Goal: Task Accomplishment & Management: Manage account settings

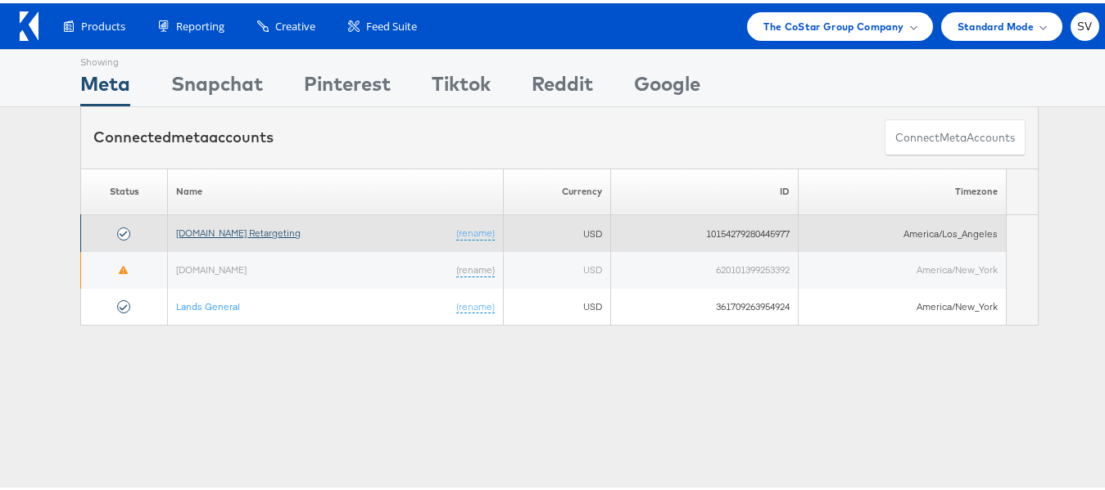
click at [269, 227] on link "[DOMAIN_NAME] Retargeting" at bounding box center [238, 230] width 124 height 12
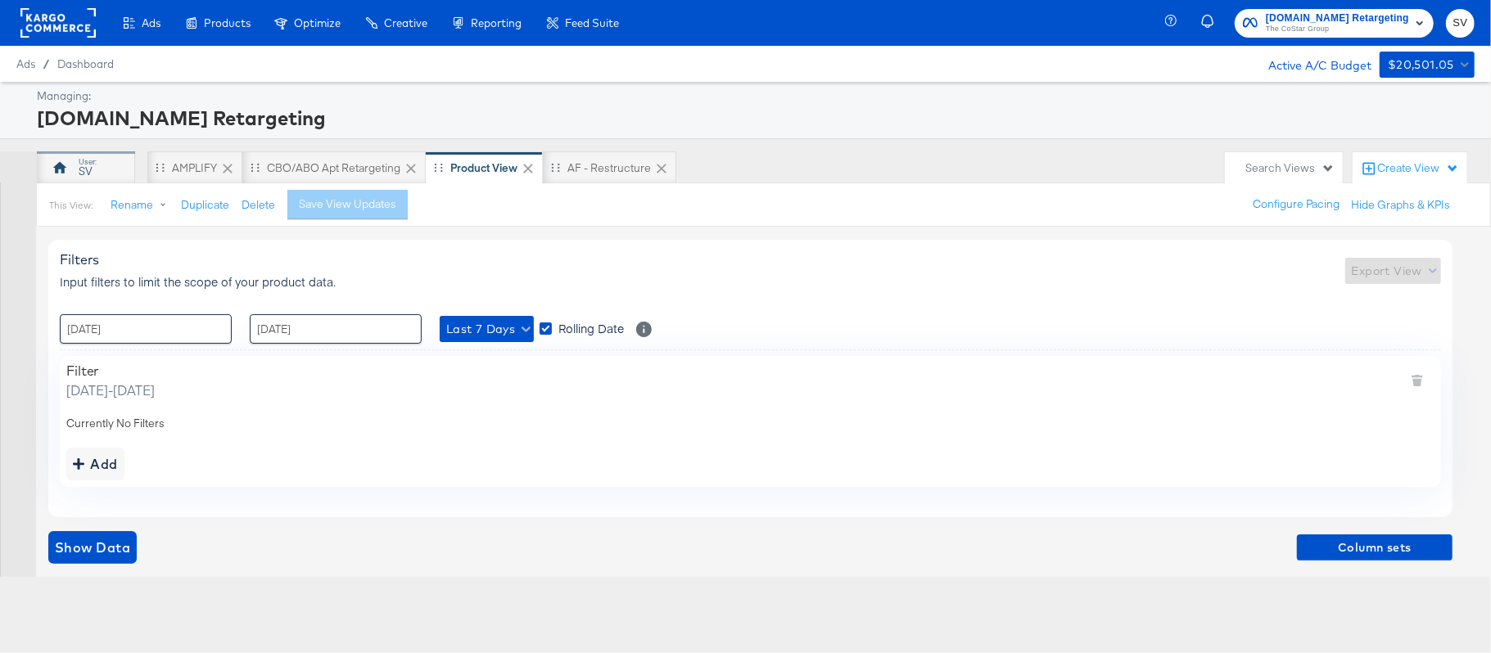
click at [111, 159] on div "SV" at bounding box center [86, 167] width 98 height 33
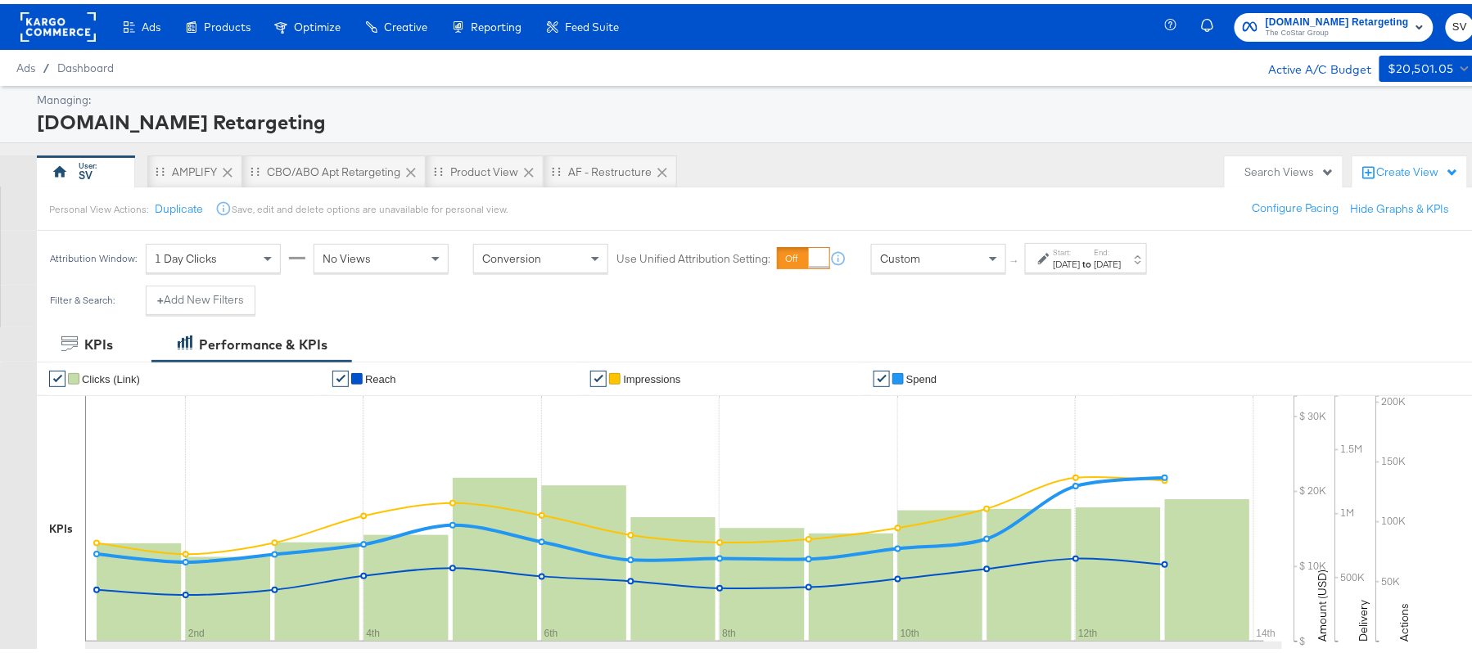
click at [1081, 255] on div "[DATE]" at bounding box center [1067, 260] width 27 height 13
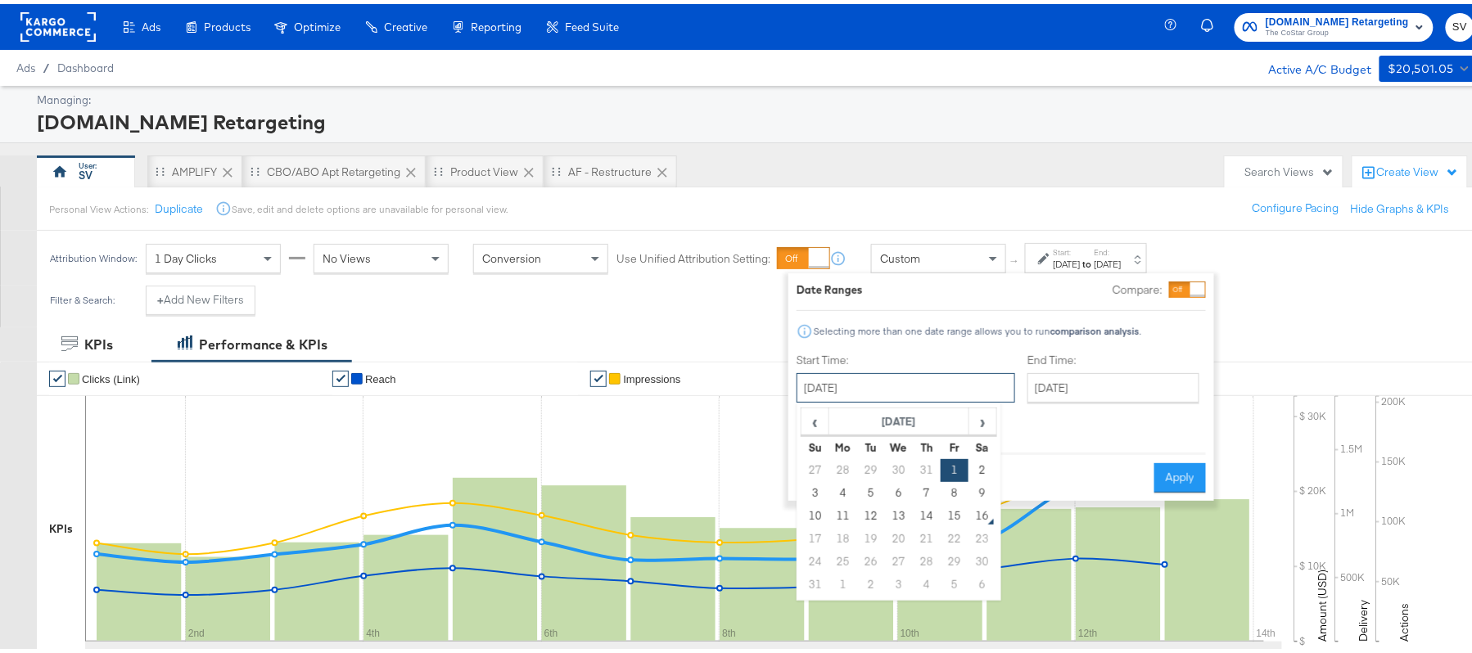
click at [876, 383] on input "August 1st 2025" at bounding box center [906, 383] width 219 height 29
click at [869, 516] on td "12" at bounding box center [871, 512] width 28 height 23
type input "August 12th 2025"
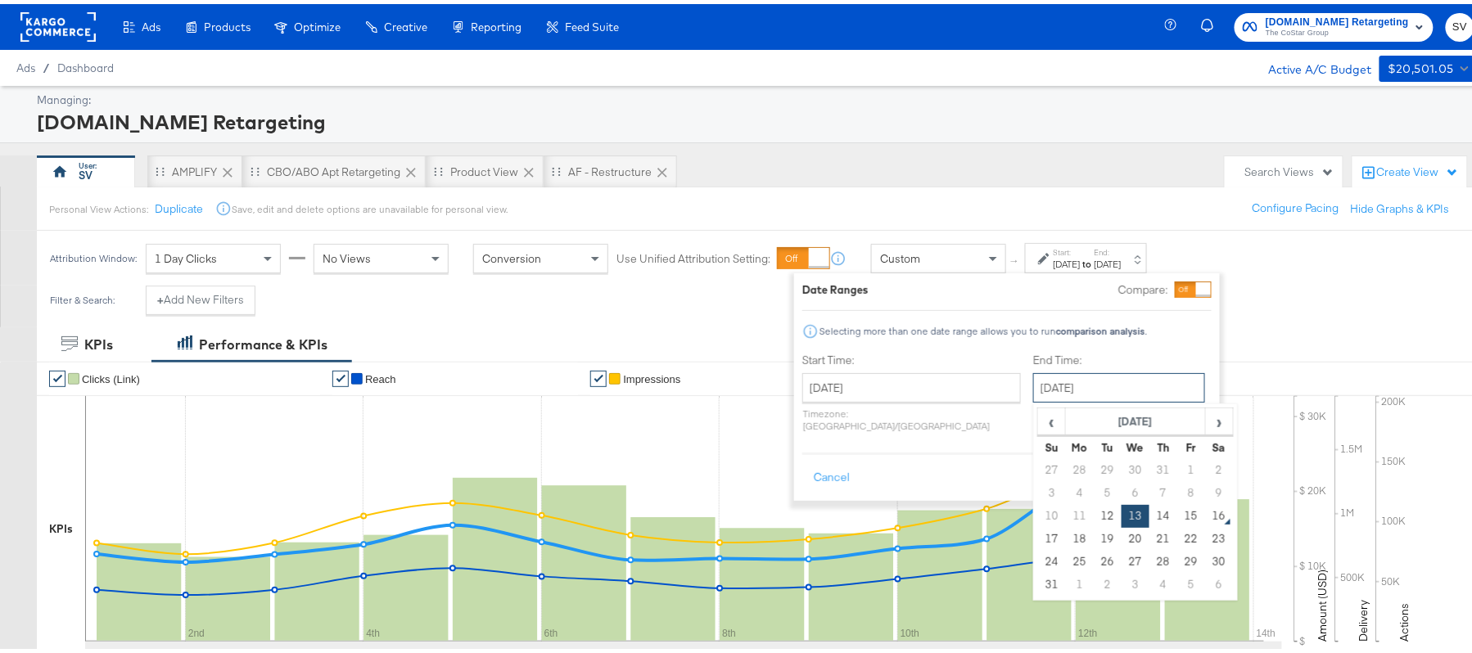
click at [1084, 380] on input "August 13th 2025" at bounding box center [1119, 383] width 172 height 29
click at [1177, 514] on td "15" at bounding box center [1191, 512] width 28 height 23
type input "August 15th 2025"
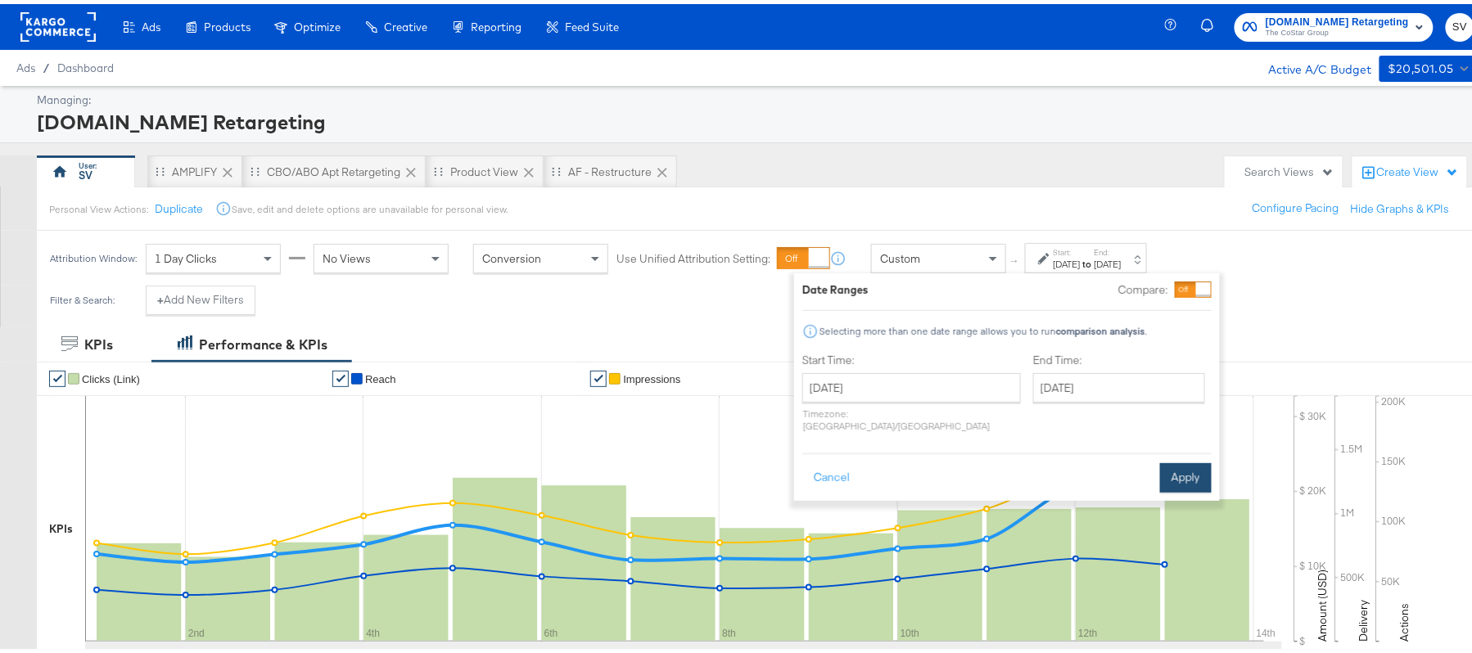
click at [1190, 459] on button "Apply" at bounding box center [1186, 473] width 52 height 29
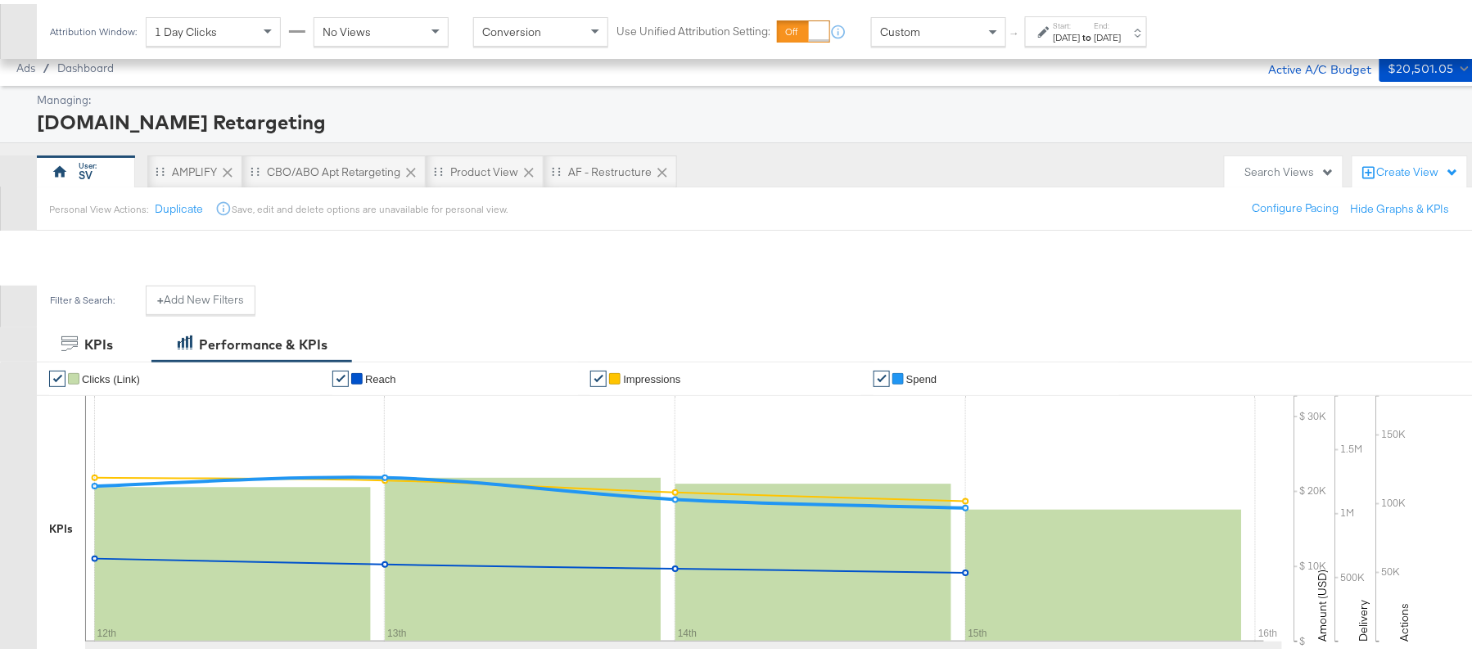
scroll to position [401, 0]
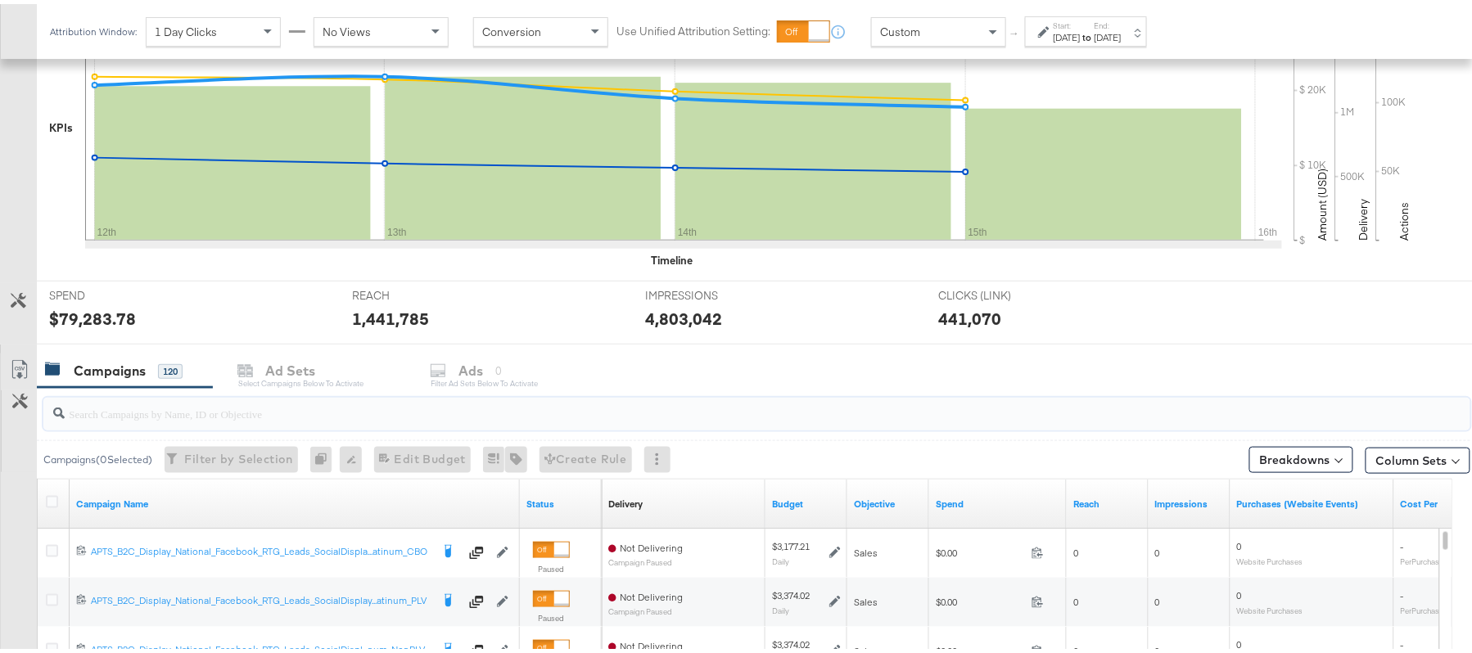
click at [233, 396] on input "search" at bounding box center [703, 403] width 1276 height 32
paste input "APTS_B2C_Display_National_Facebook_RTG_Leads_SocialDisplay_Retargeting_Diamond_…"
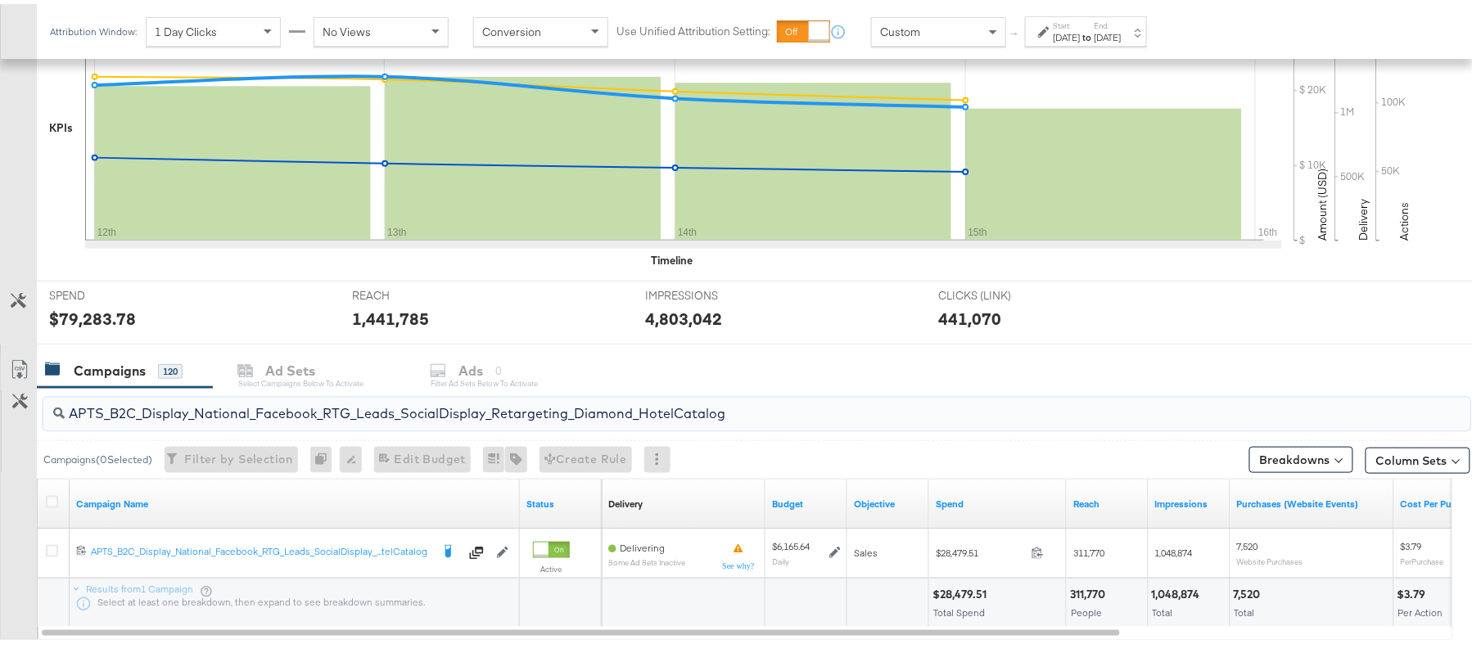
scroll to position [493, 0]
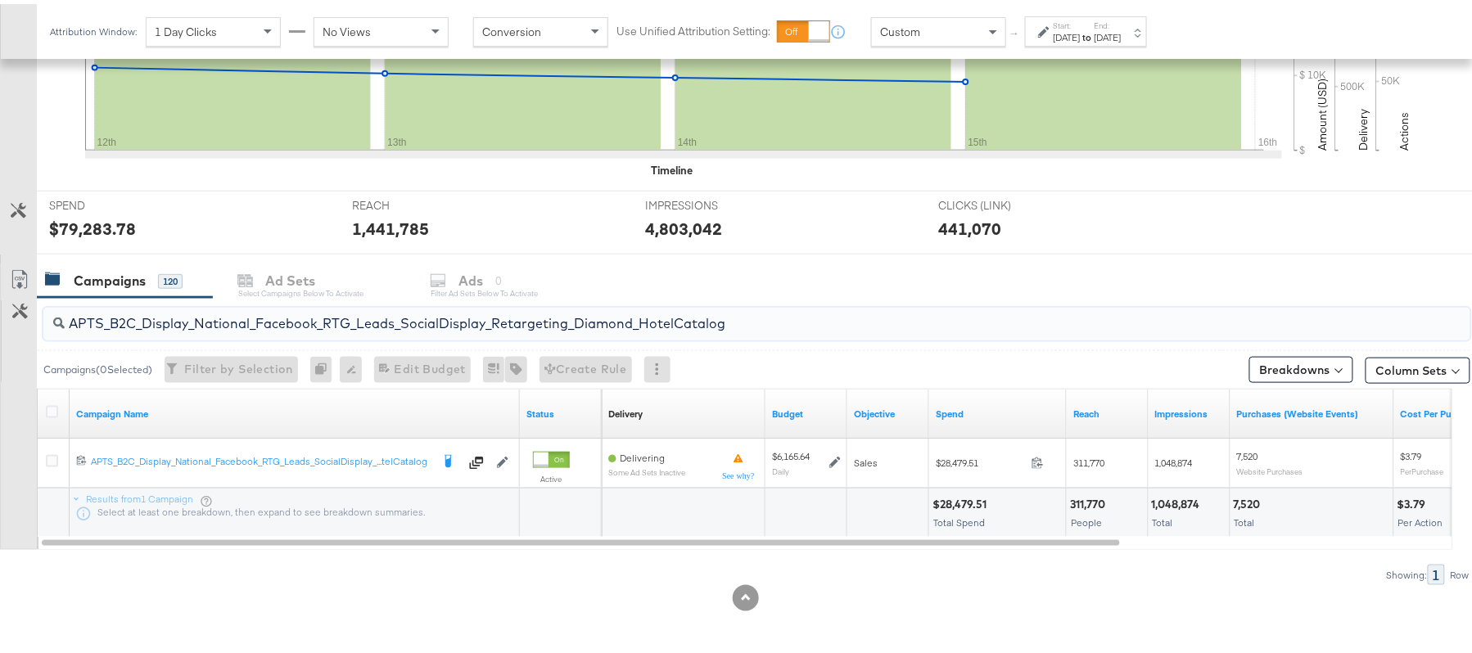
type input "APTS_B2C_Display_National_Facebook_RTG_Leads_SocialDisplay_Retargeting_Diamond_…"
click at [971, 496] on div "$28,479.51" at bounding box center [962, 501] width 59 height 16
copy div "28,479.51"
click at [1122, 37] on div "[DATE]" at bounding box center [1108, 33] width 27 height 13
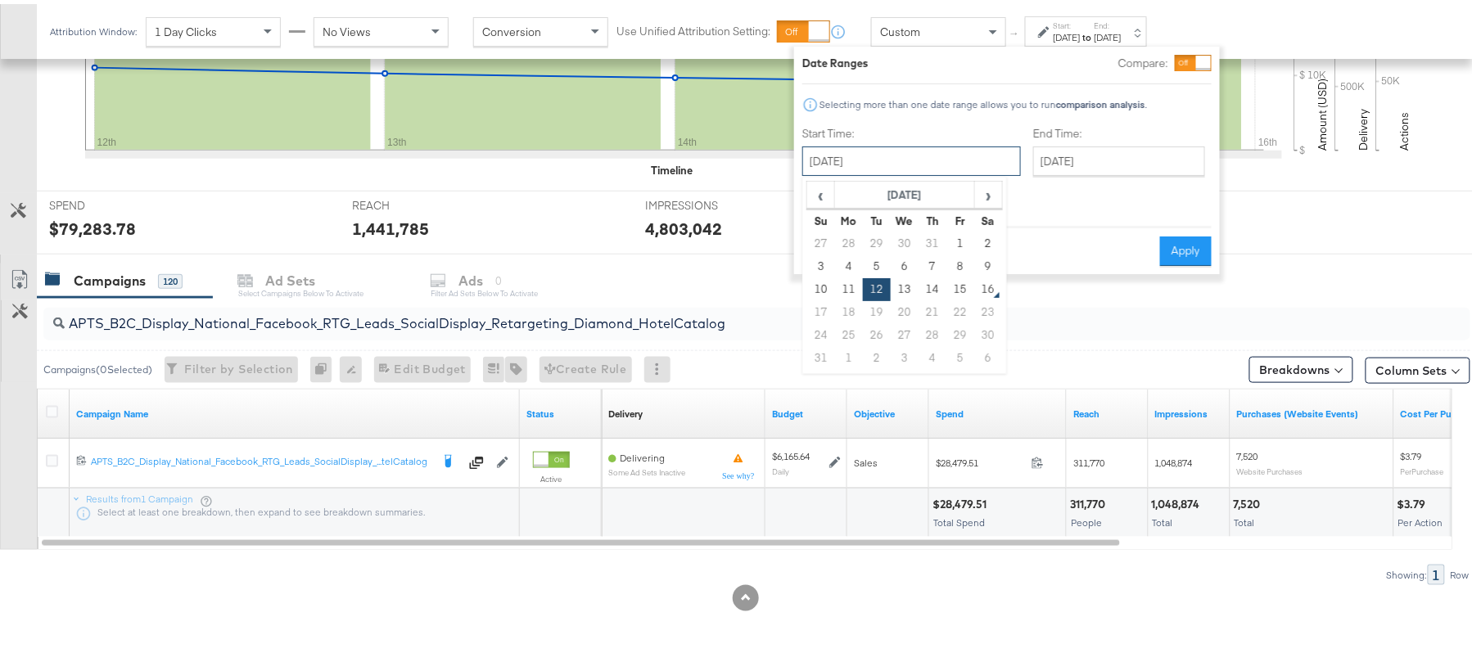
click at [888, 168] on input "August 12th 2025" at bounding box center [911, 156] width 219 height 29
click at [954, 237] on td "1" at bounding box center [960, 239] width 28 height 23
type input "August 1st 2025"
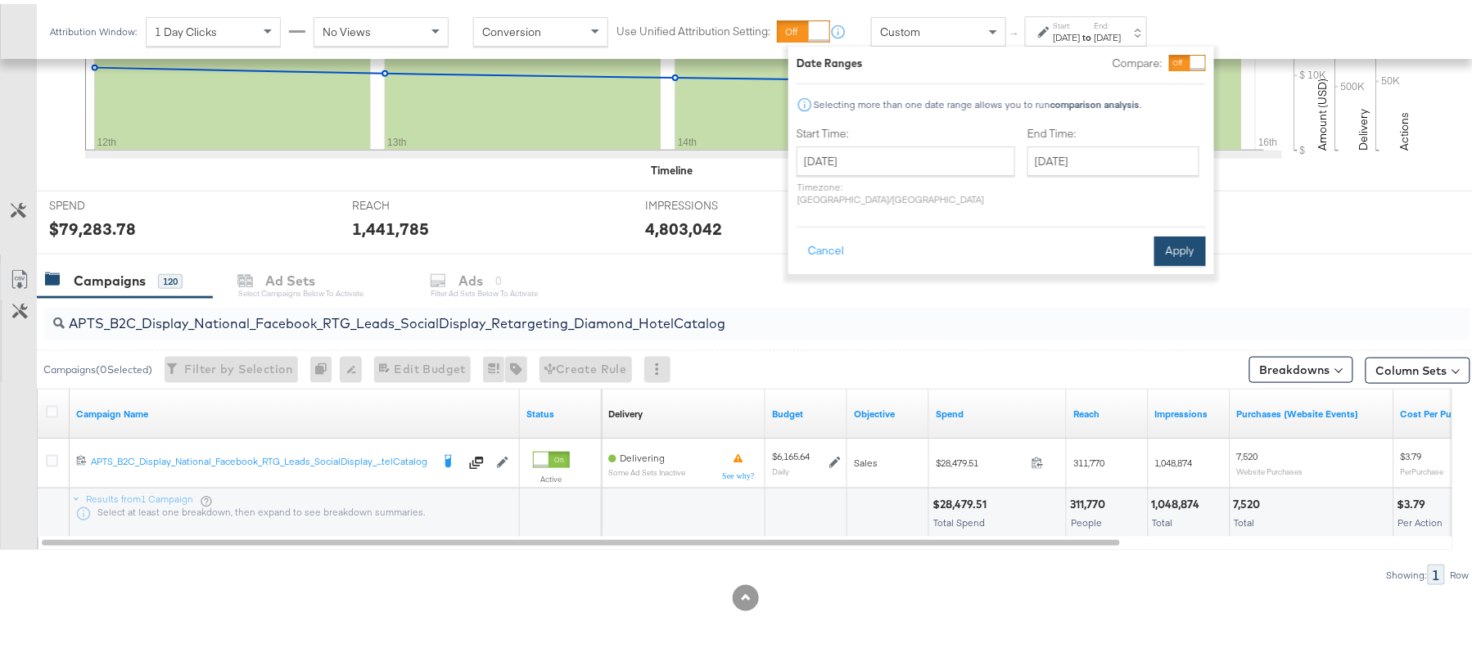
click at [1176, 240] on button "Apply" at bounding box center [1180, 247] width 52 height 29
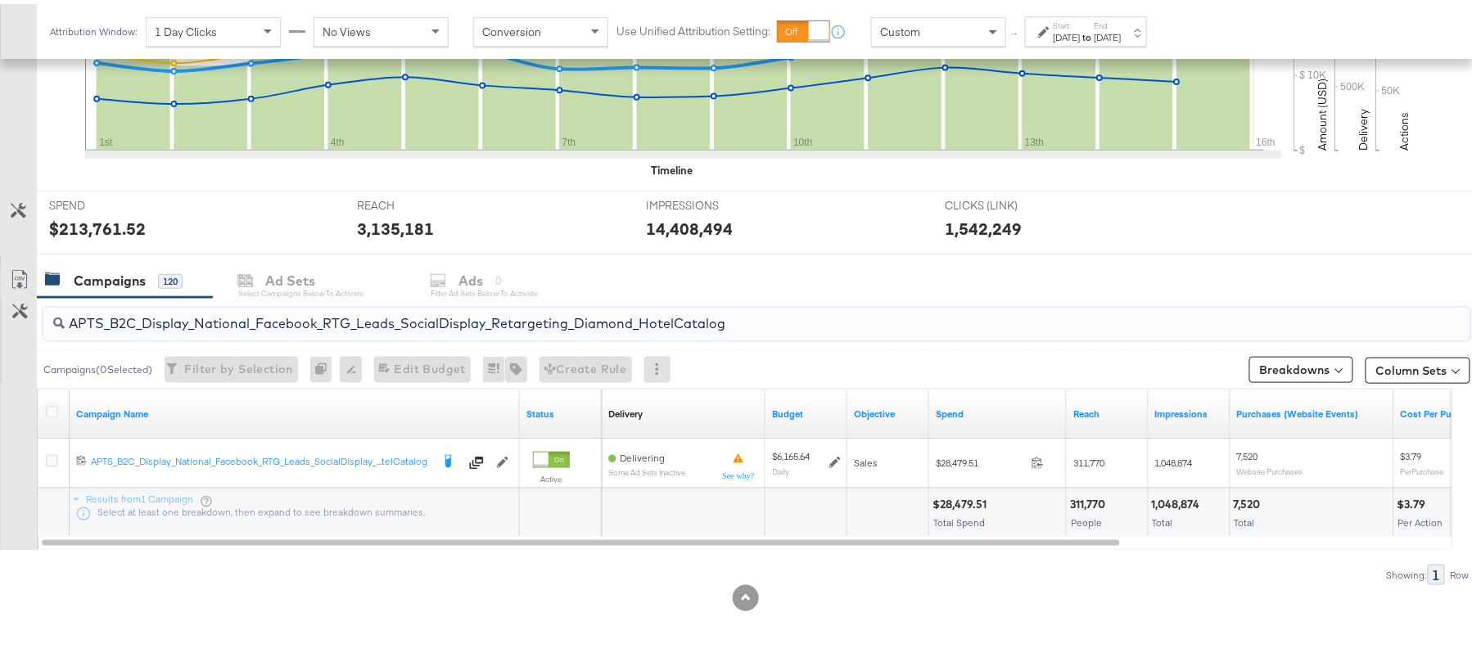
click at [278, 312] on input "APTS_B2C_Display_National_Facebook_RTG_Leads_SocialDisplay_Retargeting_Diamond_…" at bounding box center [703, 313] width 1276 height 32
paste input "alwayson_Retargeting_DARE24_DiamondPlatinum"
click at [956, 491] on div "$42,015.56 Total Spend" at bounding box center [997, 509] width 137 height 49
copy div "42,015.56"
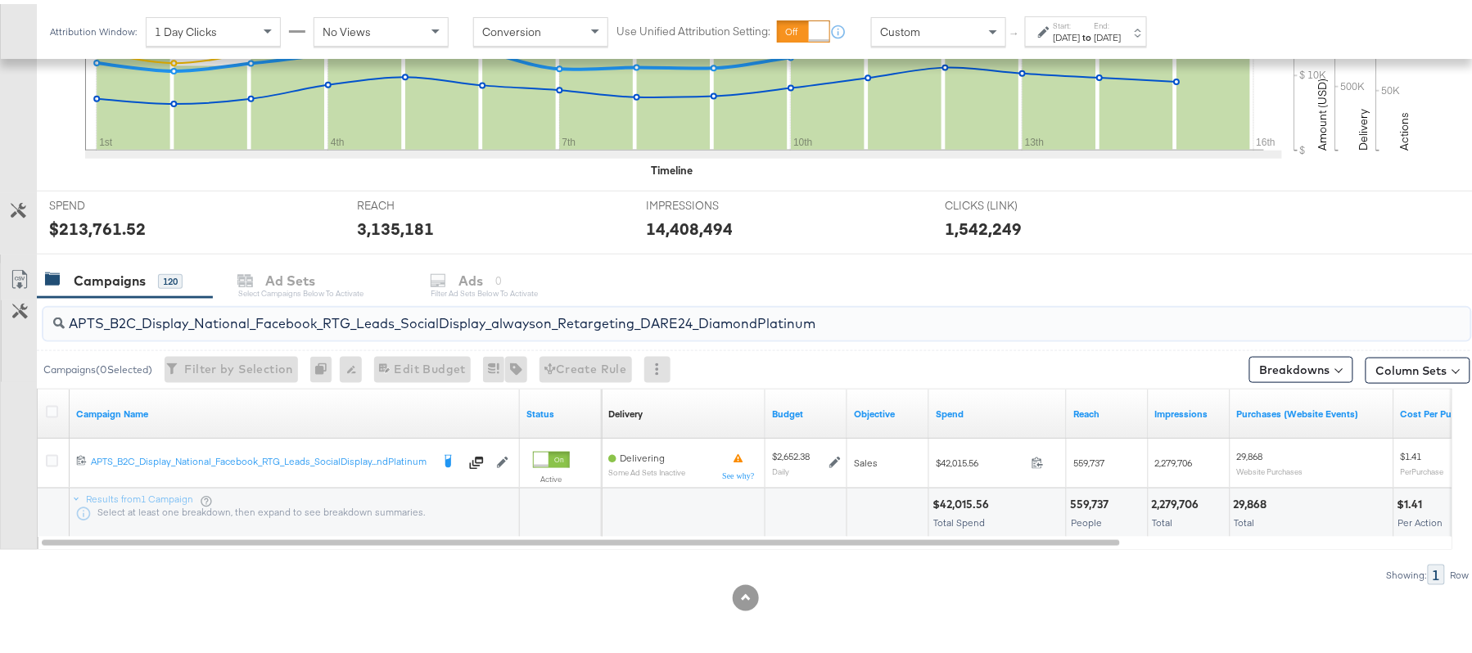
click at [259, 312] on input "APTS_B2C_Display_National_Facebook_RTG_Leads_SocialDisplay_alwayson_Retargeting…" at bounding box center [703, 313] width 1276 height 32
paste input "FR_B2C_Display_National_Facebook_RTG_Leads_SocialDisplay_alwayson_Retargeting_FR"
click at [956, 498] on div "$15,930.95" at bounding box center [963, 501] width 60 height 16
copy div "15,930.95"
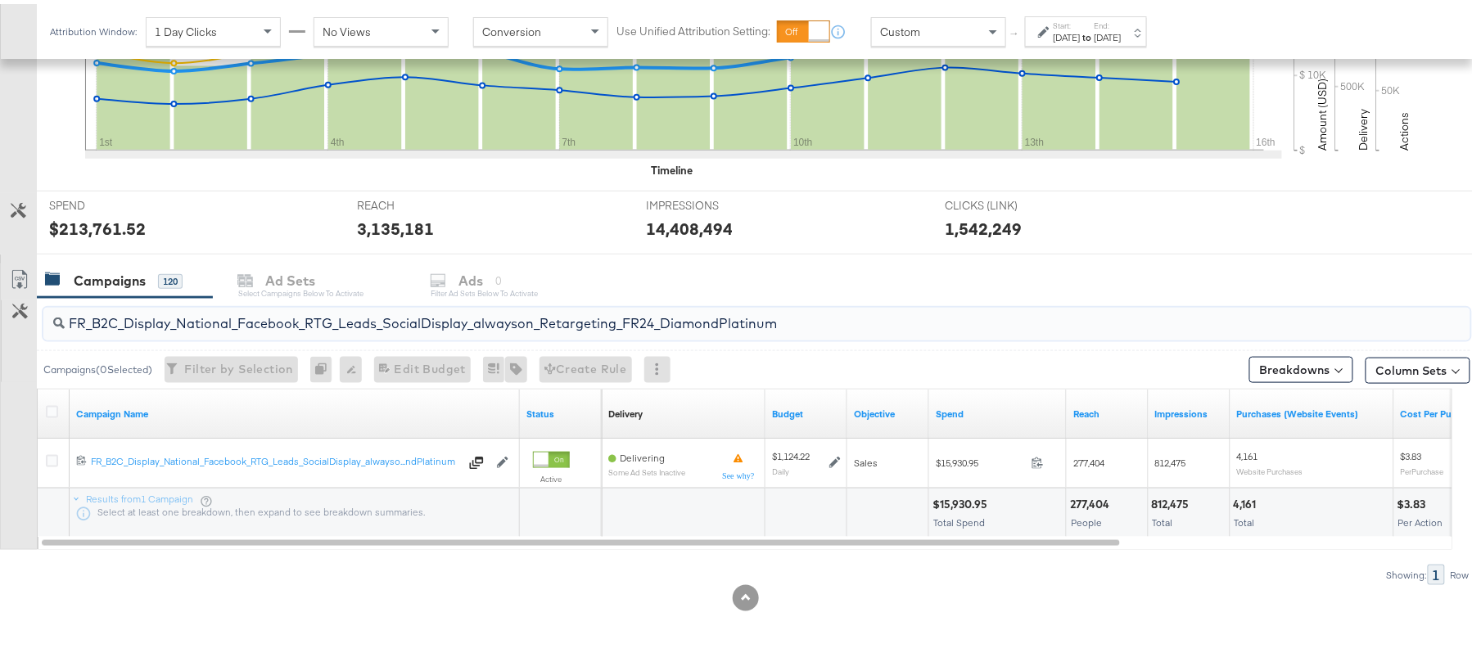
click at [303, 316] on input "FR_B2C_Display_National_Facebook_RTG_Leads_SocialDisplay_alwayson_Retargeting_F…" at bounding box center [703, 313] width 1276 height 32
paste input "AF_B2C_Display_National_Facebook_RTG_Leads_SocialDisplay_alwayson_Retargeting_AF"
click at [960, 493] on div "$4,815.79" at bounding box center [960, 501] width 54 height 16
copy div "4,815.79"
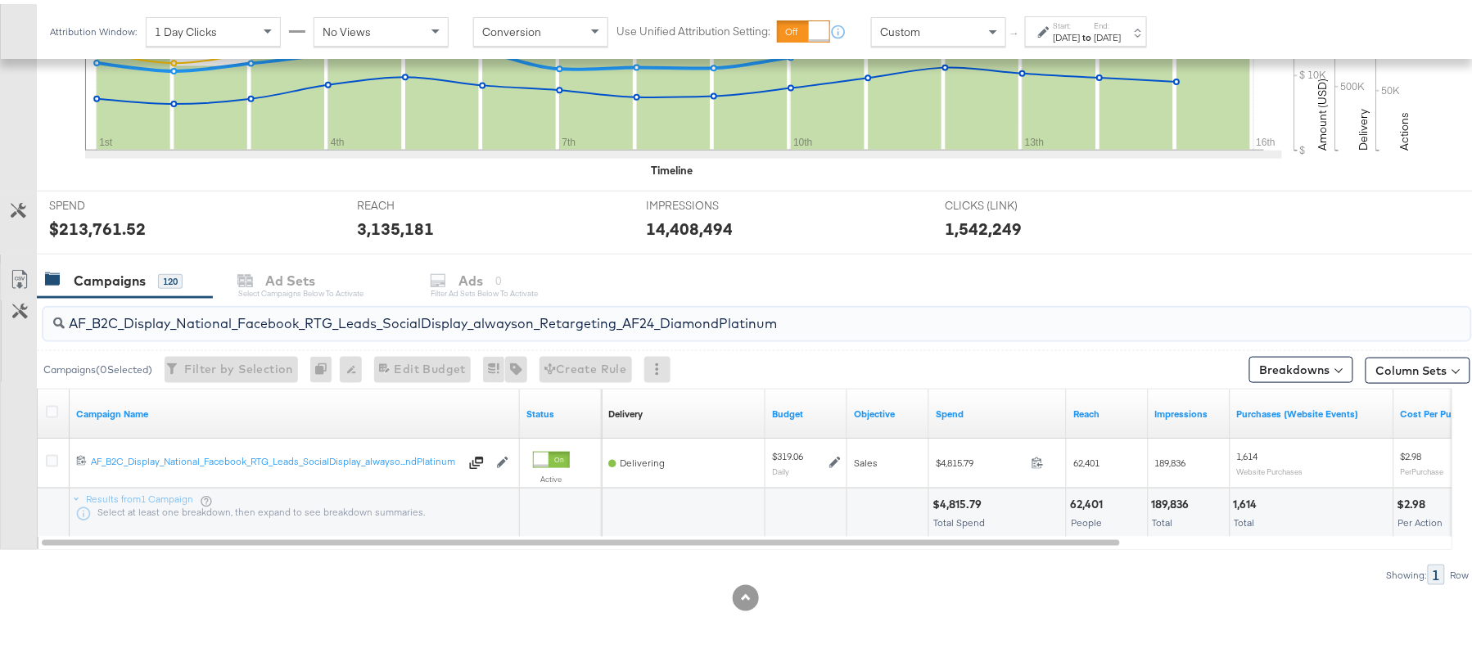
click at [298, 323] on input "AF_B2C_Display_National_Facebook_RTG_Leads_SocialDisplay_alwayson_Retargeting_A…" at bounding box center [703, 313] width 1276 height 32
paste input "HL_B2C_Display_National_Facebook_RTG_Leads_SocialDisplay_alwayson_Retargeting_A…"
click at [956, 490] on div "$4,831.16 Total Spend" at bounding box center [997, 509] width 137 height 49
copy div "4,831.16"
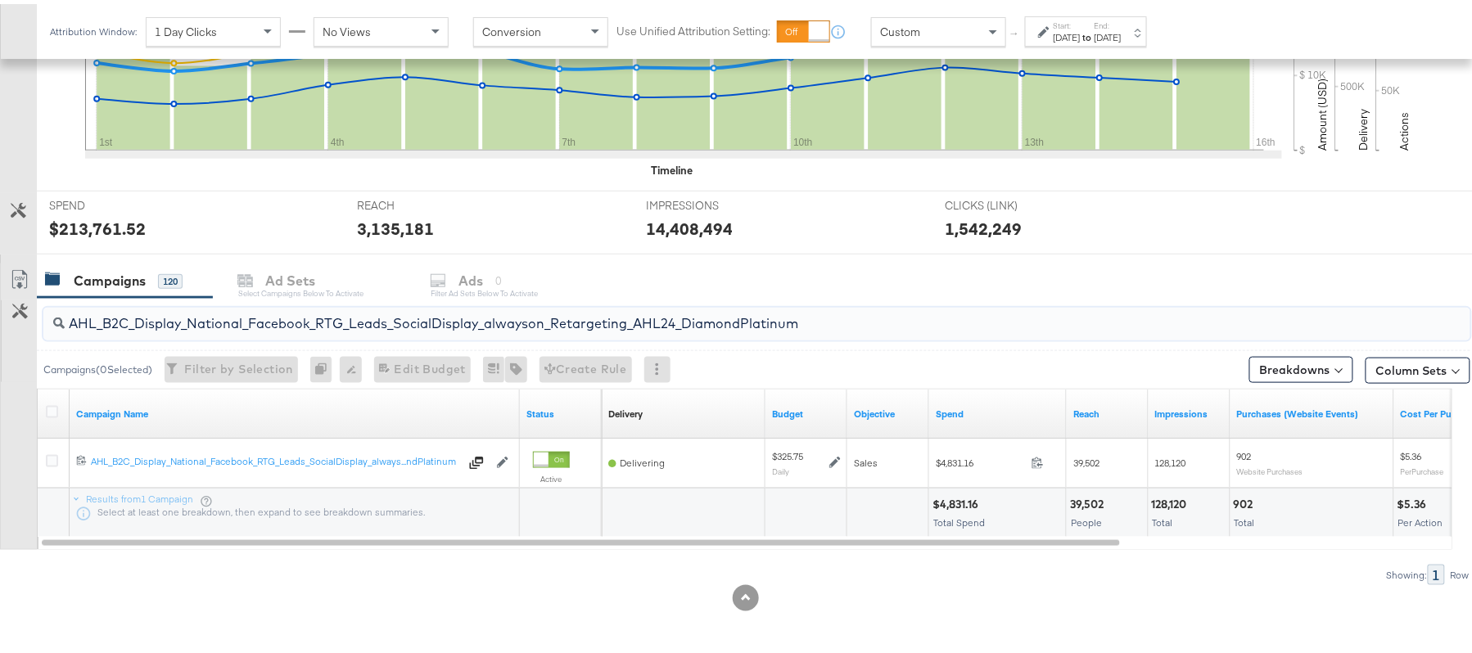
click at [203, 308] on input "AHL_B2C_Display_National_Facebook_RTG_Leads_SocialDisplay_alwayson_Retargeting_…" at bounding box center [703, 313] width 1276 height 32
paste input "PTS_B2C_Display_National_Facebook_PRO_Traffic_SocialDisplay_alwayson_ASC_DARE24…"
click at [961, 503] on div "$44,538.84" at bounding box center [964, 501] width 63 height 16
copy div "44,538.84"
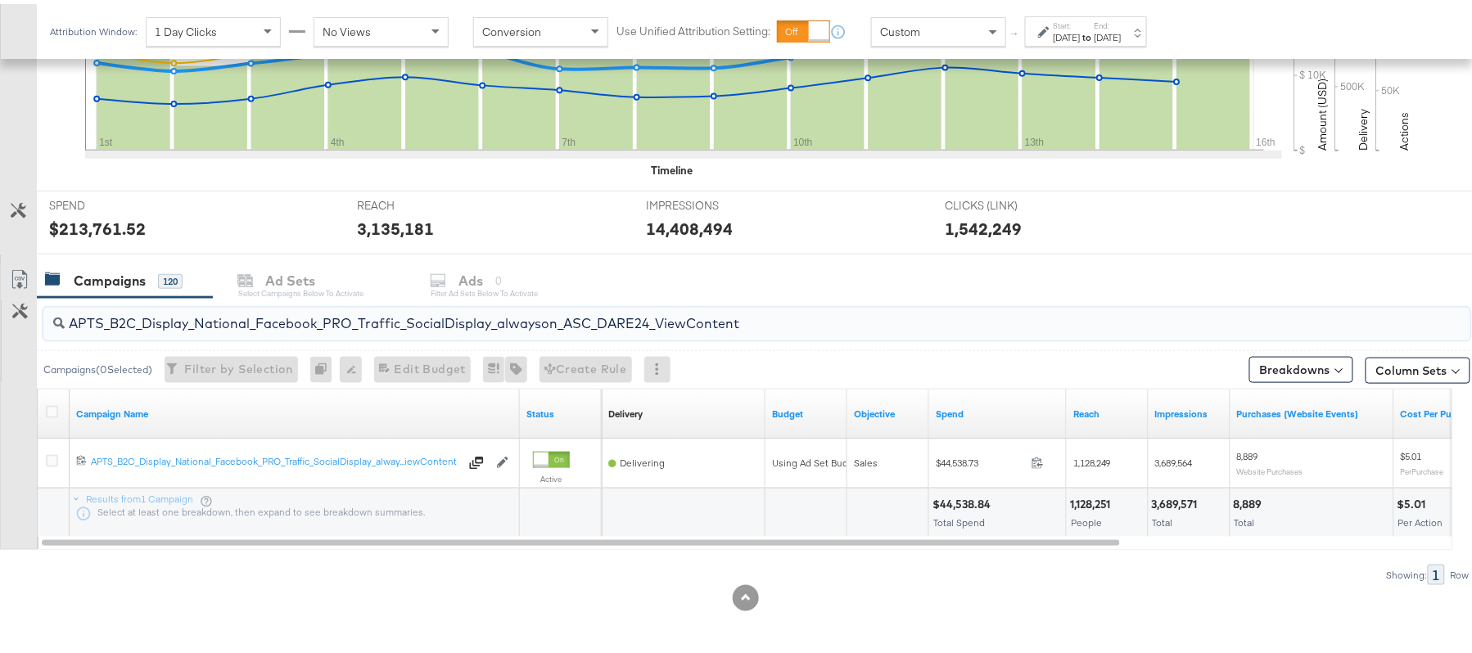
click at [328, 322] on input "APTS_B2C_Display_National_Facebook_PRO_Traffic_SocialDisplay_alwayson_ASC_DARE2…" at bounding box center [703, 313] width 1276 height 32
paste input "Leads_SocialDisplay_alwayson_ASC_DARE24_Purchase"
click at [967, 499] on div "$30,679.05" at bounding box center [964, 501] width 63 height 16
copy div "30,679.05"
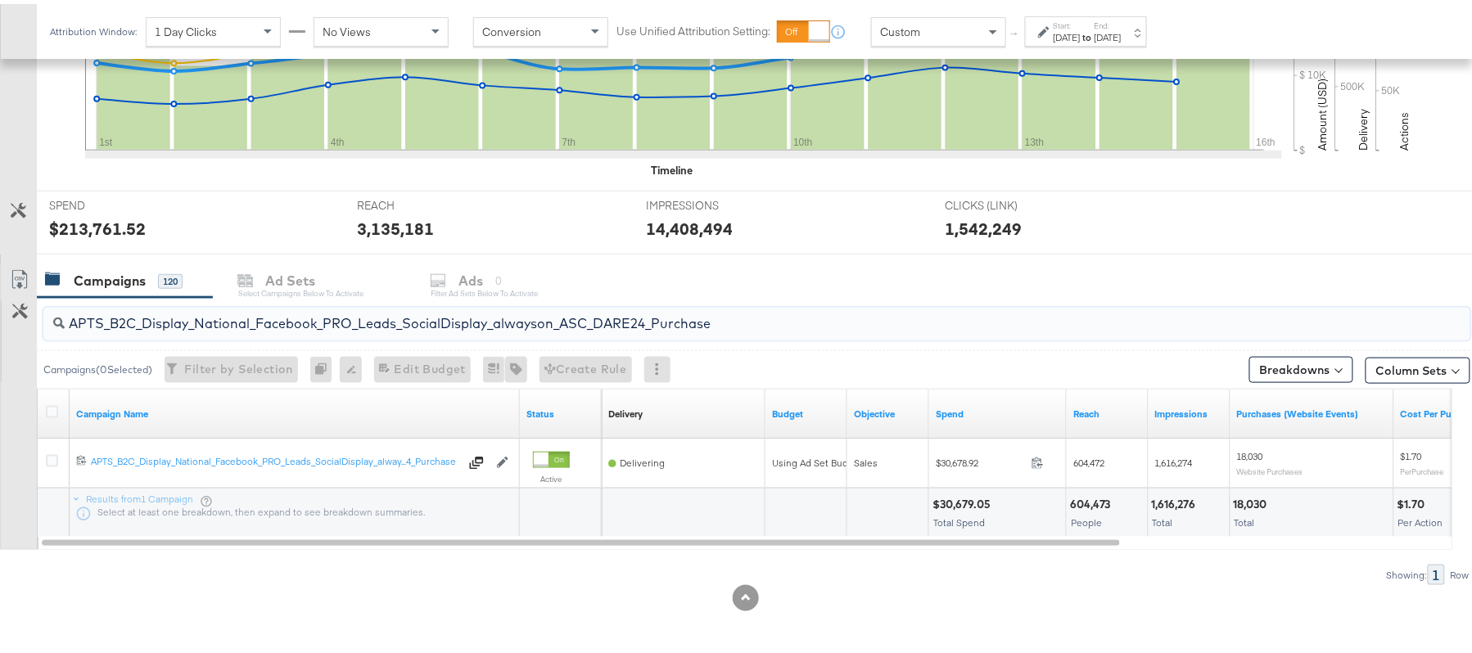
click at [260, 308] on input "APTS_B2C_Display_National_Facebook_PRO_Leads_SocialDisplay_alwayson_ASC_DARE24_…" at bounding box center [703, 313] width 1276 height 32
paste input "F_B2C_Display_National_Facebook_PRO_Traffic_SocialDisplay_alwayson_ASC_AF24_Vie…"
click at [958, 499] on div "$2,446.33" at bounding box center [960, 501] width 55 height 16
copy div "2,446.33"
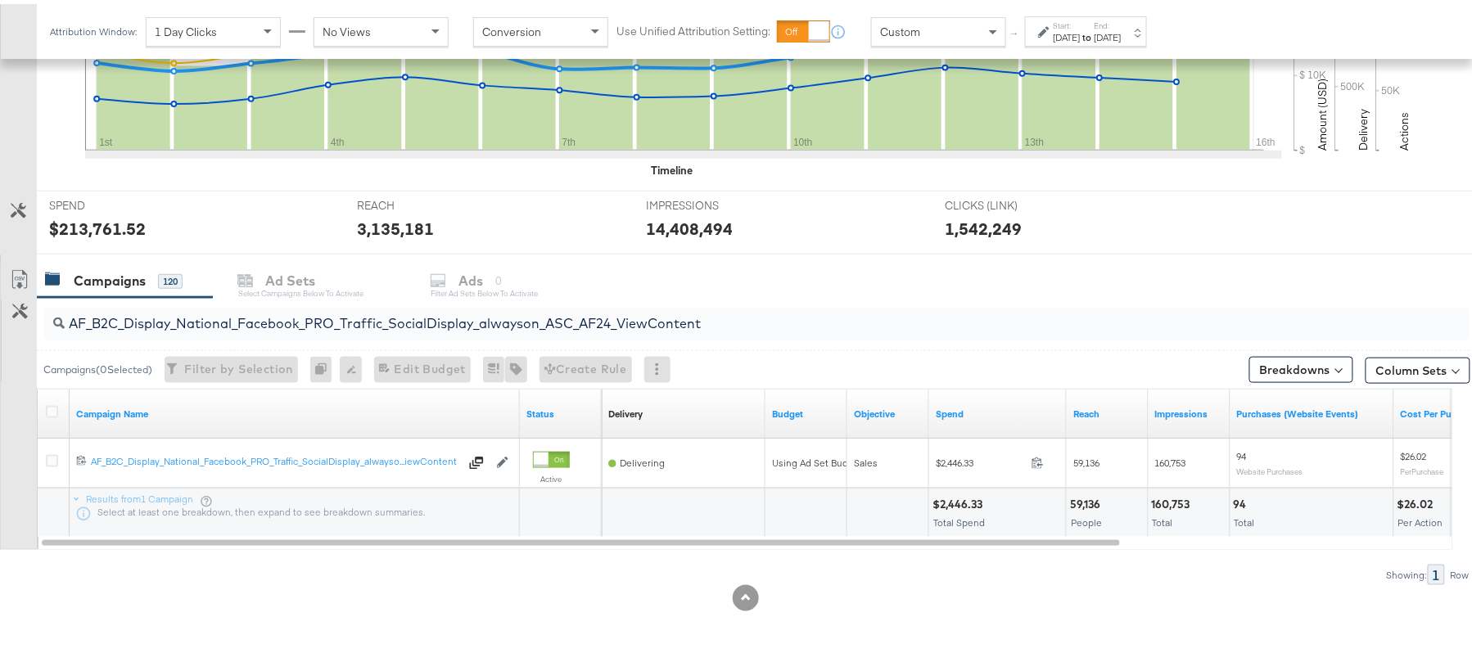
click at [244, 334] on div "AF_B2C_Display_National_Facebook_PRO_Traffic_SocialDisplay_alwayson_ASC_AF24_Vi…" at bounding box center [756, 320] width 1427 height 33
paste input "FR_B2C_Display_National_Facebook_PRO_Traffic_SocialDisplay_alwayson_ASC_FR"
click at [954, 486] on div "$12,167.56 Total Spend" at bounding box center [997, 509] width 137 height 49
copy div "12,167.56"
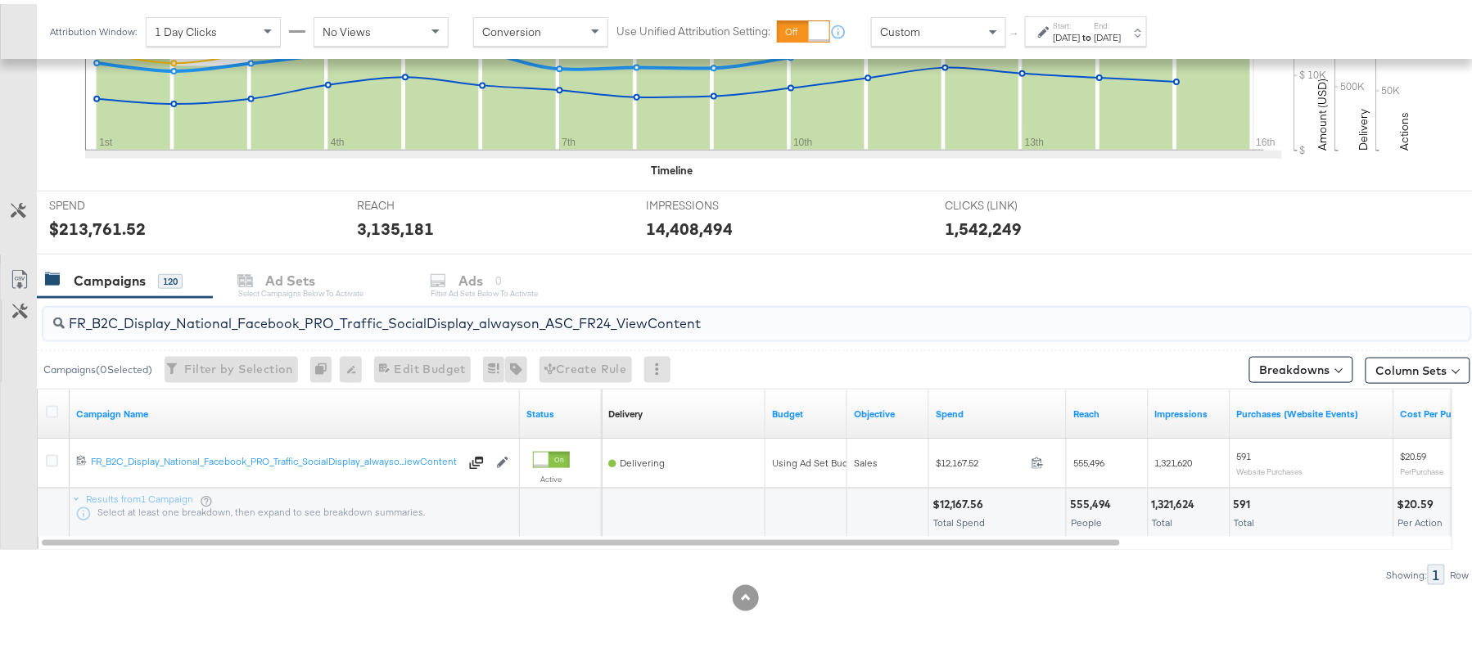
click at [229, 302] on input "FR_B2C_Display_National_Facebook_PRO_Traffic_SocialDisplay_alwayson_ASC_FR24_Vi…" at bounding box center [703, 313] width 1276 height 32
paste input "AHL_B2C_Display_National_Facebook_PRO_Traffic_SocialDisplay_alwayson_ASC_AHL"
type input "AHL_B2C_Display_National_Facebook_PRO_Traffic_SocialDisplay_alwayson_ASC_AHL24_…"
click at [960, 493] on div "$2,442.59" at bounding box center [961, 501] width 56 height 16
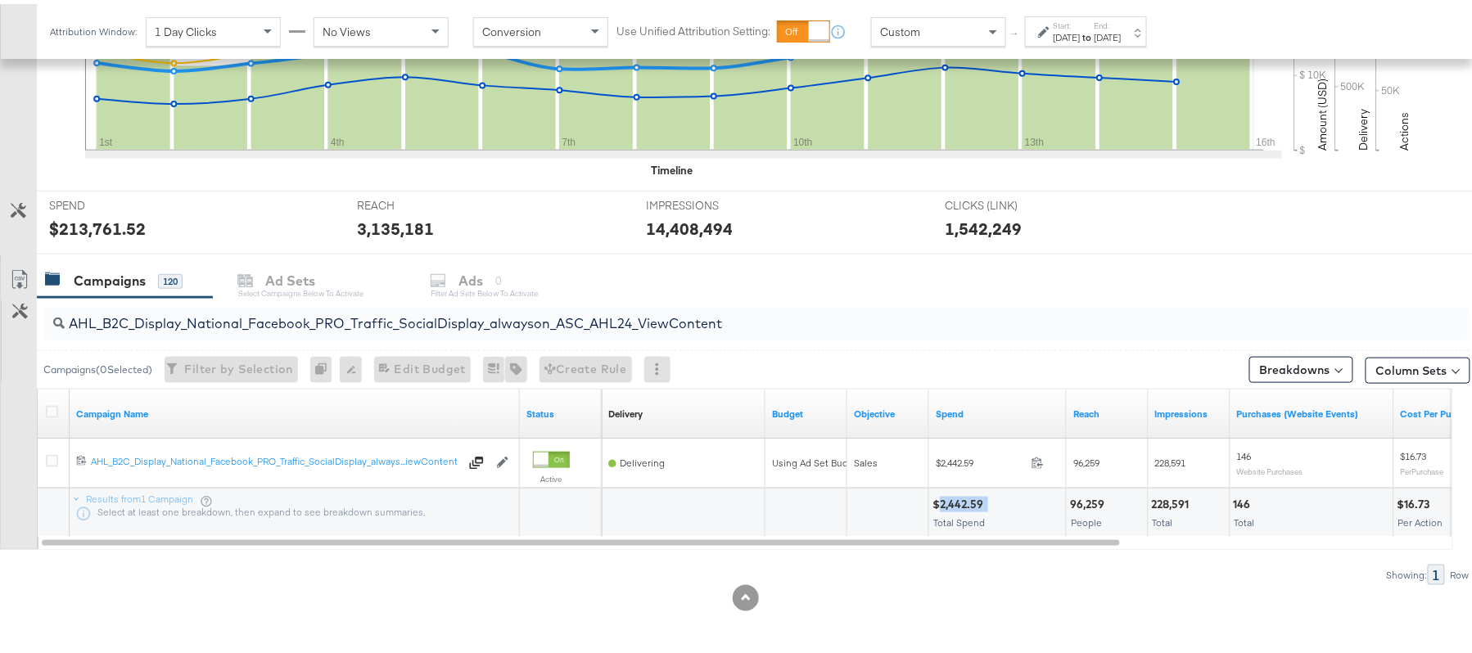
copy div "2,442.59"
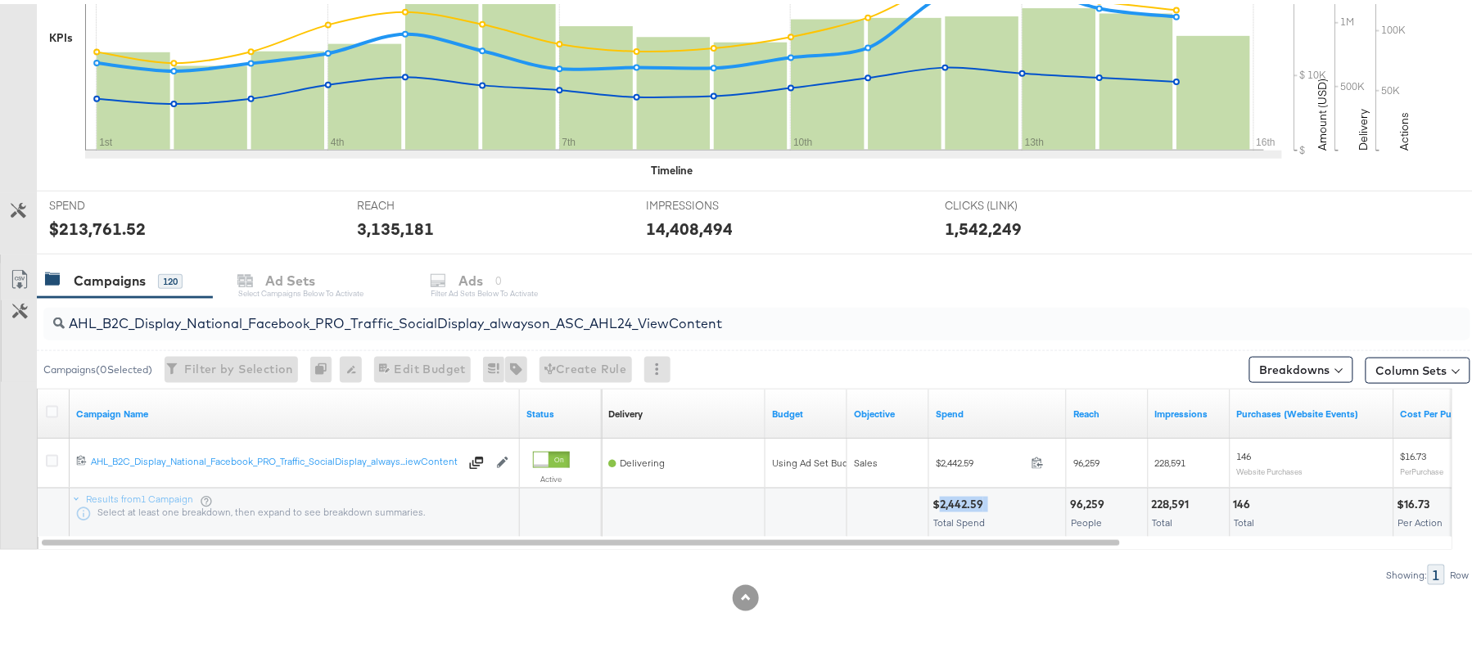
scroll to position [0, 0]
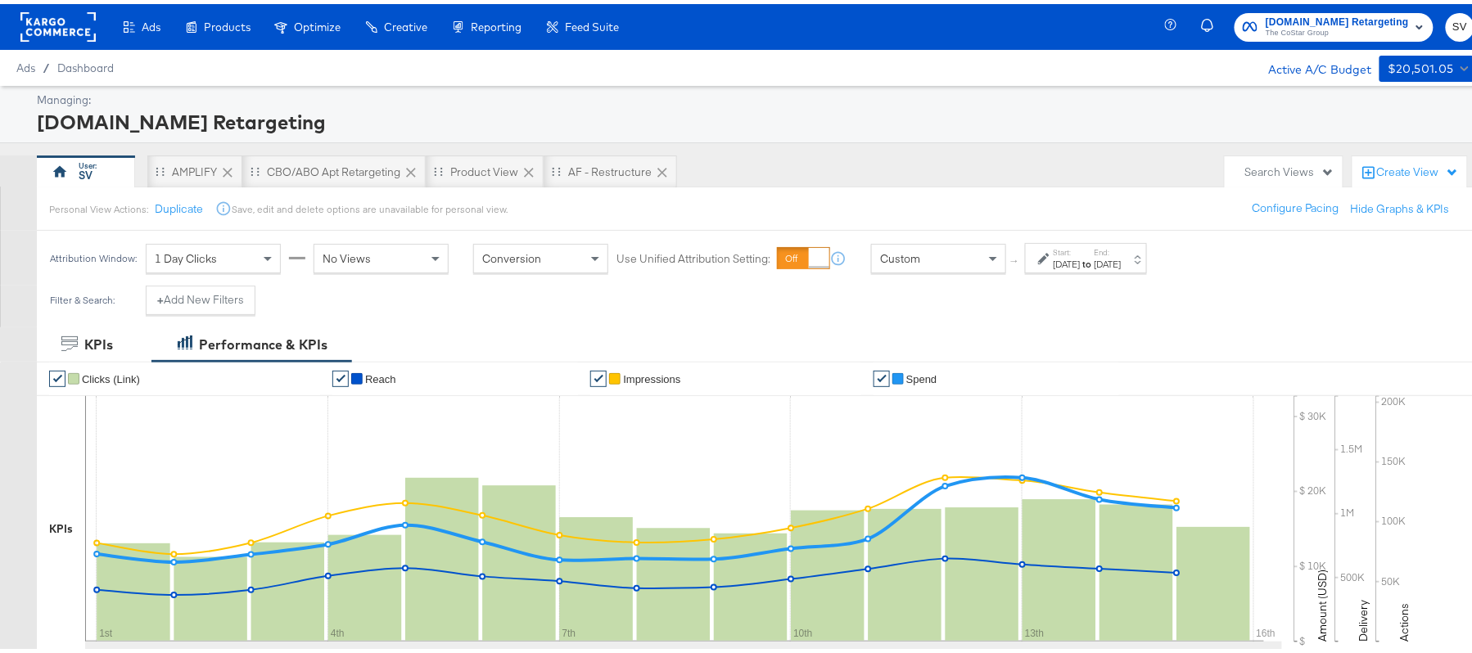
click at [1073, 254] on div "[DATE]" at bounding box center [1067, 260] width 27 height 13
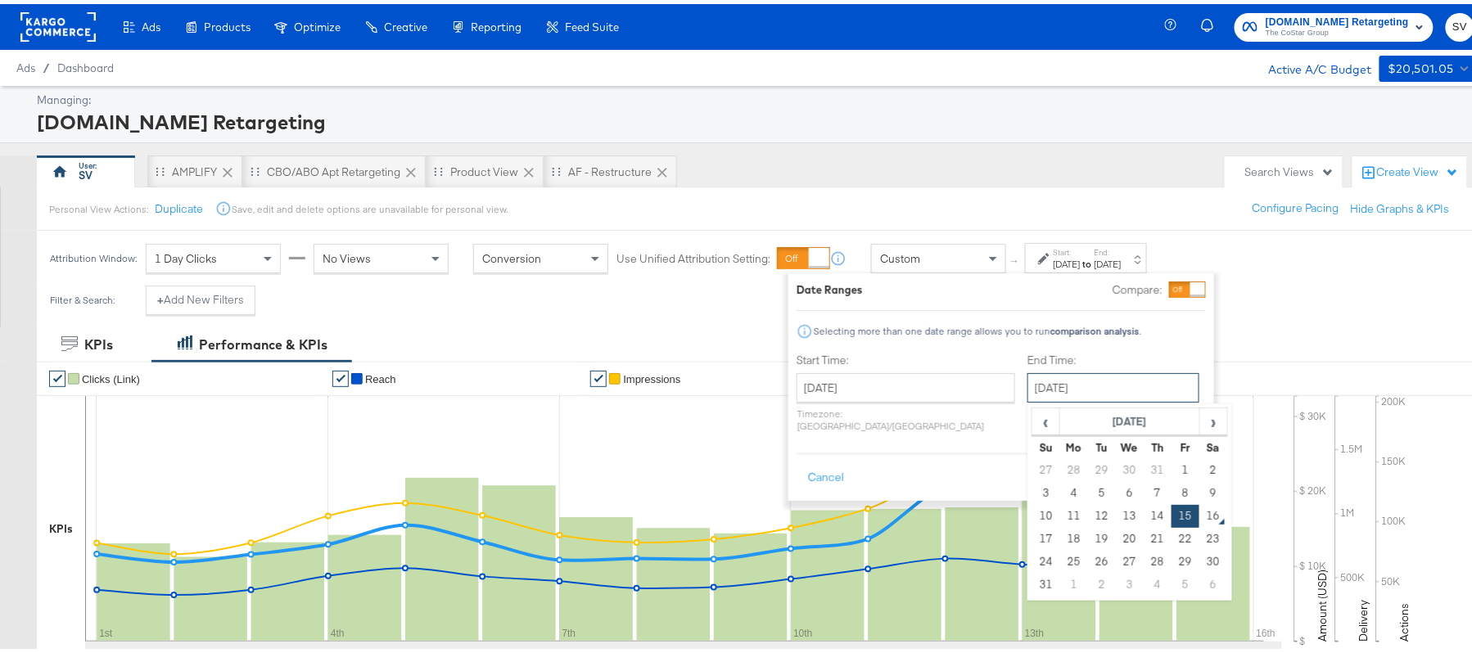
click at [1068, 391] on input "August 15th 2025" at bounding box center [1114, 383] width 172 height 29
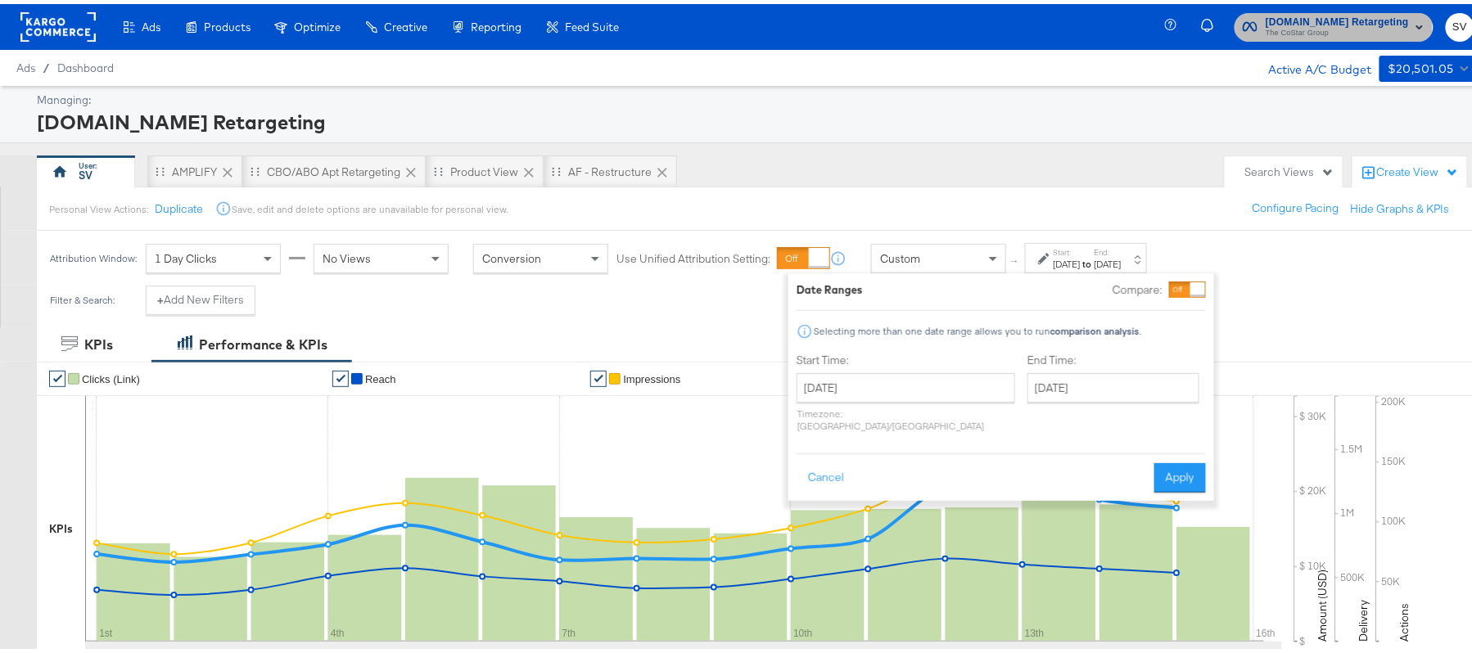
click at [1266, 26] on span "The CoStar Group" at bounding box center [1337, 29] width 143 height 13
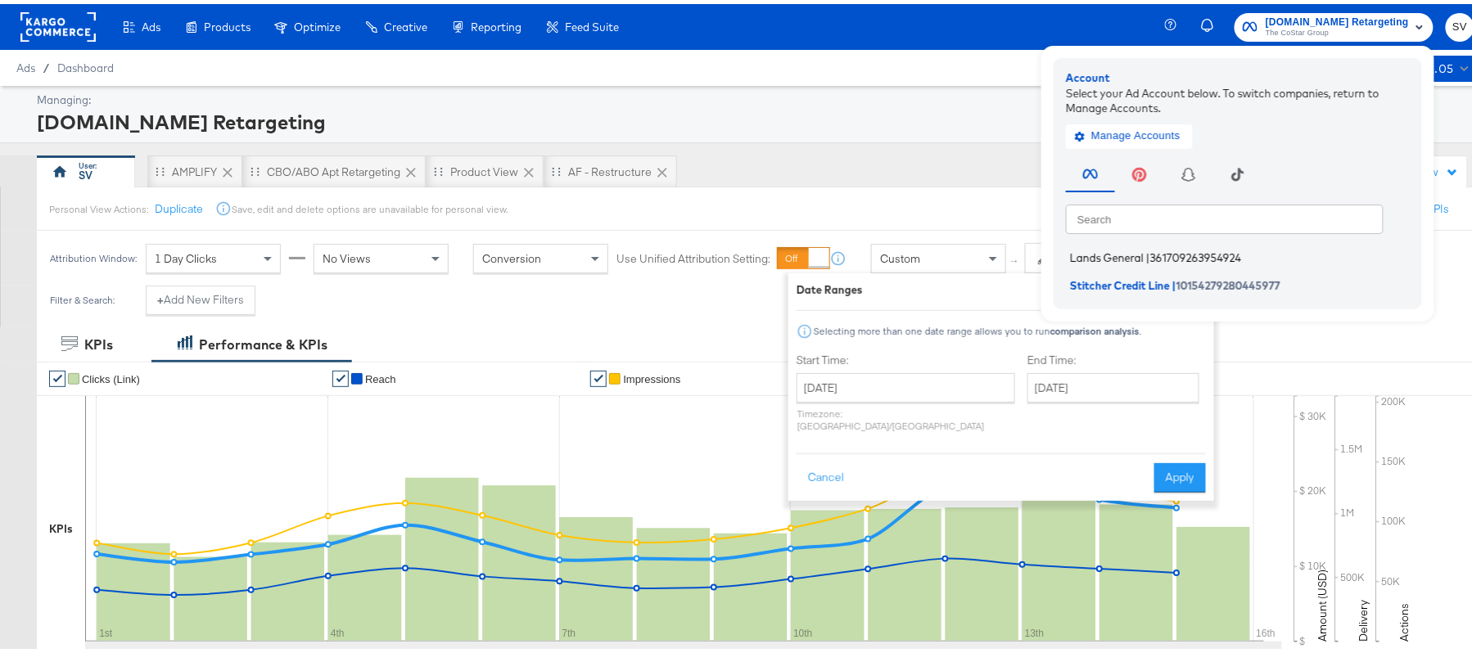
click at [1121, 251] on span "Lands General" at bounding box center [1107, 253] width 74 height 13
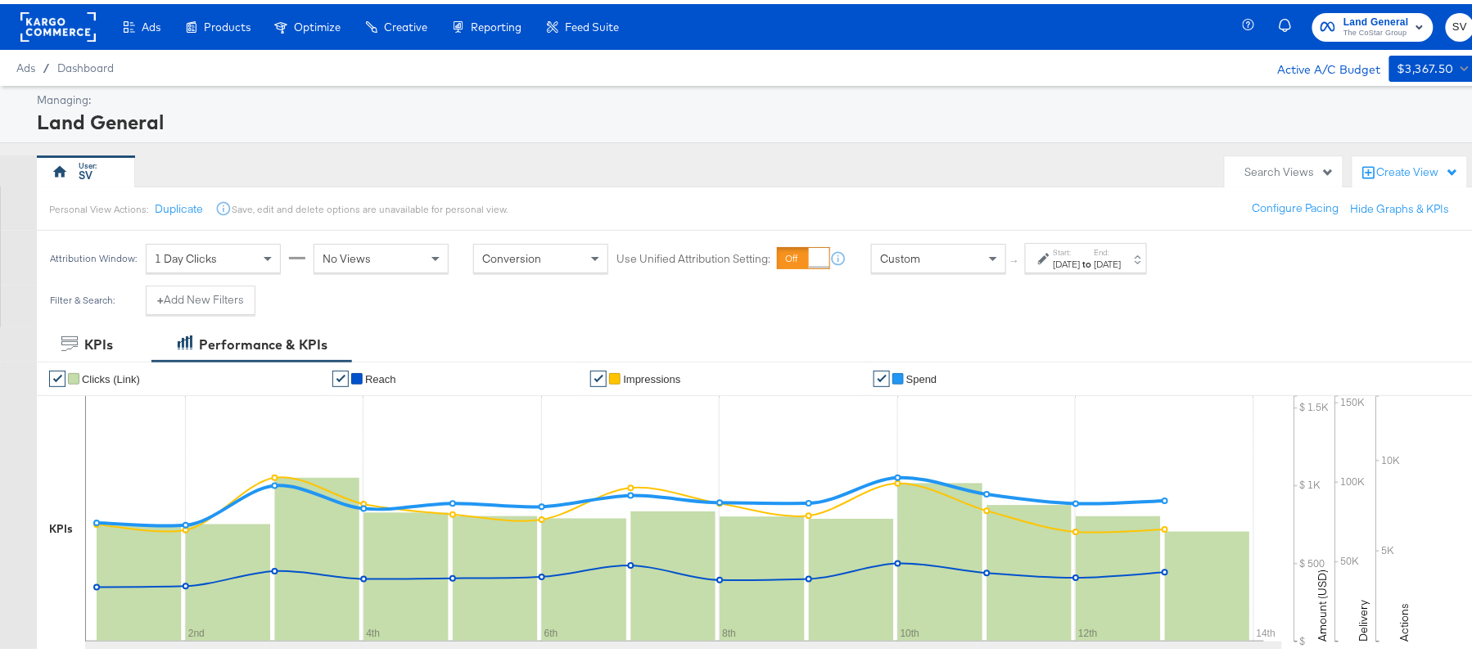
click at [1122, 264] on div "Aug 13th 2025" at bounding box center [1108, 260] width 27 height 13
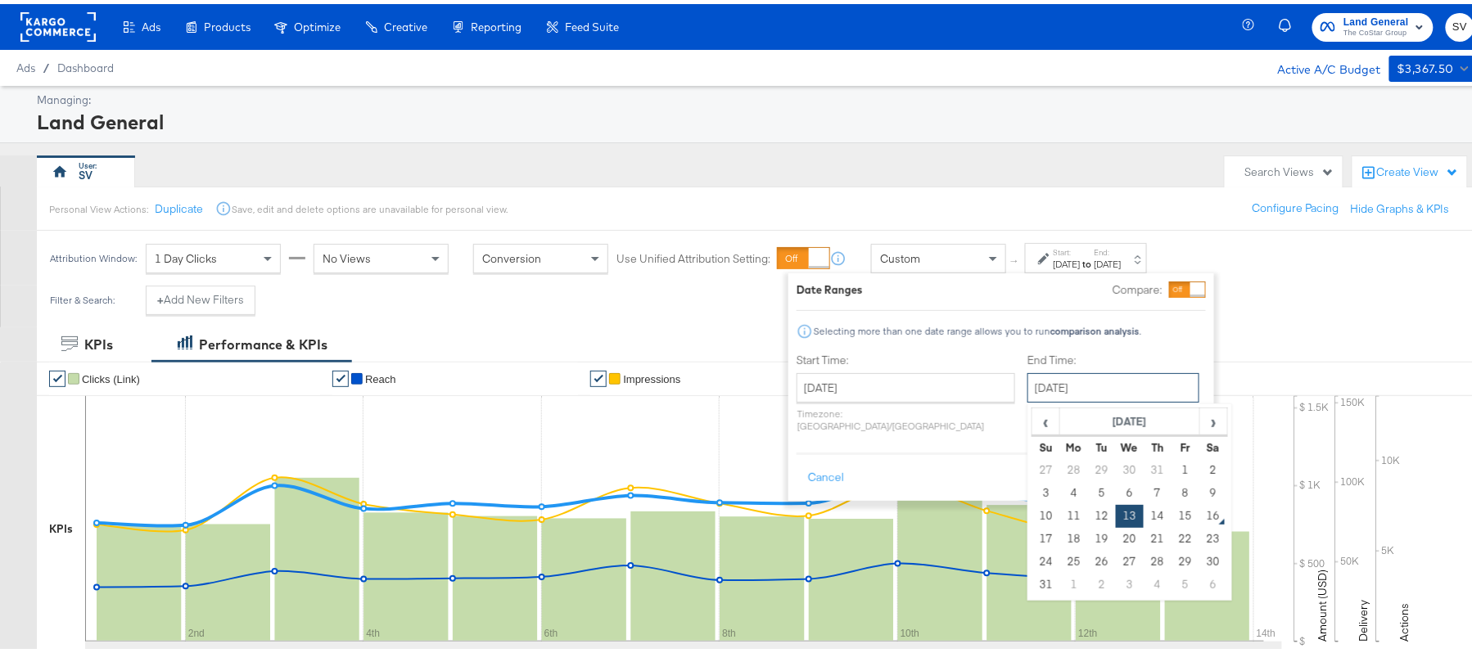
click at [1028, 387] on input "August 13th 2025" at bounding box center [1114, 383] width 172 height 29
click at [1172, 515] on td "15" at bounding box center [1186, 512] width 28 height 23
type input "August 15th 2025"
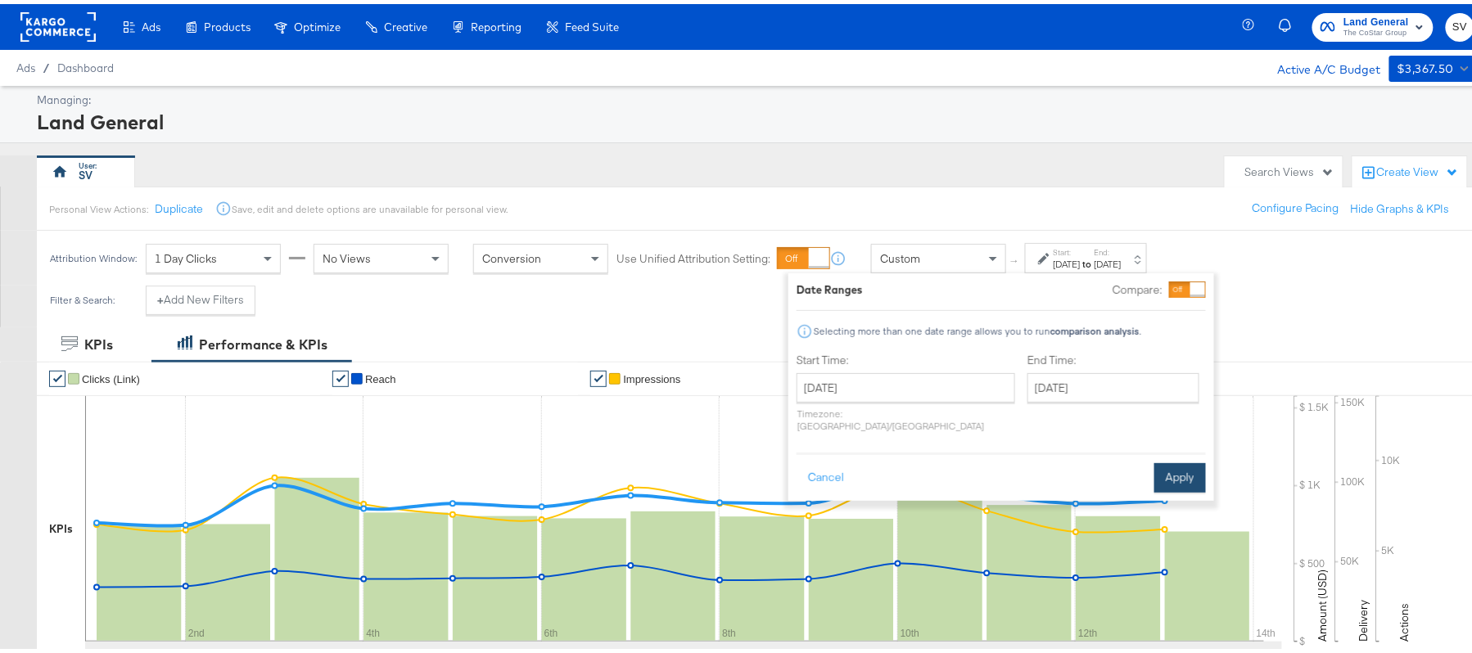
click at [1194, 459] on button "Apply" at bounding box center [1180, 473] width 52 height 29
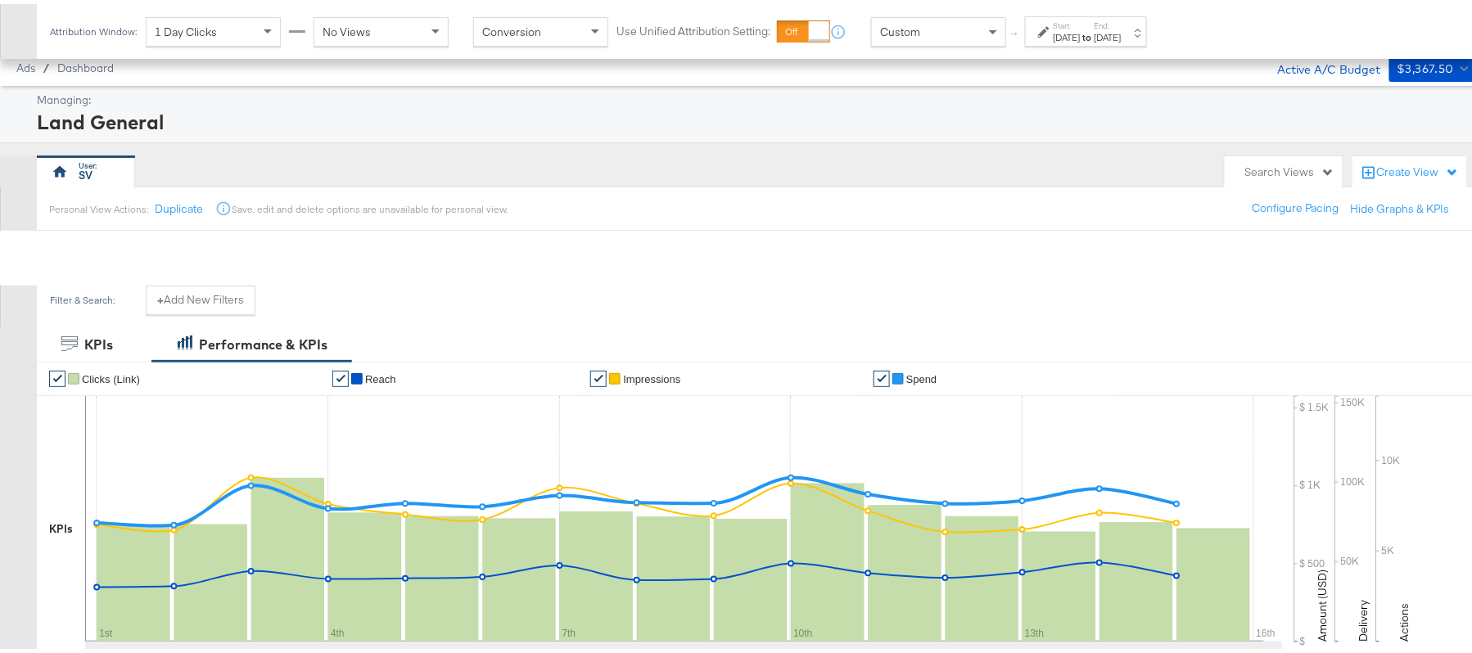
scroll to position [541, 0]
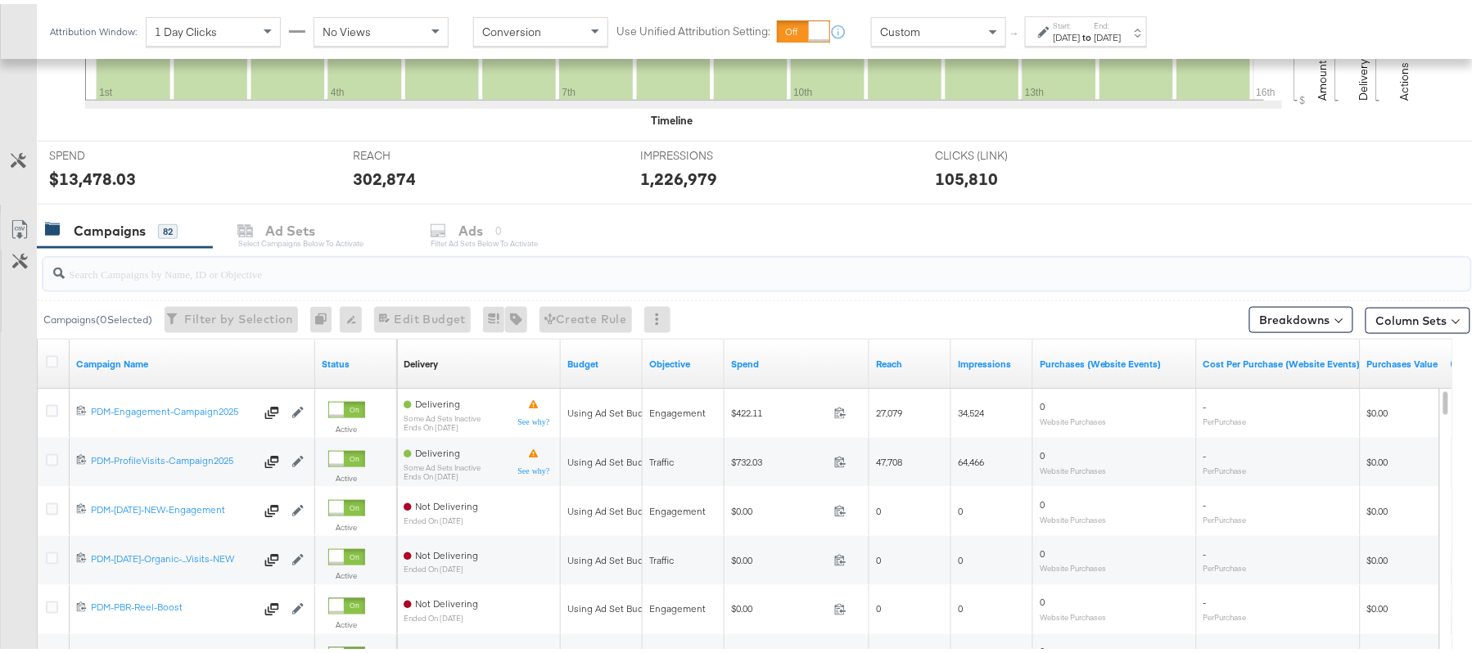
click at [215, 260] on input "search" at bounding box center [703, 263] width 1276 height 32
paste input "B2C_LAND_KC_RT_Sig_24"
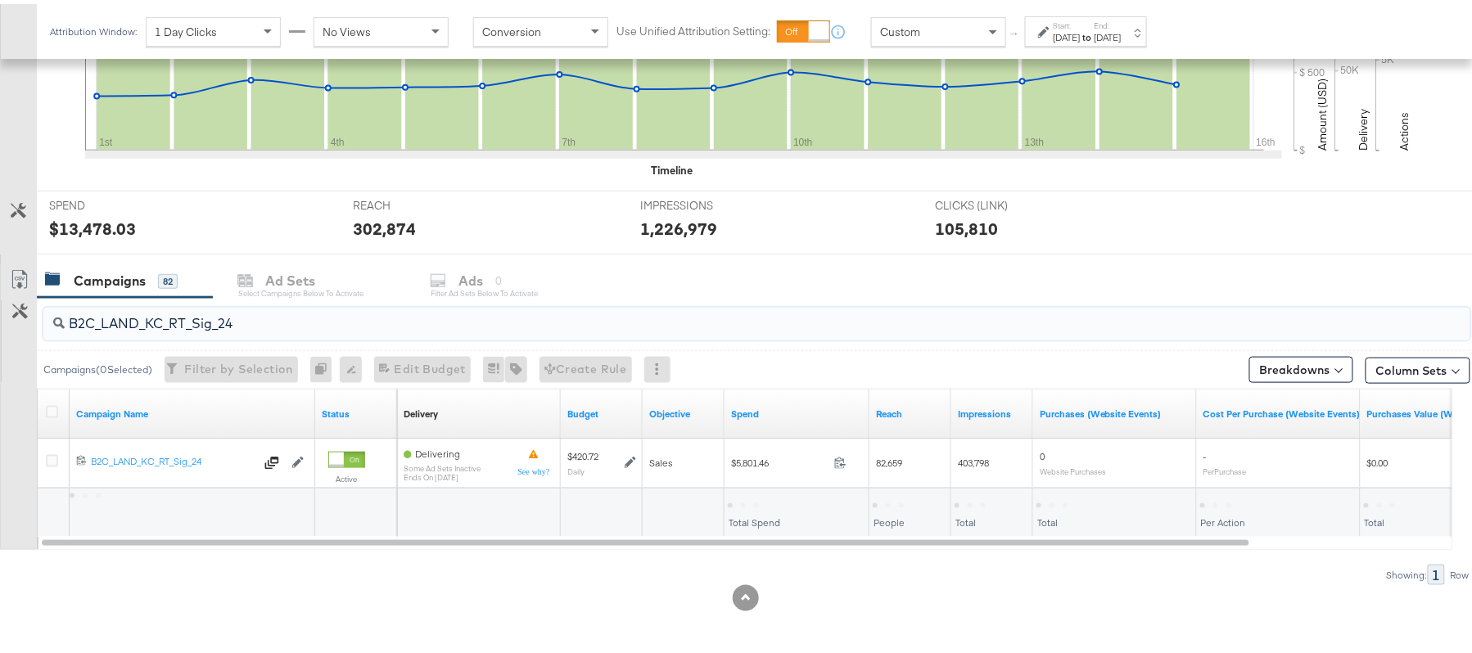
scroll to position [493, 0]
click at [751, 499] on div "$5,801.46" at bounding box center [756, 501] width 56 height 16
copy div "5,801.46"
click at [278, 325] on input "B2C_LAND_KC_RT_Sig_24" at bounding box center [703, 313] width 1276 height 32
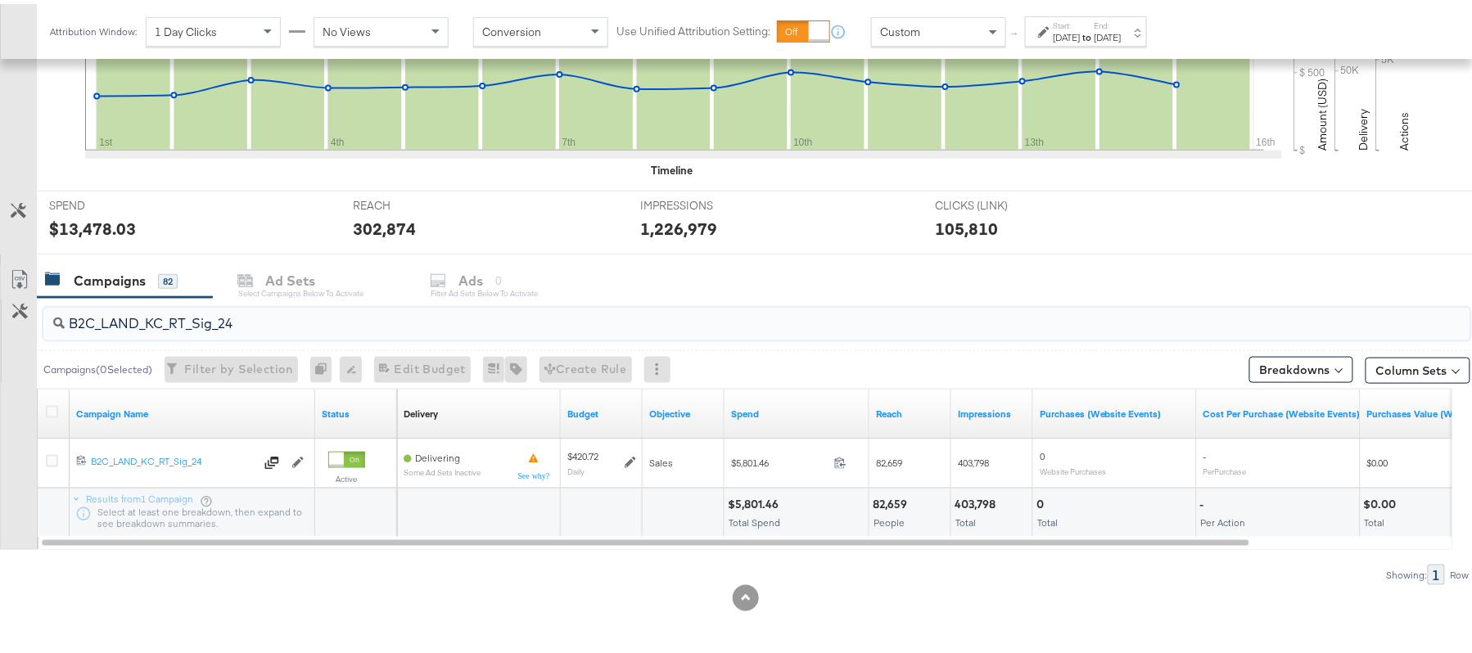
paste input "B_Ecommerce_KC_Retargeting_LW&LOA_Traffic"
click at [748, 499] on div "$220.29" at bounding box center [751, 501] width 47 height 16
copy div "220.29"
click at [230, 306] on input "B2B_Ecommerce_KC_Retargeting_LW&LOA_Traffic" at bounding box center [703, 313] width 1276 height 32
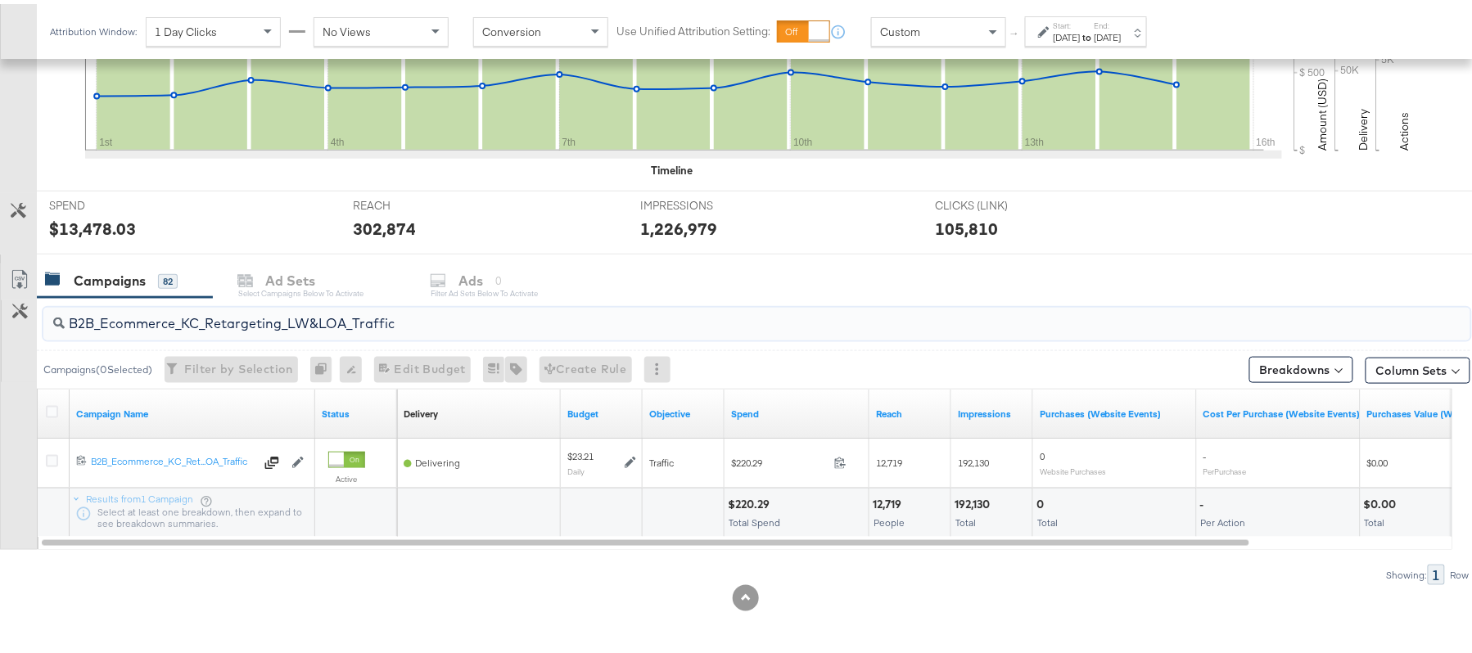
paste input "KC_Retargeting_Prospects & Clients_Conversions"
click at [741, 502] on div "$240.01" at bounding box center [751, 501] width 47 height 16
copy div "240.01"
click at [253, 309] on input "B2B_KC_Retargeting_Prospects & Clients_Conversions" at bounding box center [703, 313] width 1276 height 32
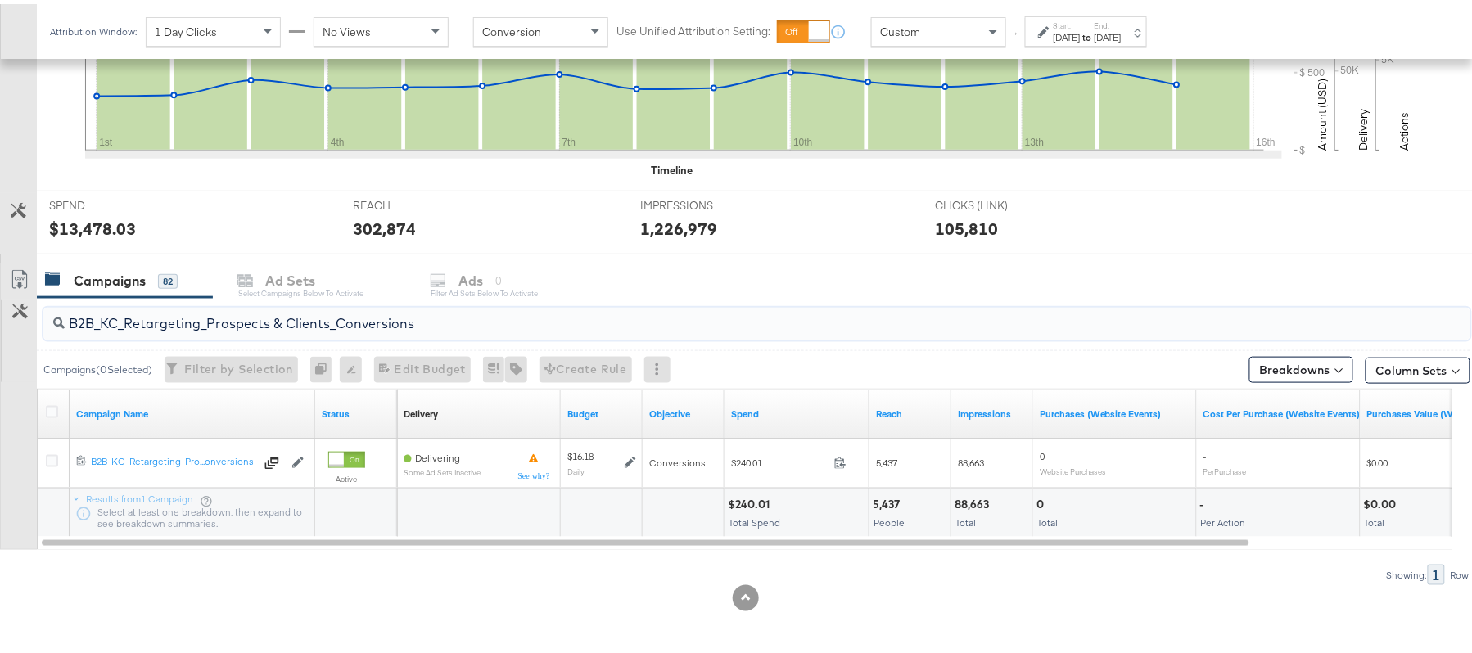
paste input "C_LAND_KC_Pros_Sig"
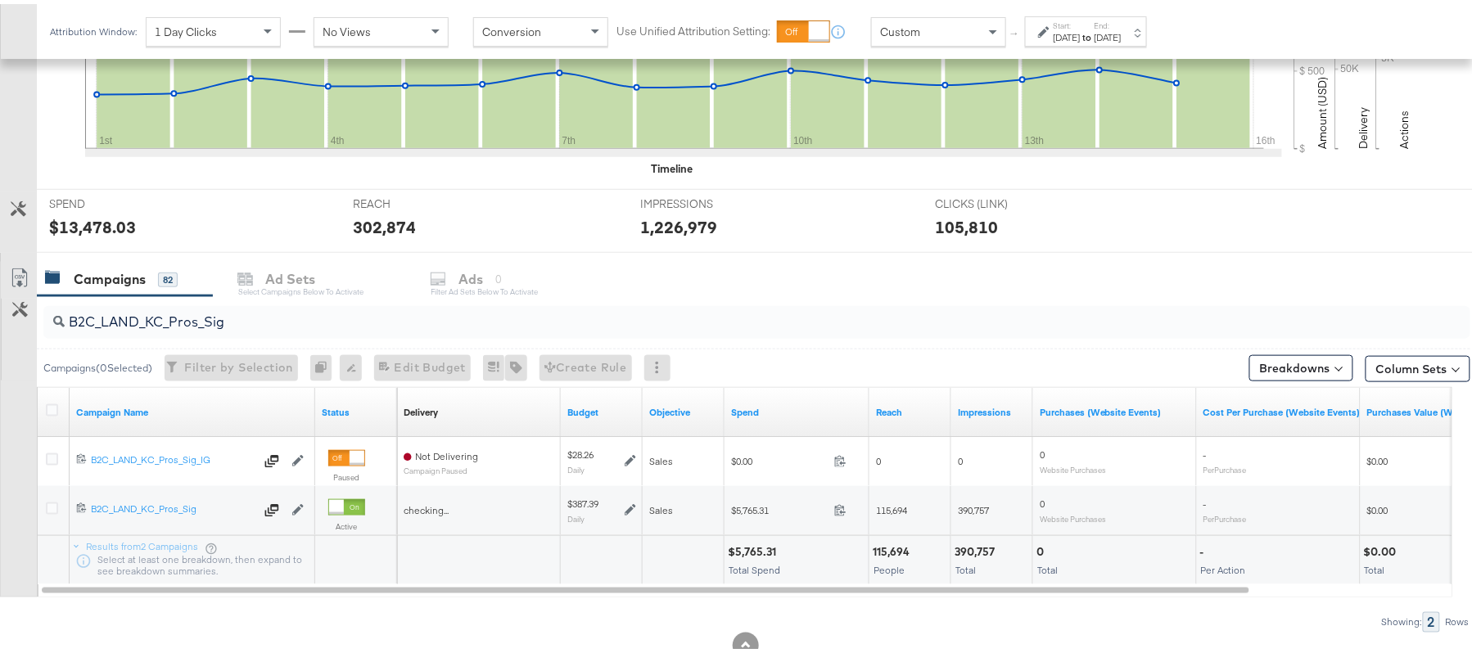
click at [757, 553] on div "$5,765.31" at bounding box center [754, 548] width 53 height 16
copy div "5,765.31"
click at [267, 309] on input "B2C_LAND_KC_Pros_Sig" at bounding box center [703, 312] width 1276 height 32
paste input "RT_Sig_24"
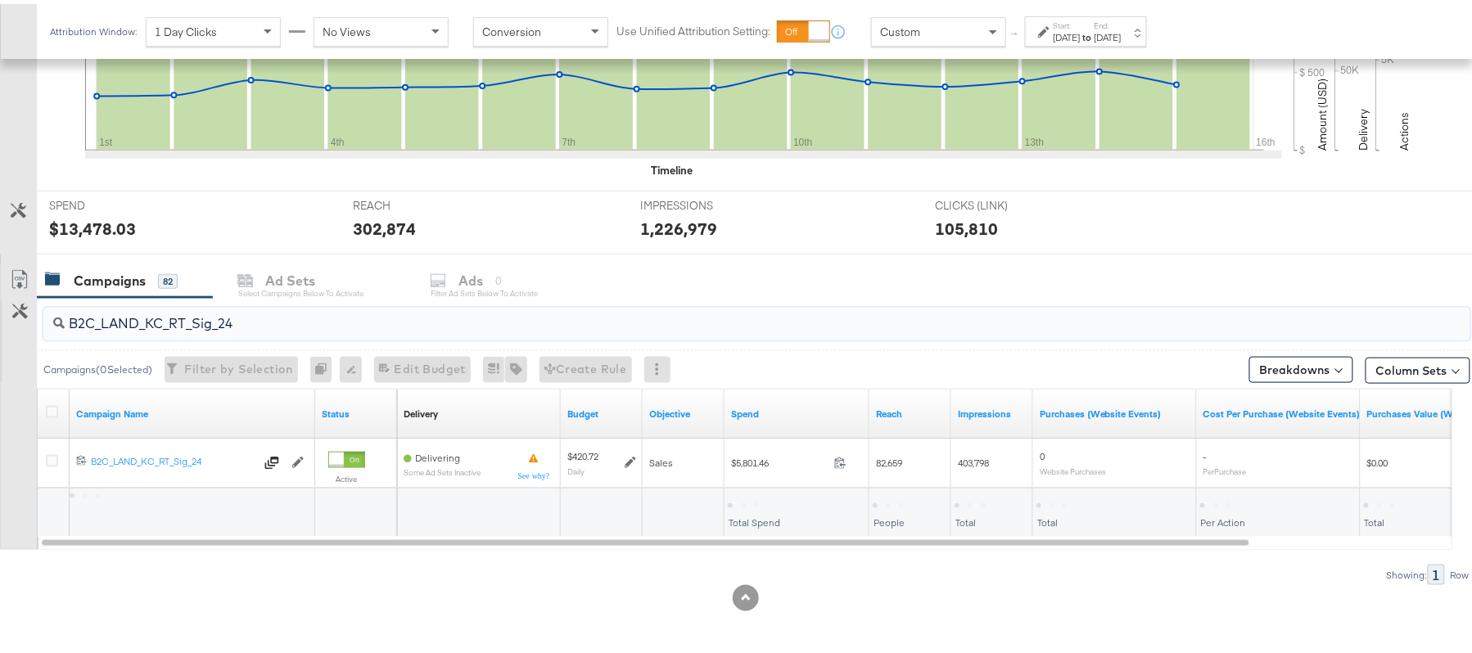
type input "B2C_LAND_KC_RT_Sig_24"
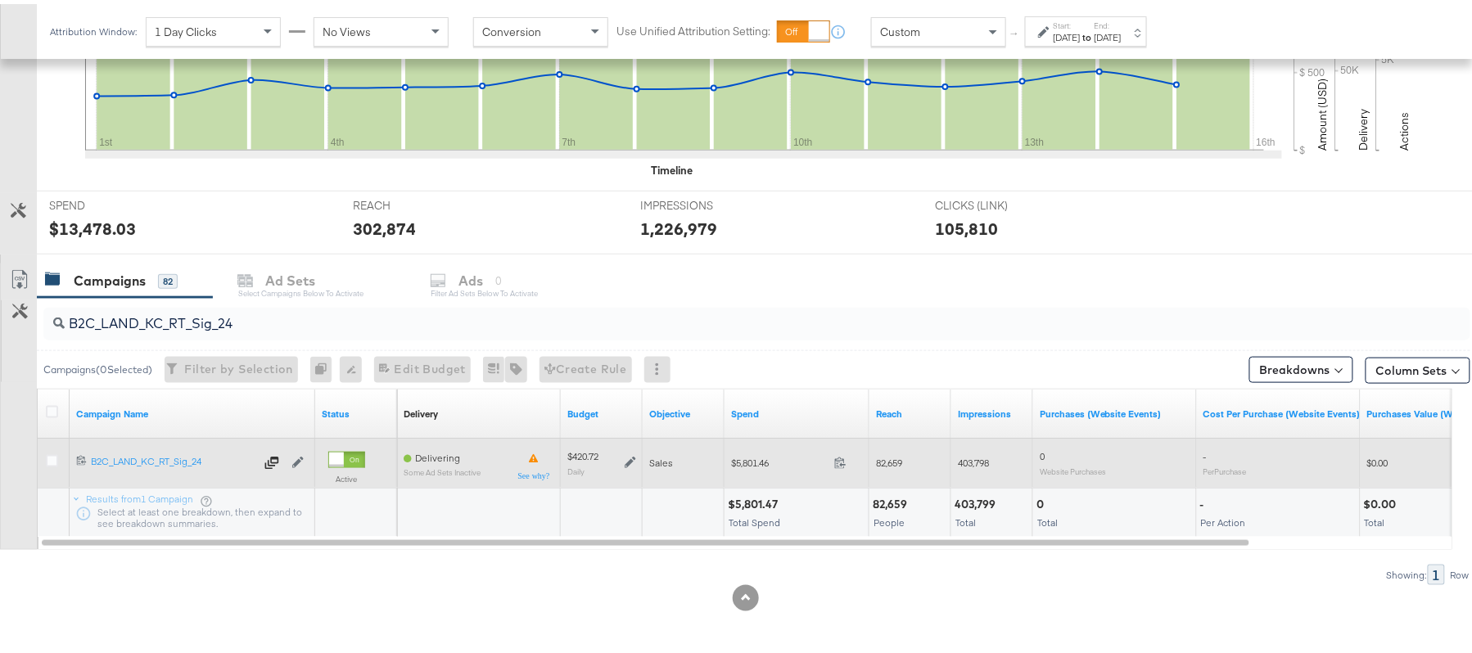
click at [633, 460] on icon at bounding box center [630, 458] width 11 height 11
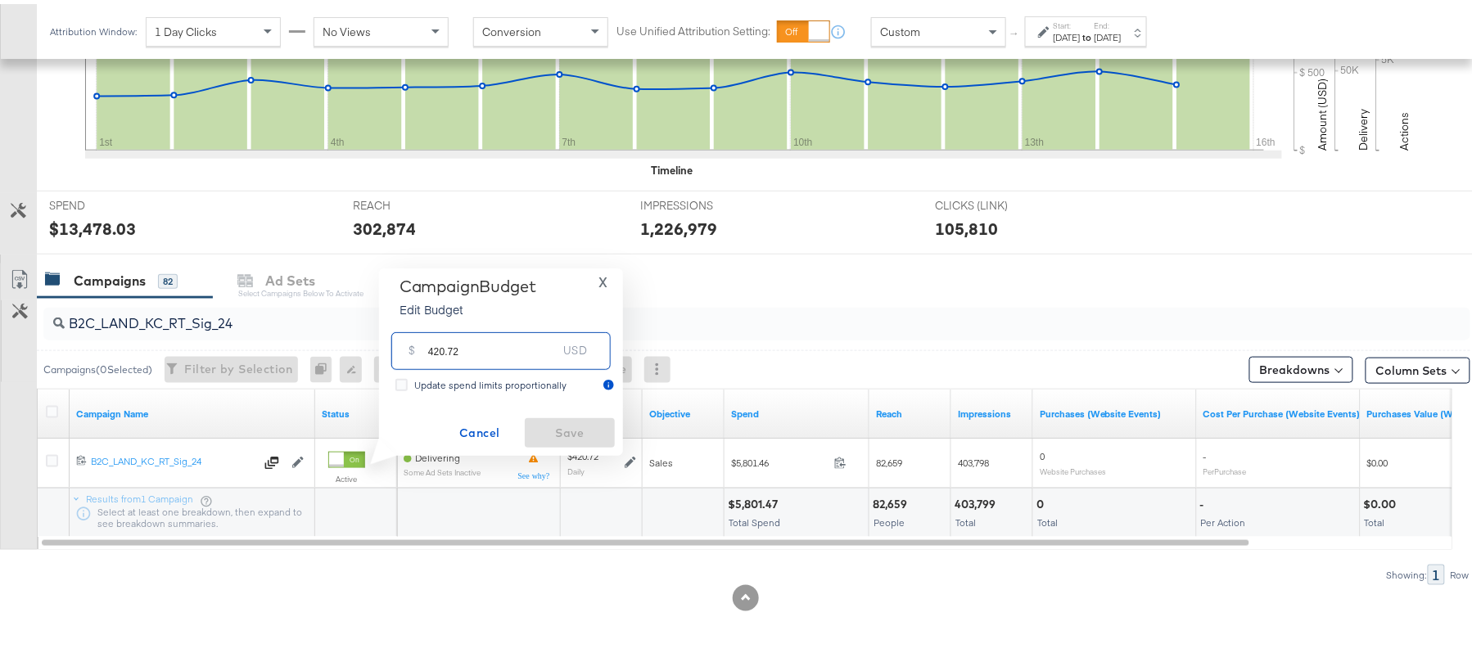
click at [485, 339] on input "420.72" at bounding box center [492, 340] width 129 height 35
paste input "$387.41"
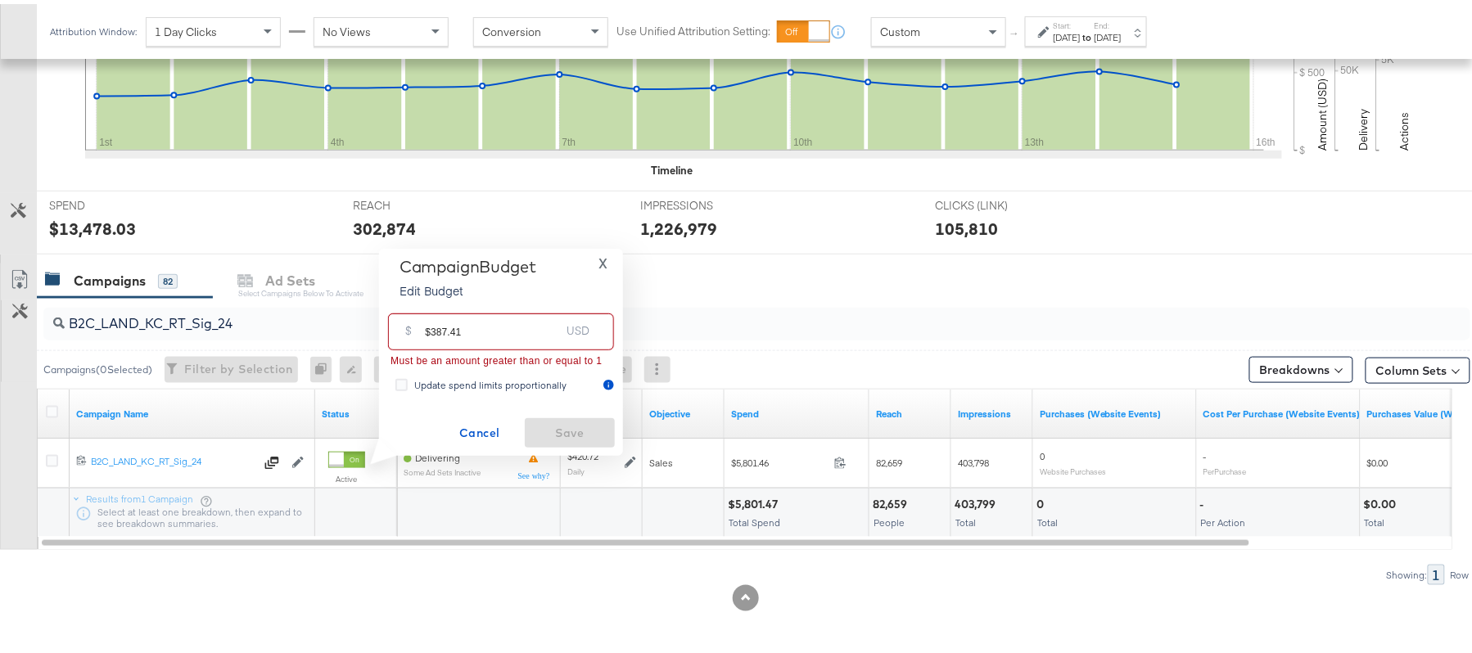
click at [433, 332] on input "$387.41" at bounding box center [492, 321] width 135 height 35
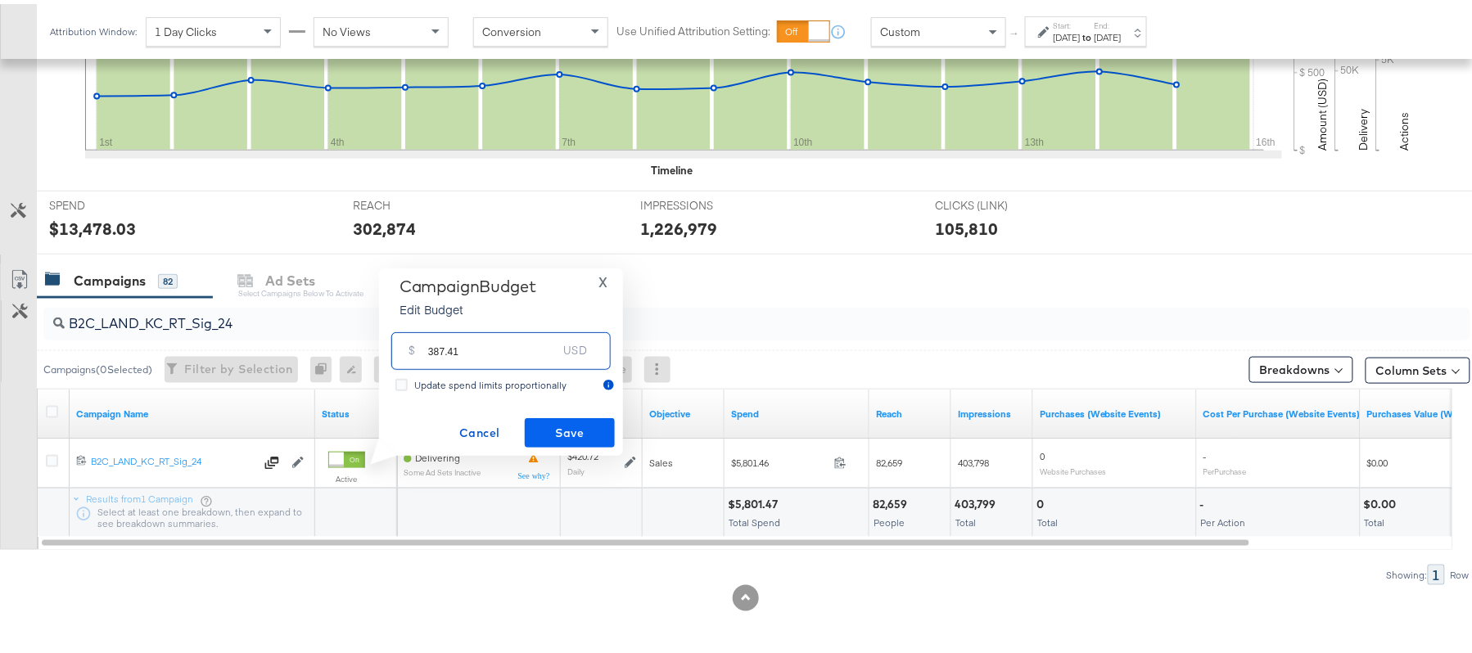
type input "387.41"
click at [551, 439] on span "Save" at bounding box center [569, 429] width 77 height 20
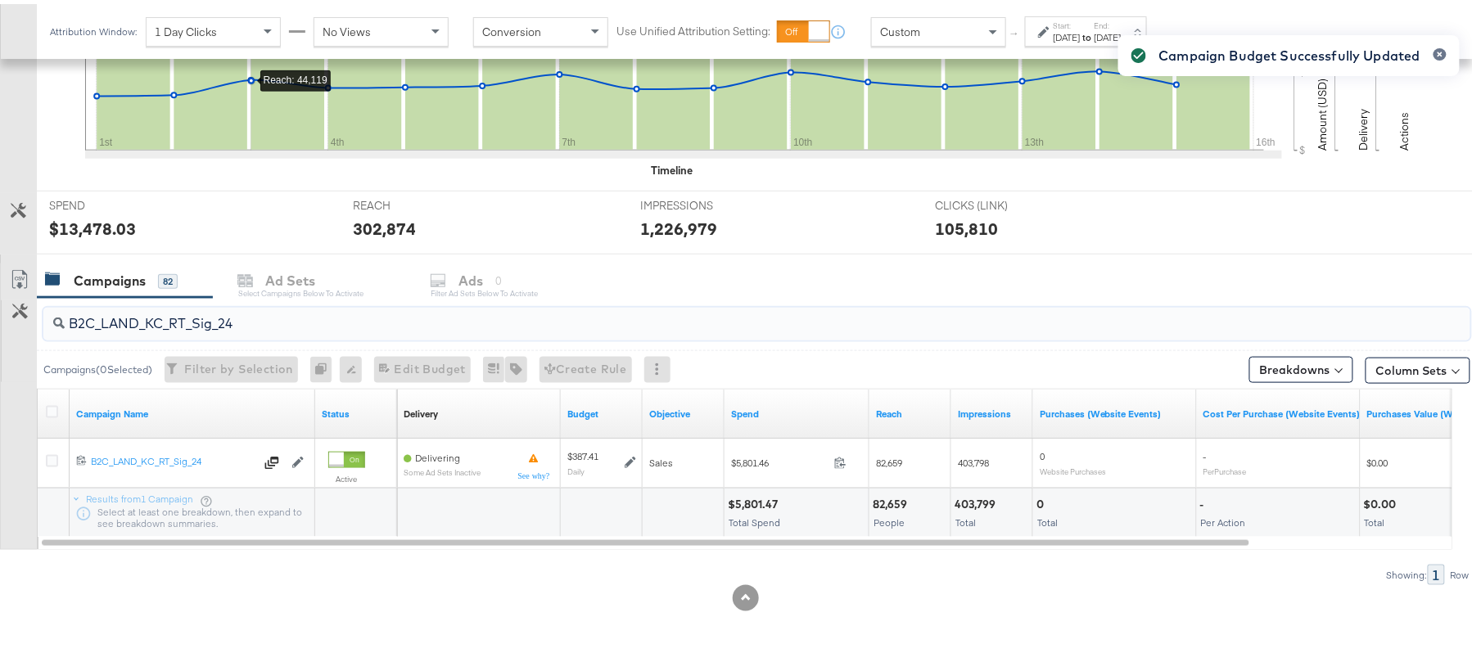
click at [178, 326] on input "B2C_LAND_KC_RT_Sig_24" at bounding box center [703, 313] width 1276 height 32
paste input "B_Ecommerce_KC_Retargeting_LW&LOA_Traffic"
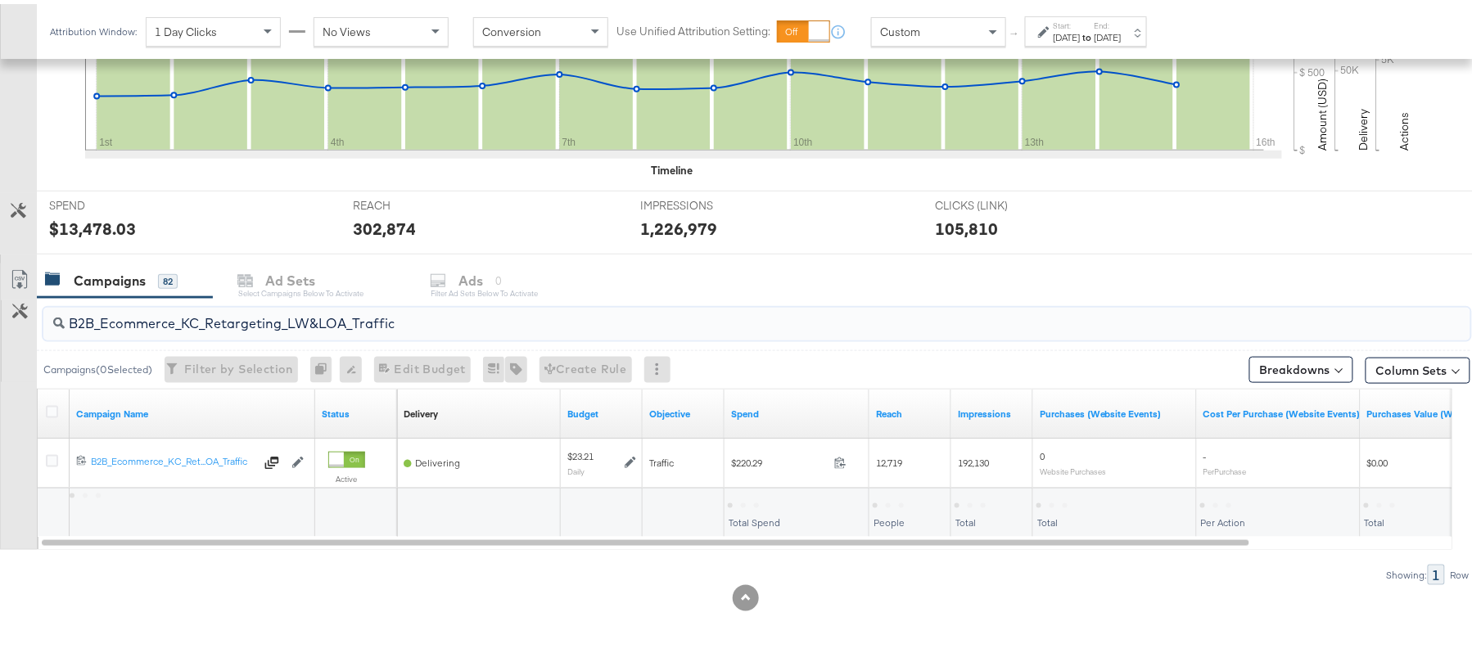
type input "B2B_Ecommerce_KC_Retargeting_LW&LOA_Traffic"
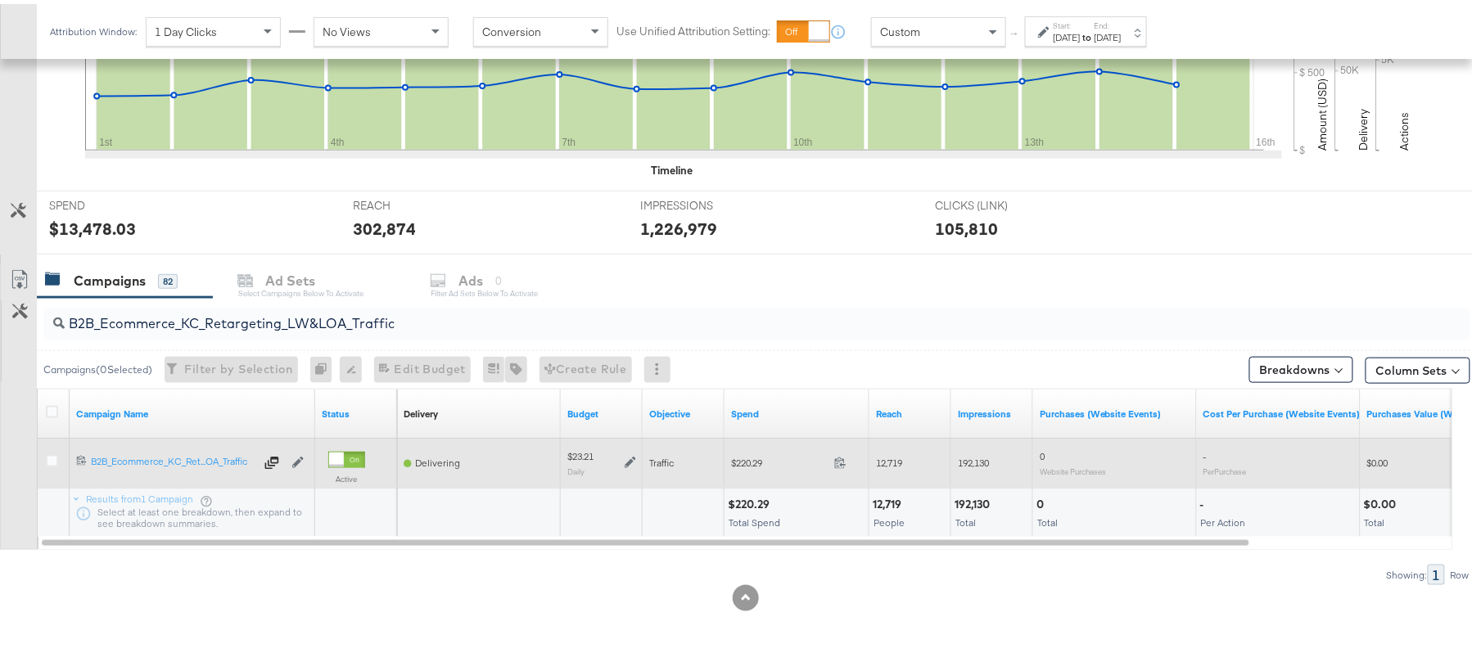
click at [629, 457] on icon at bounding box center [630, 458] width 11 height 11
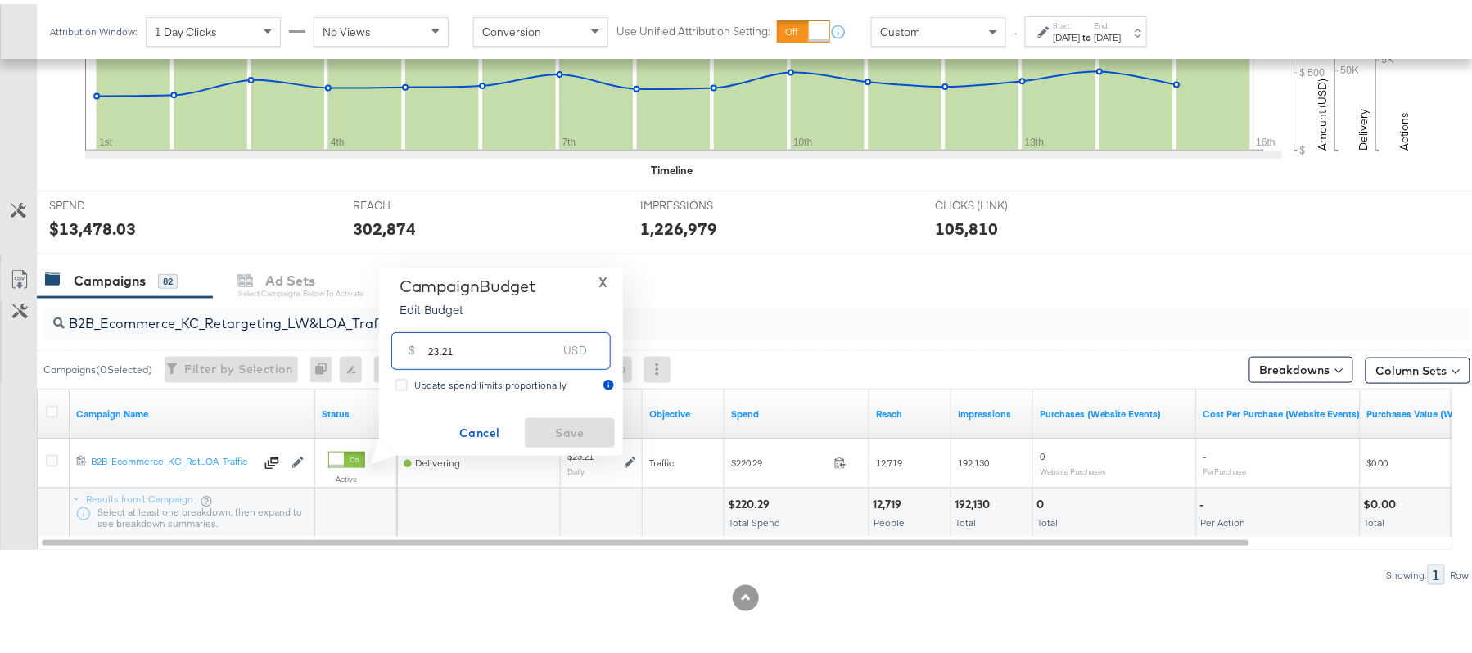
click at [519, 344] on input "23.21" at bounding box center [492, 340] width 129 height 35
paste input "$27.85"
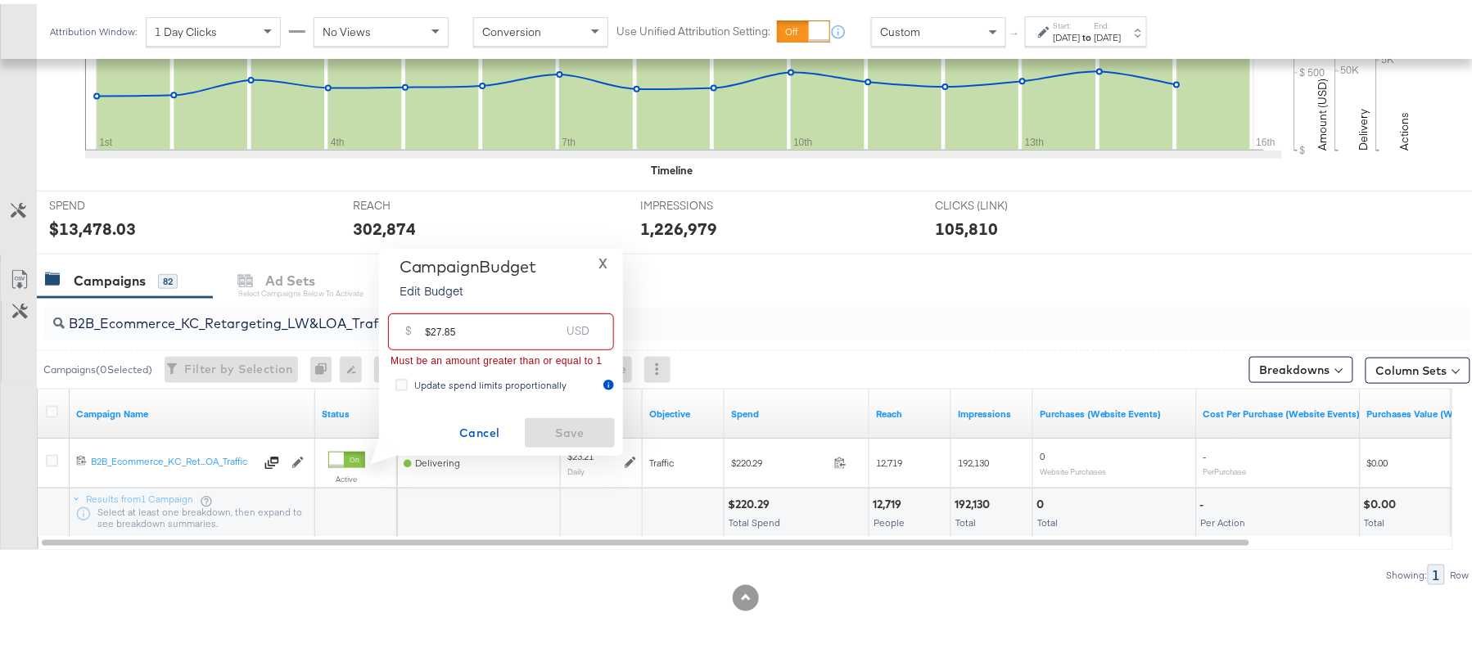
click at [429, 323] on input "$27.85" at bounding box center [492, 321] width 135 height 35
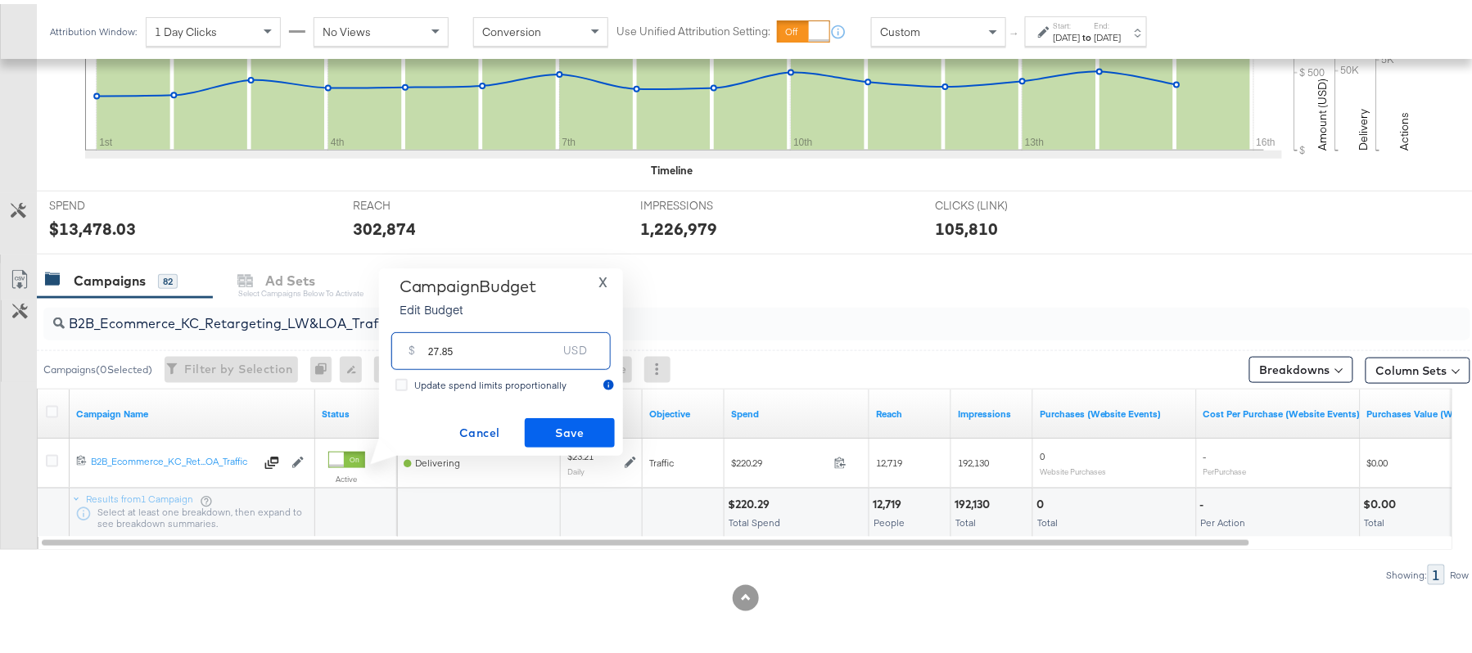
type input "27.85"
click at [594, 429] on span "Save" at bounding box center [569, 429] width 77 height 20
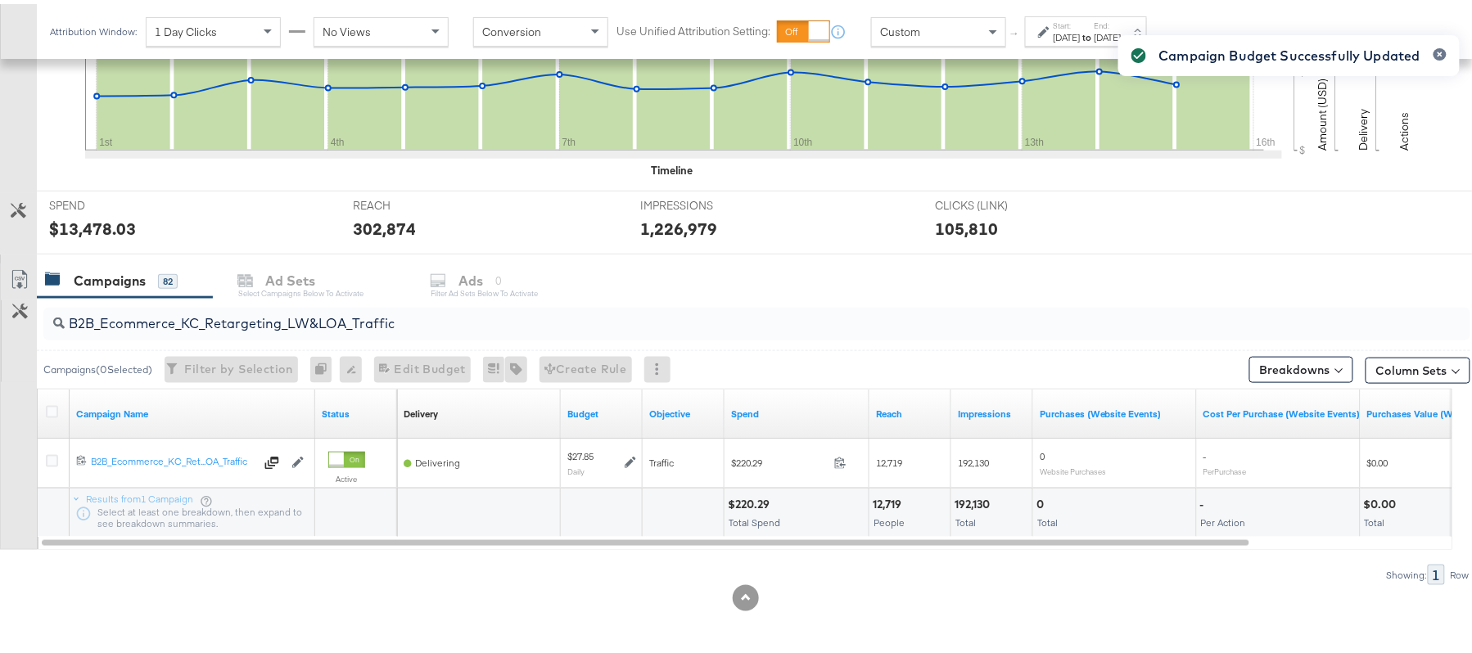
click at [1163, 26] on div "Campaign Budget Successfully Updated" at bounding box center [1289, 297] width 374 height 565
click at [1073, 36] on div "[DATE]" at bounding box center [1067, 33] width 27 height 13
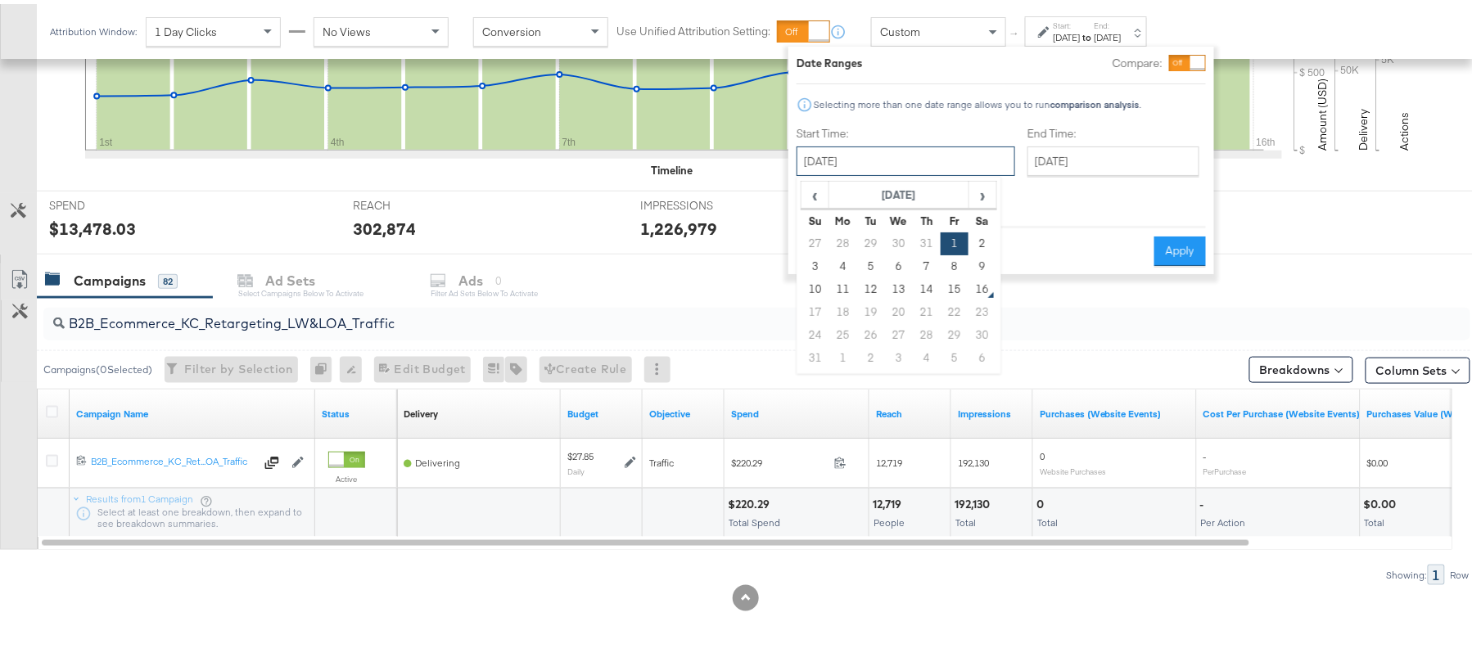
click at [935, 165] on input "August 1st 2025" at bounding box center [906, 156] width 219 height 29
click at [950, 285] on td "15" at bounding box center [955, 285] width 28 height 23
type input "August 15th 2025"
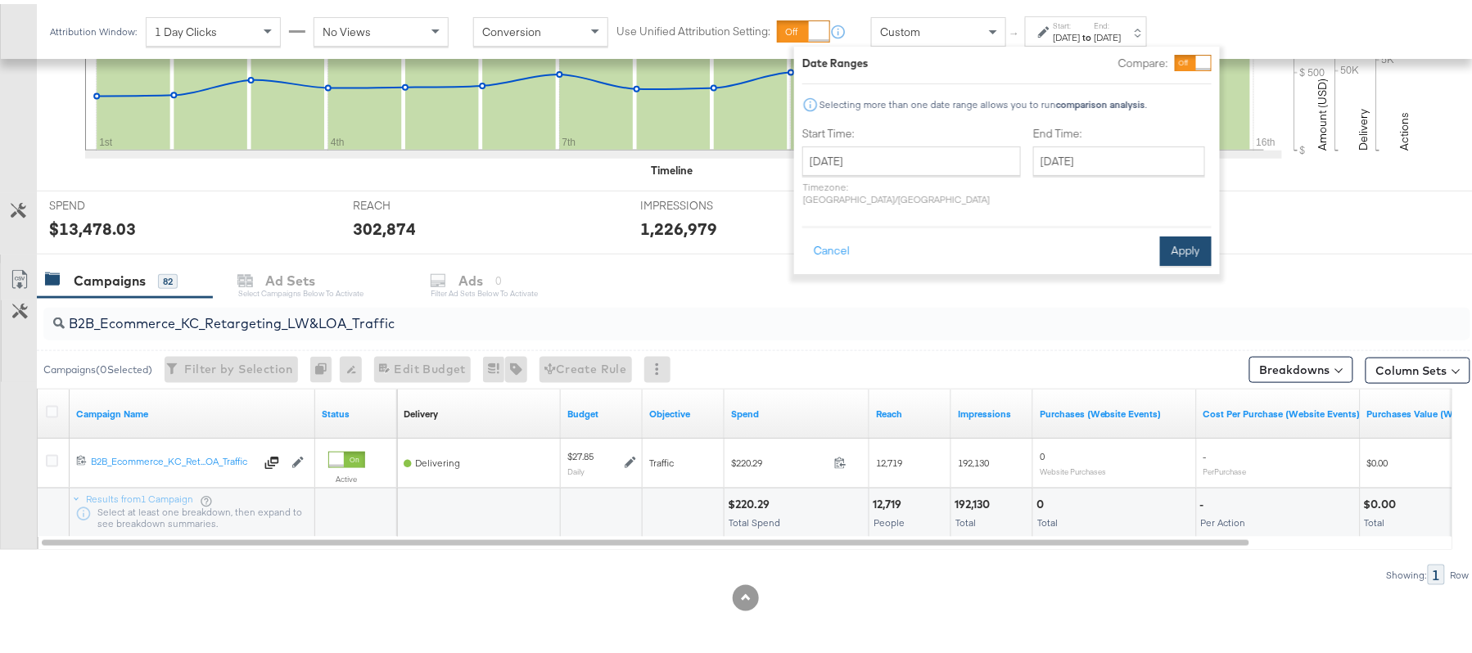
click at [1170, 233] on button "Apply" at bounding box center [1186, 247] width 52 height 29
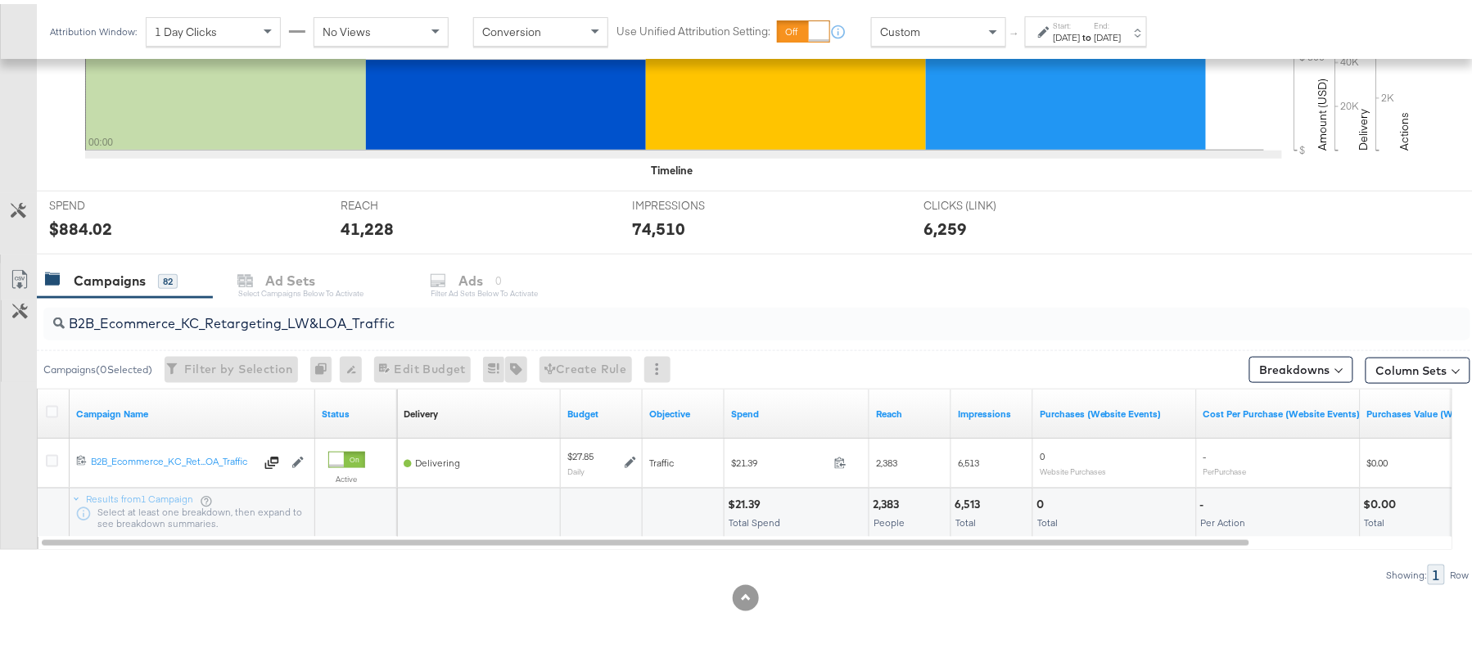
click at [172, 309] on input "B2B_Ecommerce_KC_Retargeting_LW&LOA_Traffic" at bounding box center [703, 313] width 1276 height 32
paste input "KC_Retargeting_Prospects & Clients_Conversions"
type input "B2B_KC_Retargeting_Prospects & Clients_Conversions"
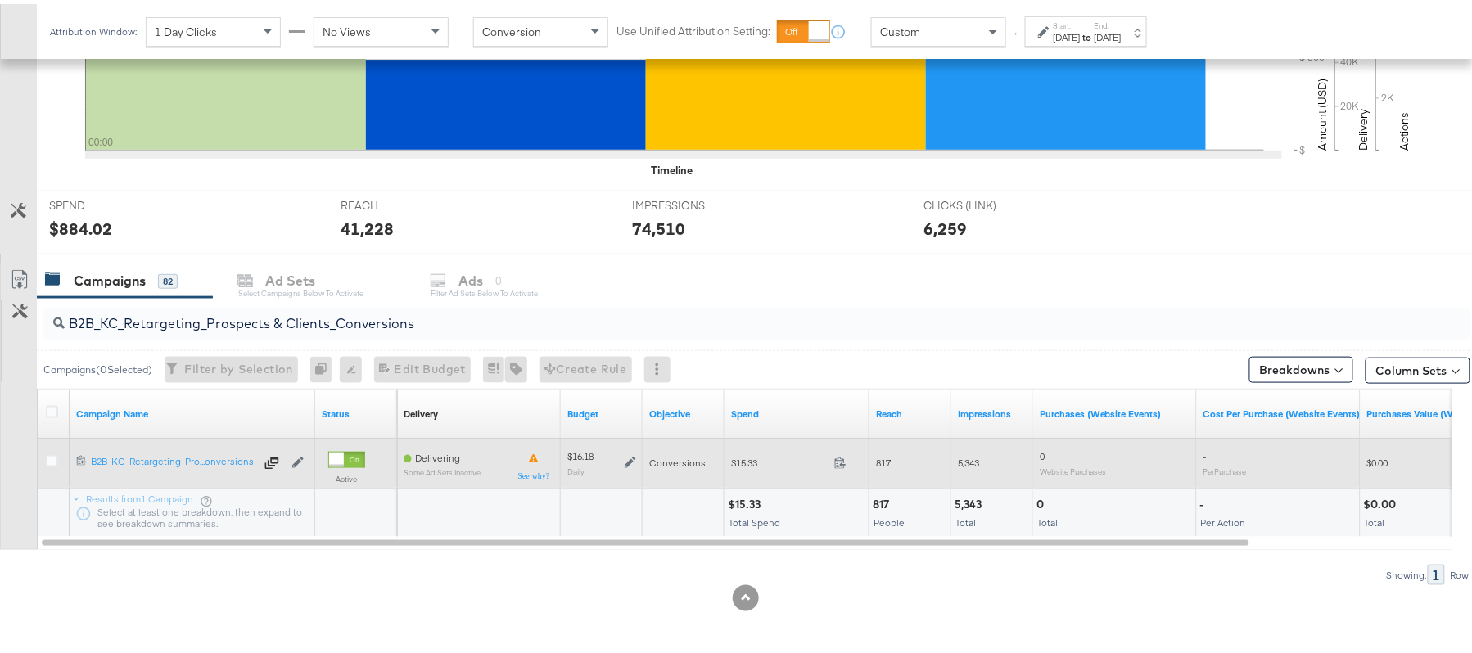
click at [634, 462] on icon at bounding box center [630, 458] width 11 height 11
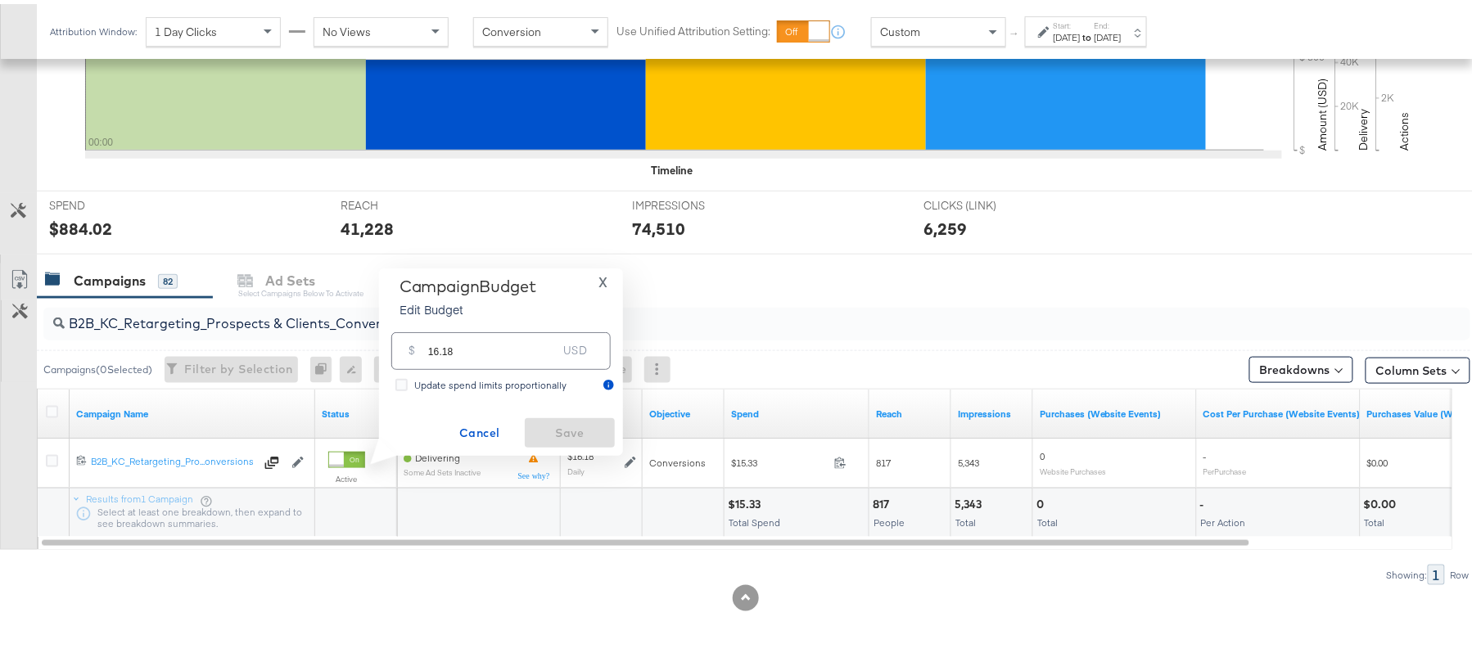
click at [492, 334] on input "16.18" at bounding box center [492, 340] width 129 height 35
paste input "$18.61"
click at [427, 328] on input "$18.61" at bounding box center [492, 321] width 135 height 35
type input "18.61"
click at [574, 436] on span "Save" at bounding box center [569, 429] width 77 height 20
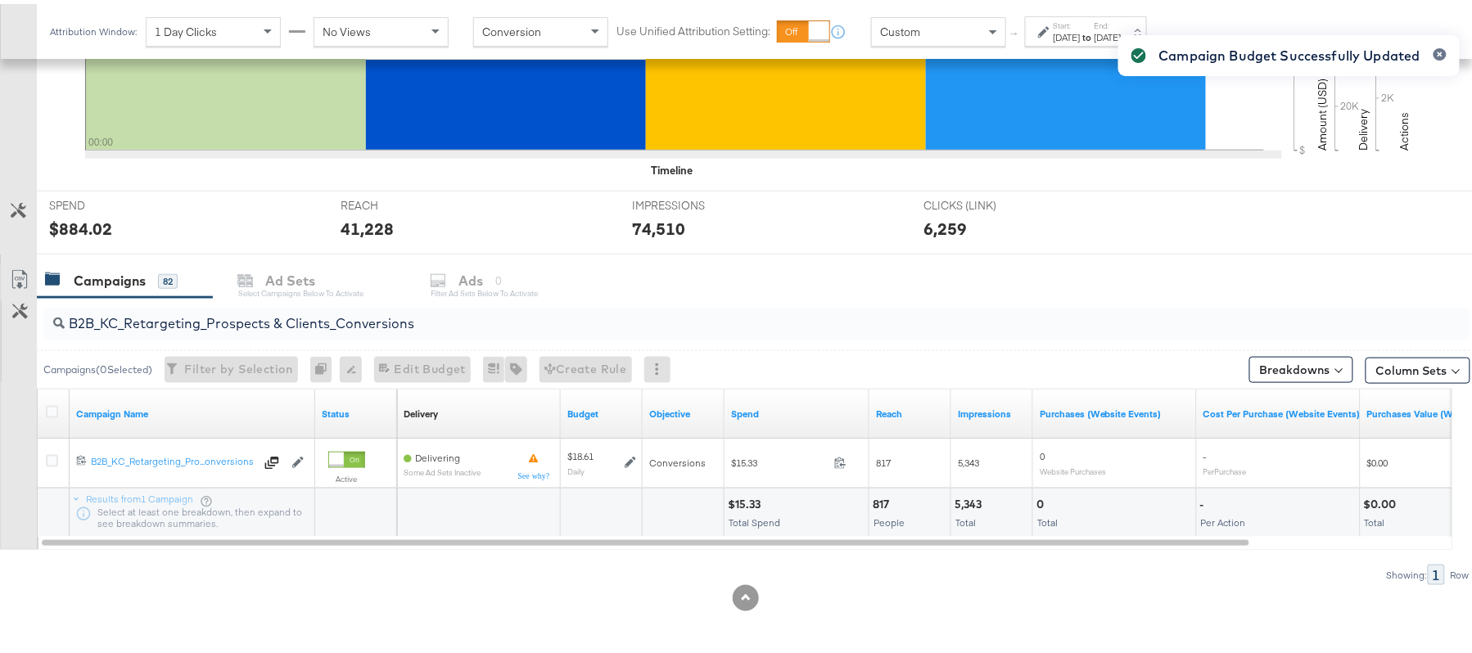
click at [237, 312] on input "B2B_KC_Retargeting_Prospects & Clients_Conversions" at bounding box center [703, 313] width 1276 height 32
paste input "C_LAND_KC_Pros_Sig"
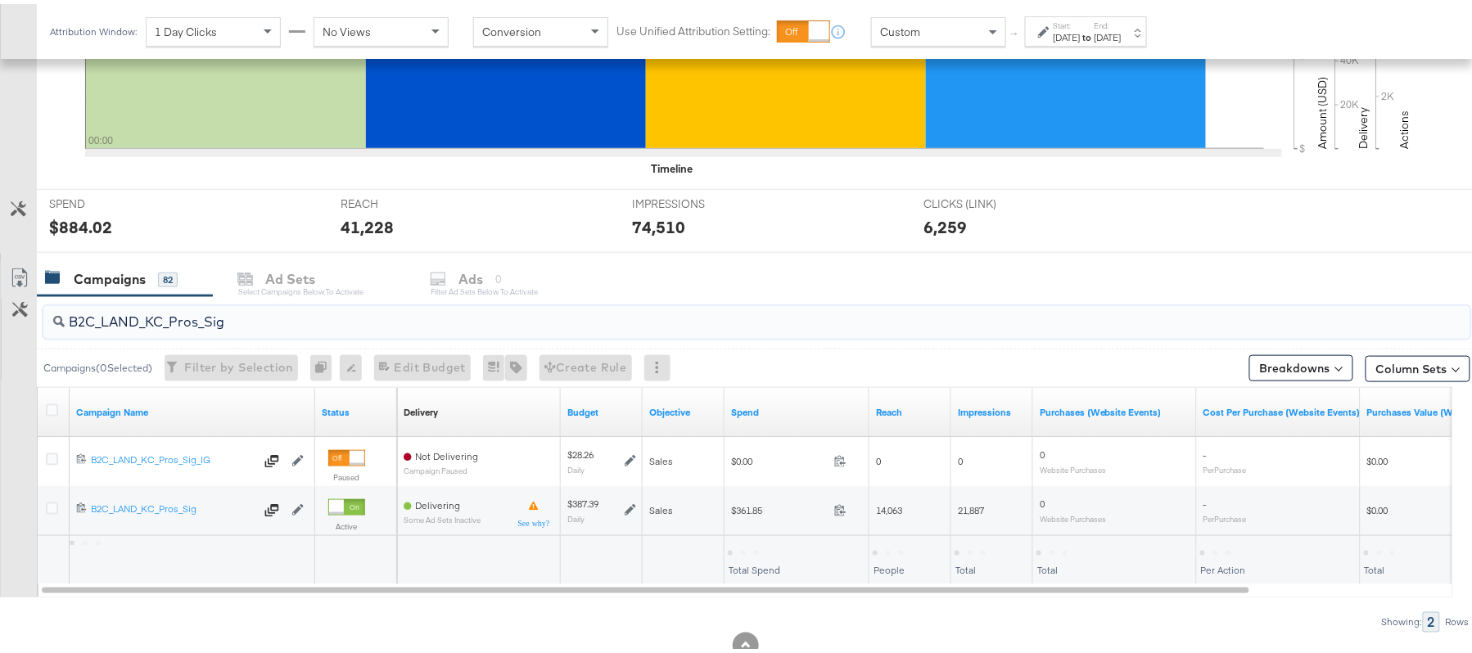
type input "B2C_LAND_KC_Pros_Sig"
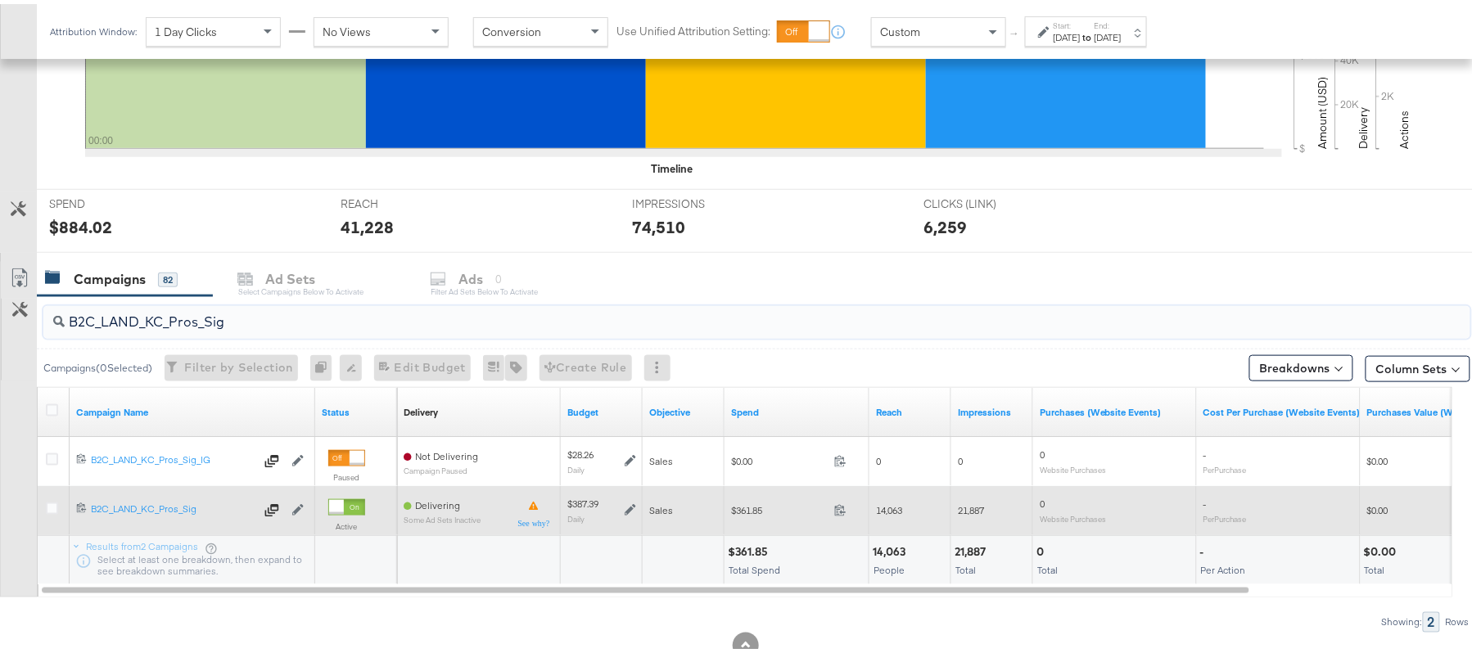
click at [630, 508] on icon at bounding box center [630, 506] width 11 height 11
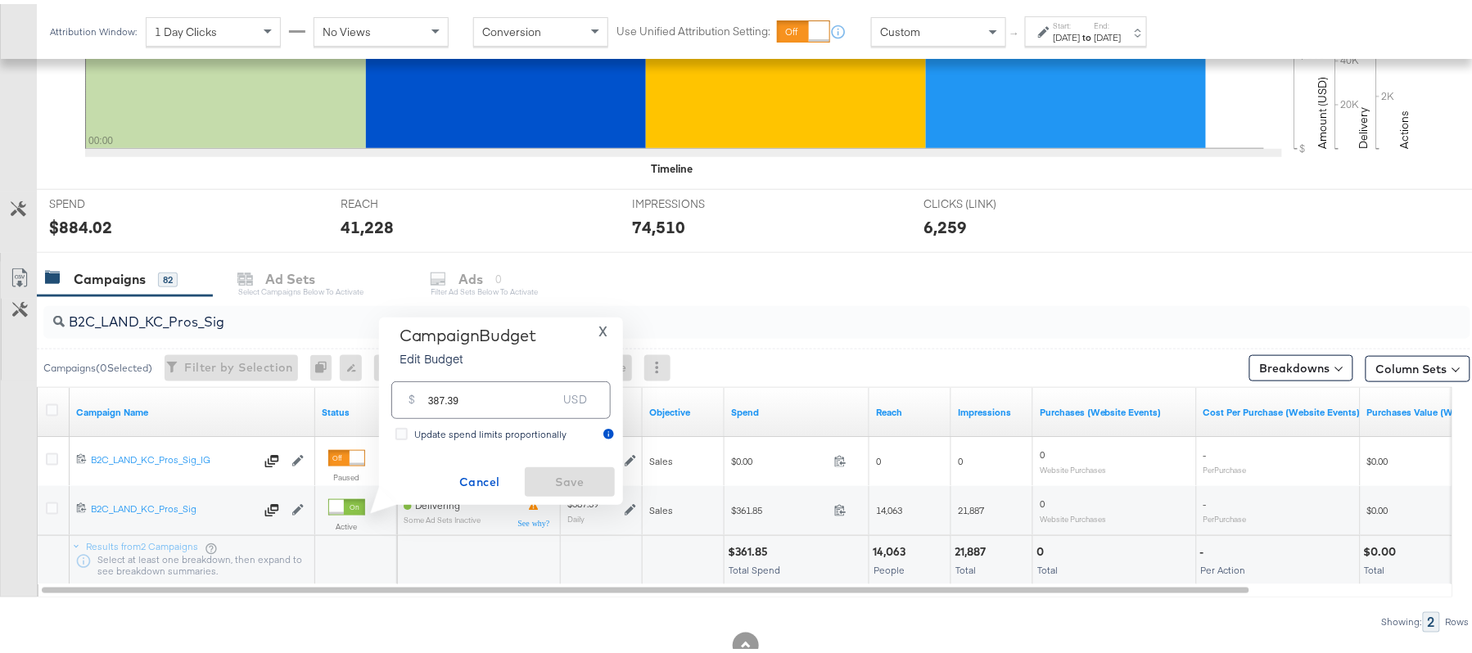
click at [466, 396] on input "387.39" at bounding box center [492, 389] width 129 height 35
paste input "$426.13"
click at [433, 377] on input "$426.13" at bounding box center [492, 370] width 135 height 35
type input "426.13"
click at [583, 486] on span "Save" at bounding box center [569, 478] width 77 height 20
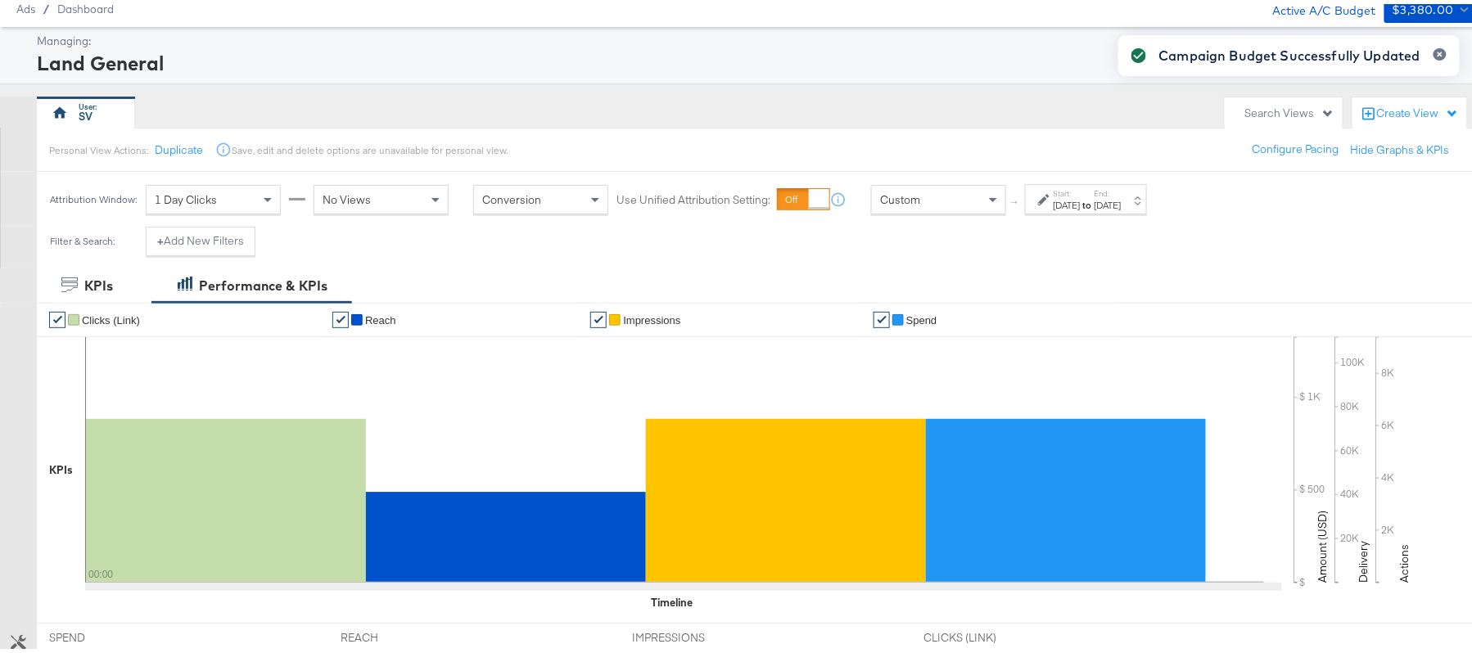
scroll to position [0, 0]
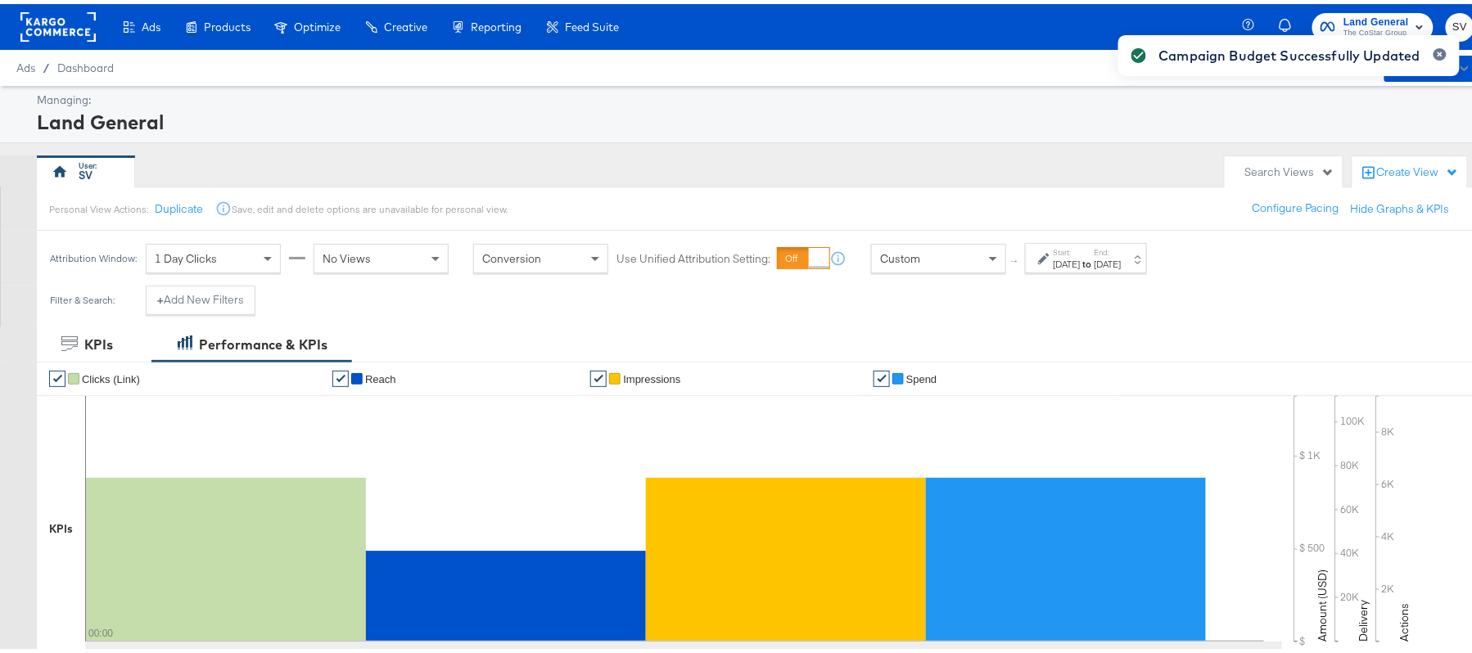
click at [1421, 44] on div at bounding box center [1434, 58] width 26 height 28
click at [1438, 49] on icon "button" at bounding box center [1440, 50] width 5 height 5
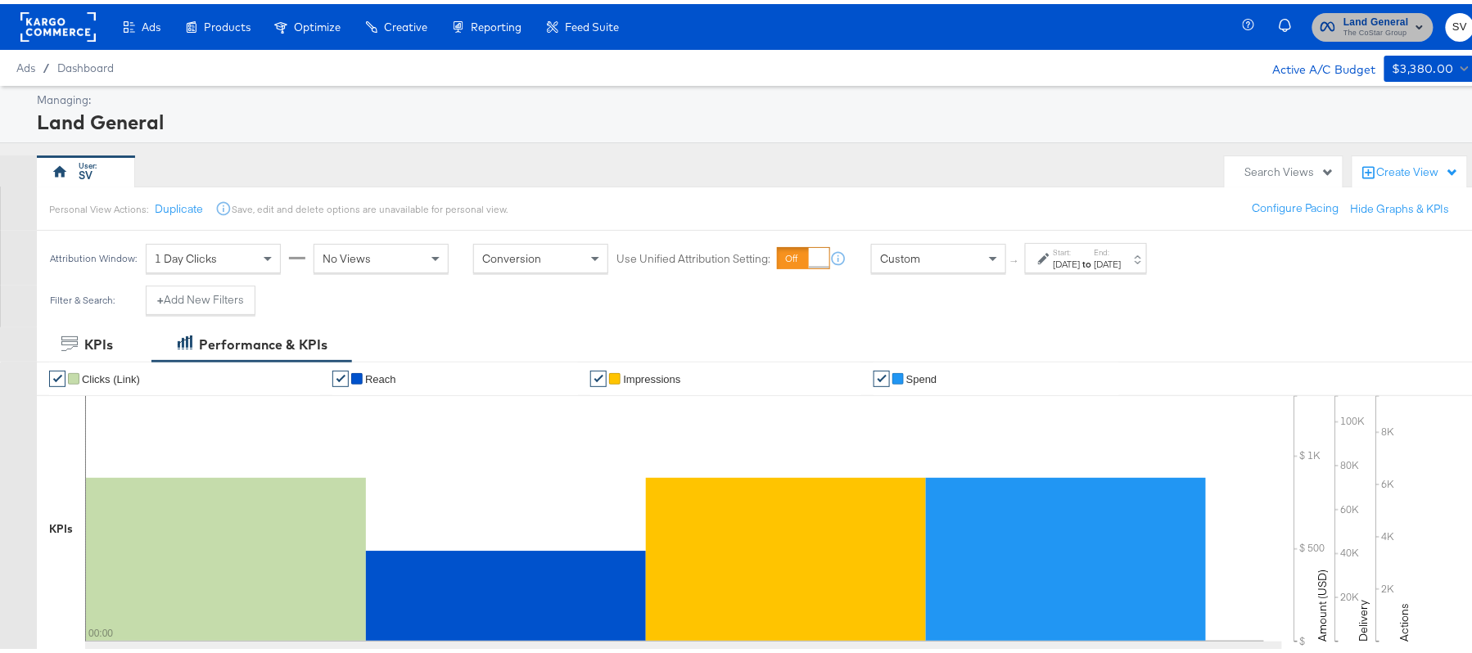
click at [1376, 31] on span "The CoStar Group" at bounding box center [1377, 29] width 66 height 13
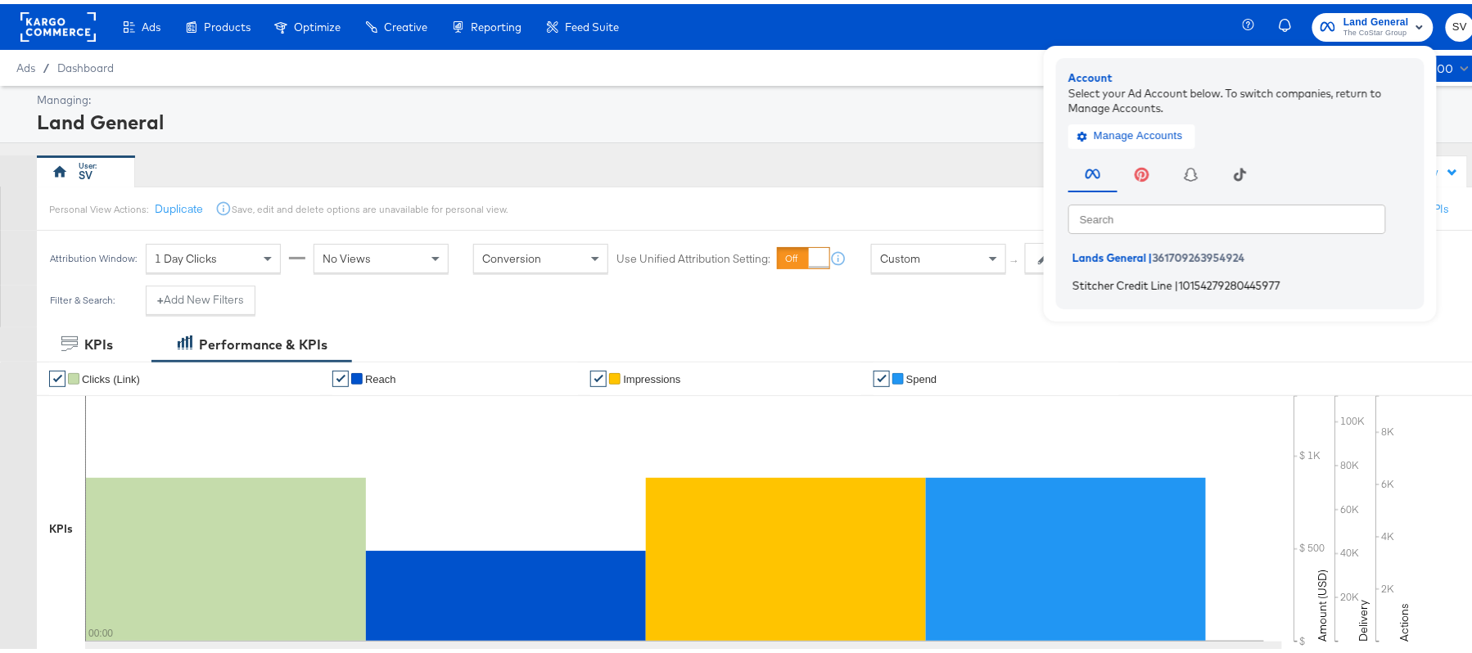
click at [1154, 274] on span "Stitcher Credit Line" at bounding box center [1123, 280] width 100 height 13
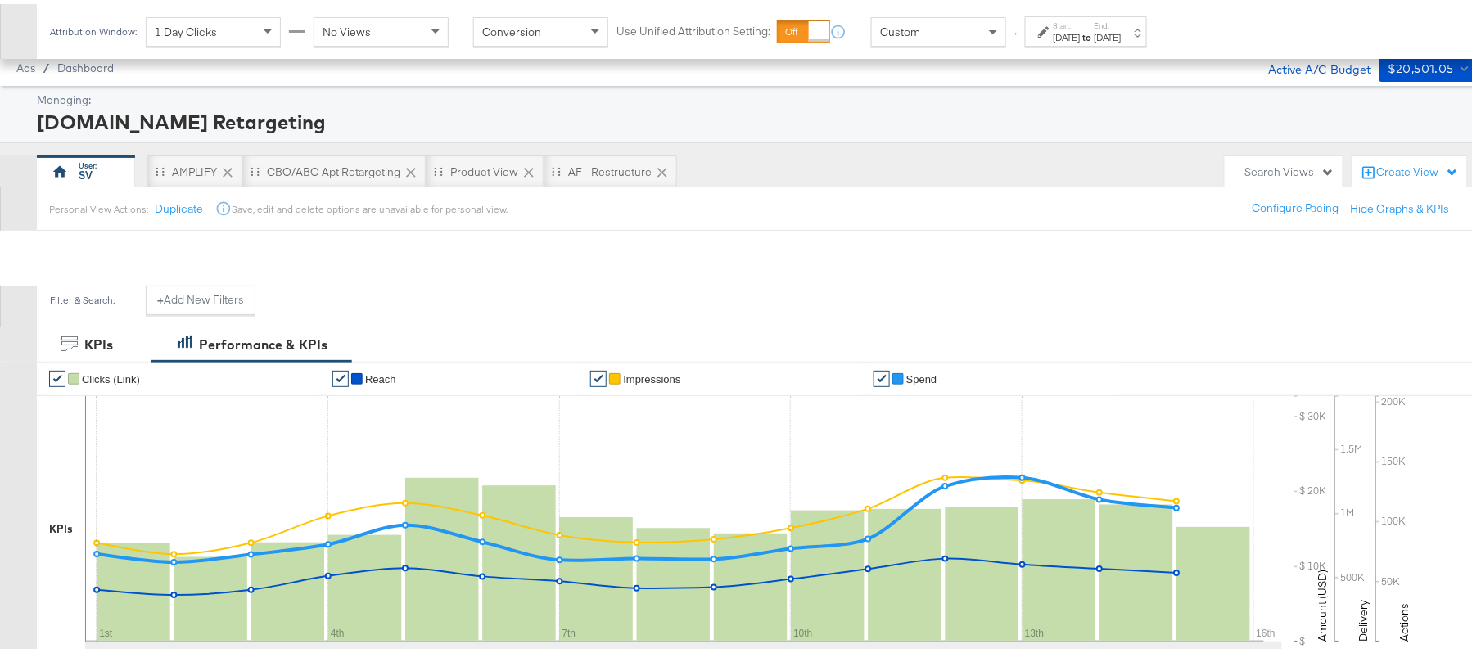
scroll to position [561, 0]
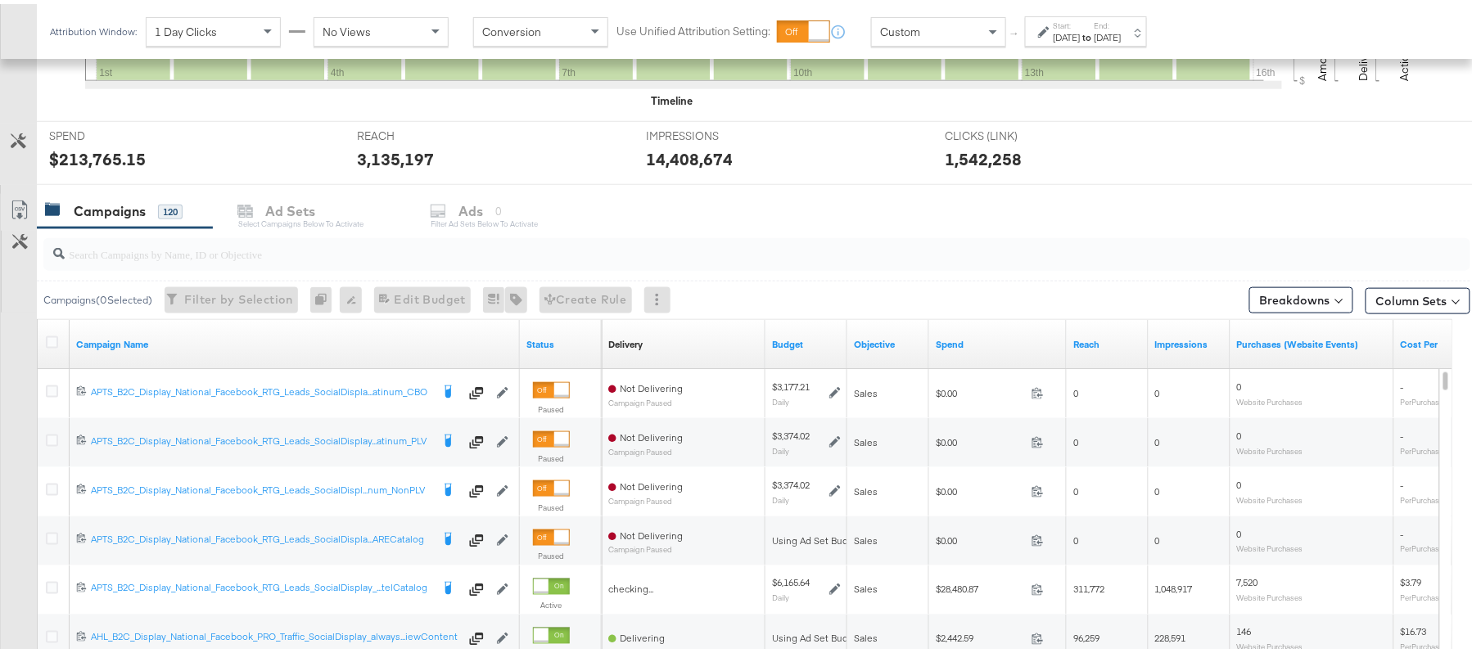
click at [319, 259] on input "search" at bounding box center [703, 244] width 1276 height 32
paste input "APTS_B2C_Display_National_Facebook_RTG_Leads_SocialDisplay_Retargeting_Diamond_…"
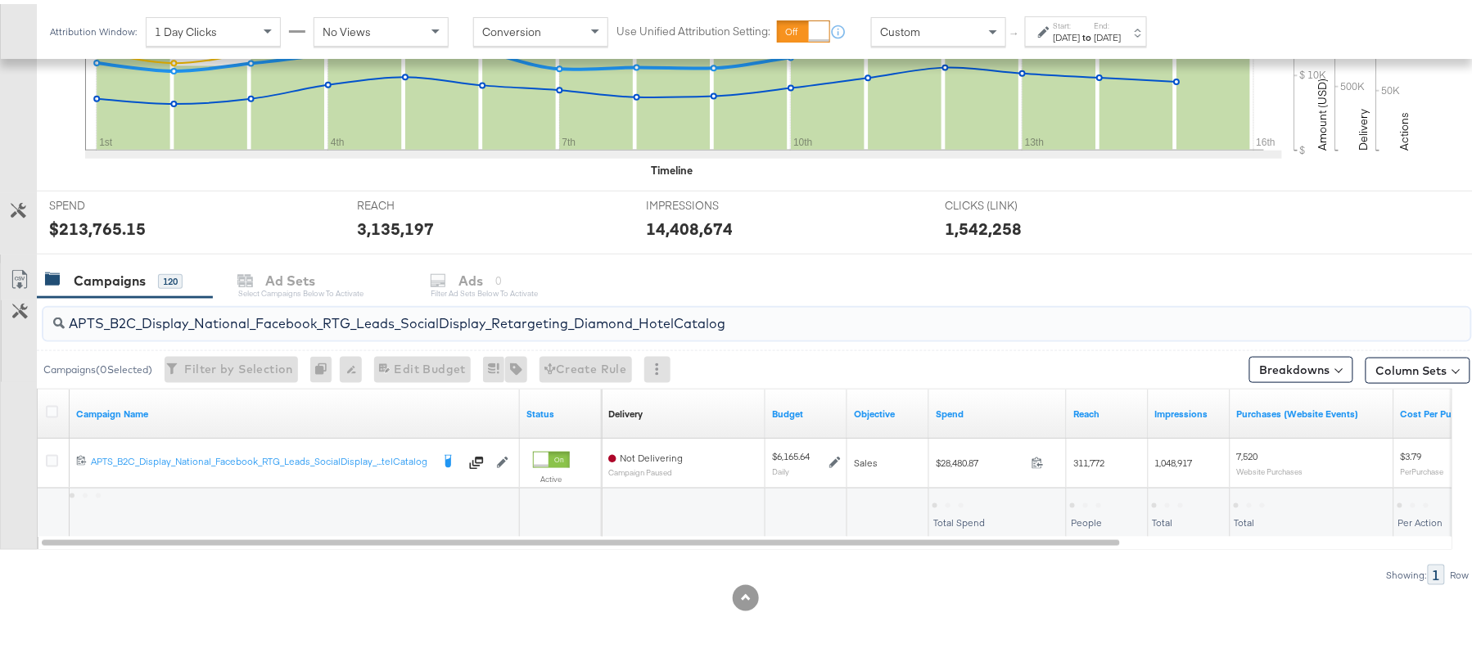
scroll to position [493, 0]
type input "APTS_B2C_Display_National_Facebook_RTG_Leads_SocialDisplay_Retargeting_Diamond_…"
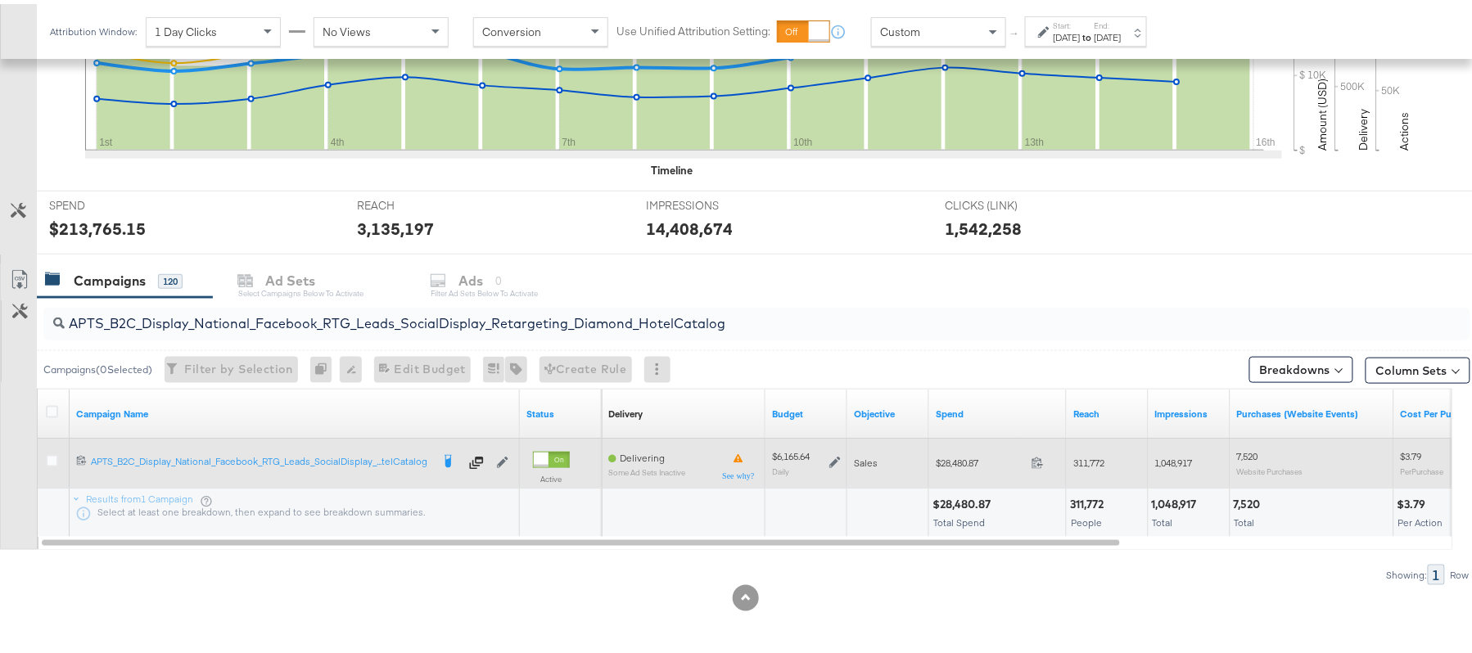
click at [836, 456] on icon at bounding box center [834, 459] width 11 height 11
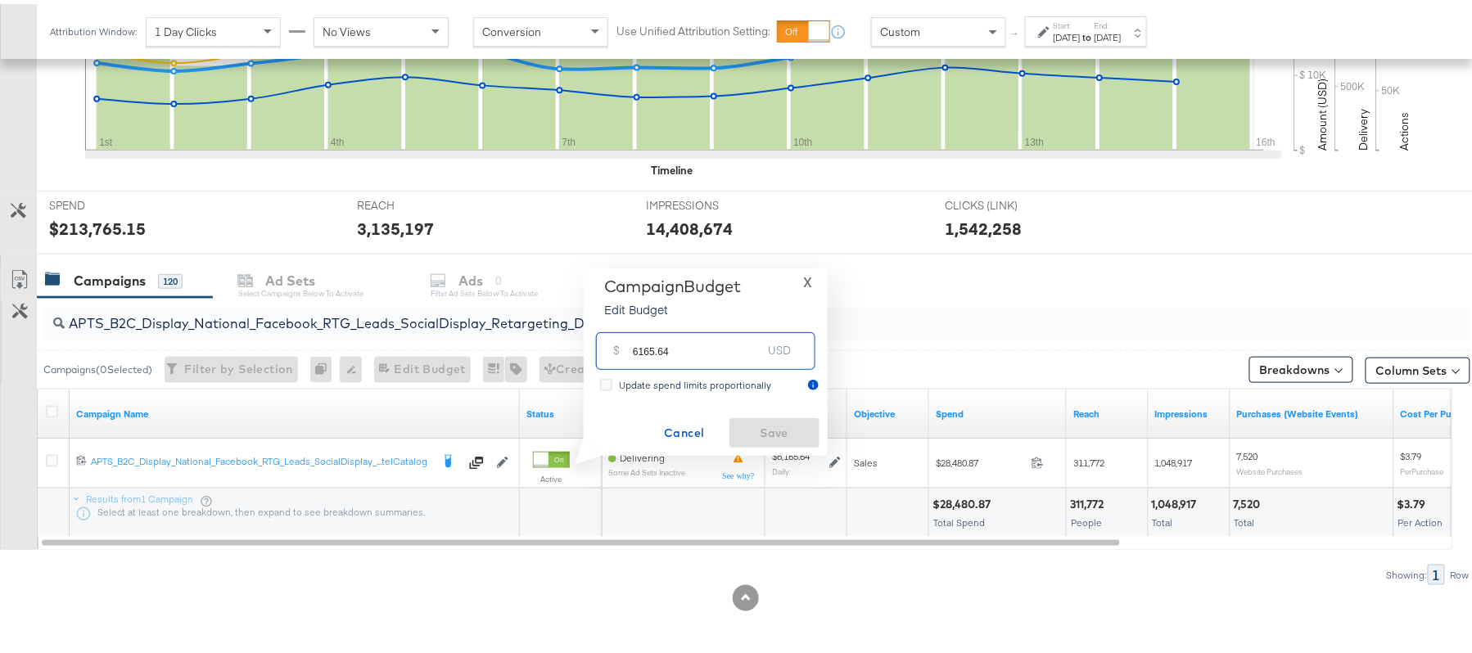
click at [711, 337] on input "6165.64" at bounding box center [697, 340] width 129 height 35
paste input "$5,584.47"
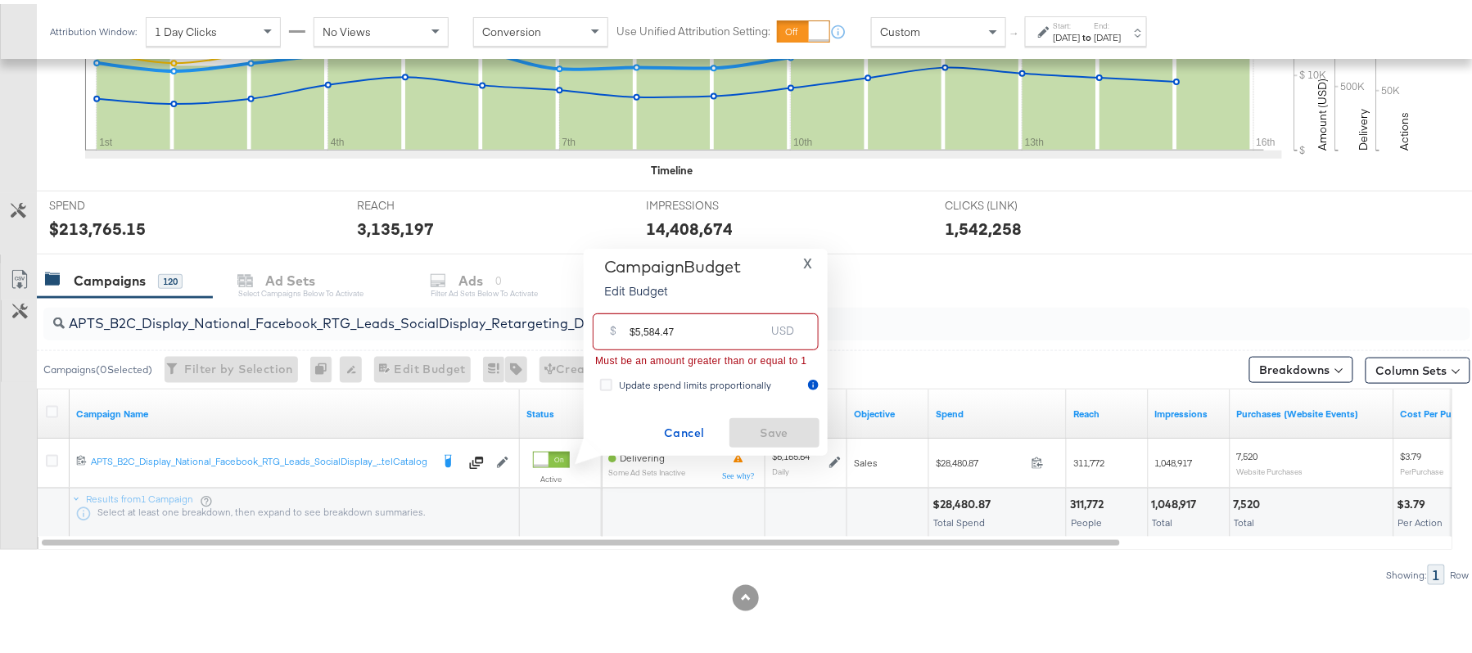
click at [645, 328] on input "$5,584.47" at bounding box center [697, 321] width 135 height 35
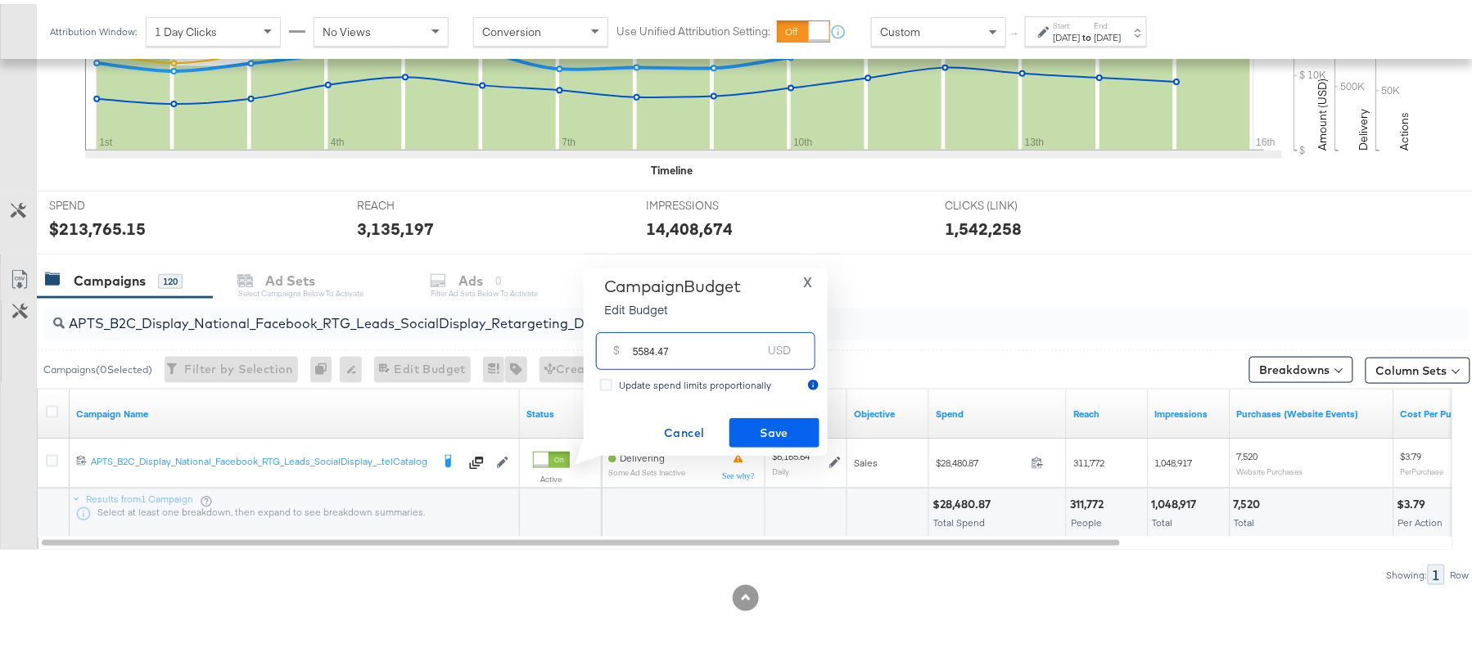
type input "5584.47"
click at [791, 419] on span "Save" at bounding box center [774, 429] width 77 height 20
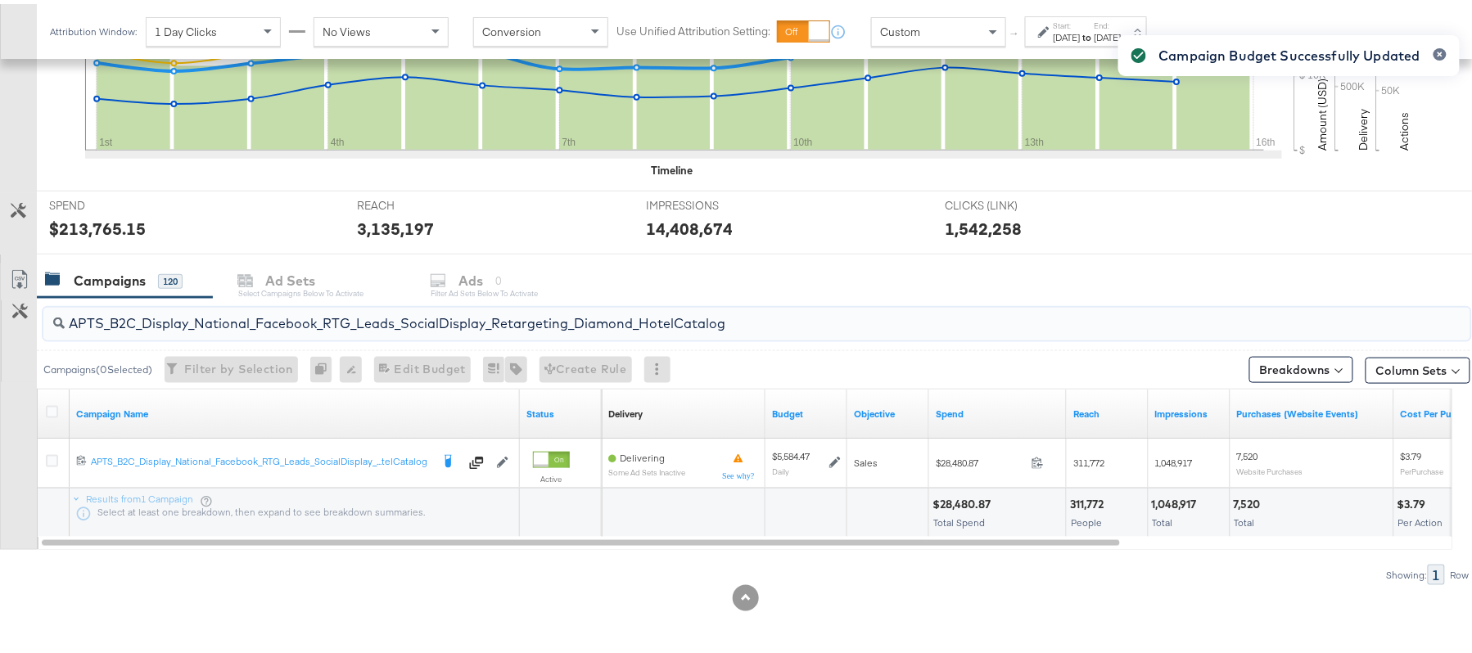
click at [228, 318] on input "APTS_B2C_Display_National_Facebook_RTG_Leads_SocialDisplay_Retargeting_Diamond_…" at bounding box center [703, 313] width 1276 height 32
paste input "alwayson_Retargeting_DARE24_DiamondPlatinum"
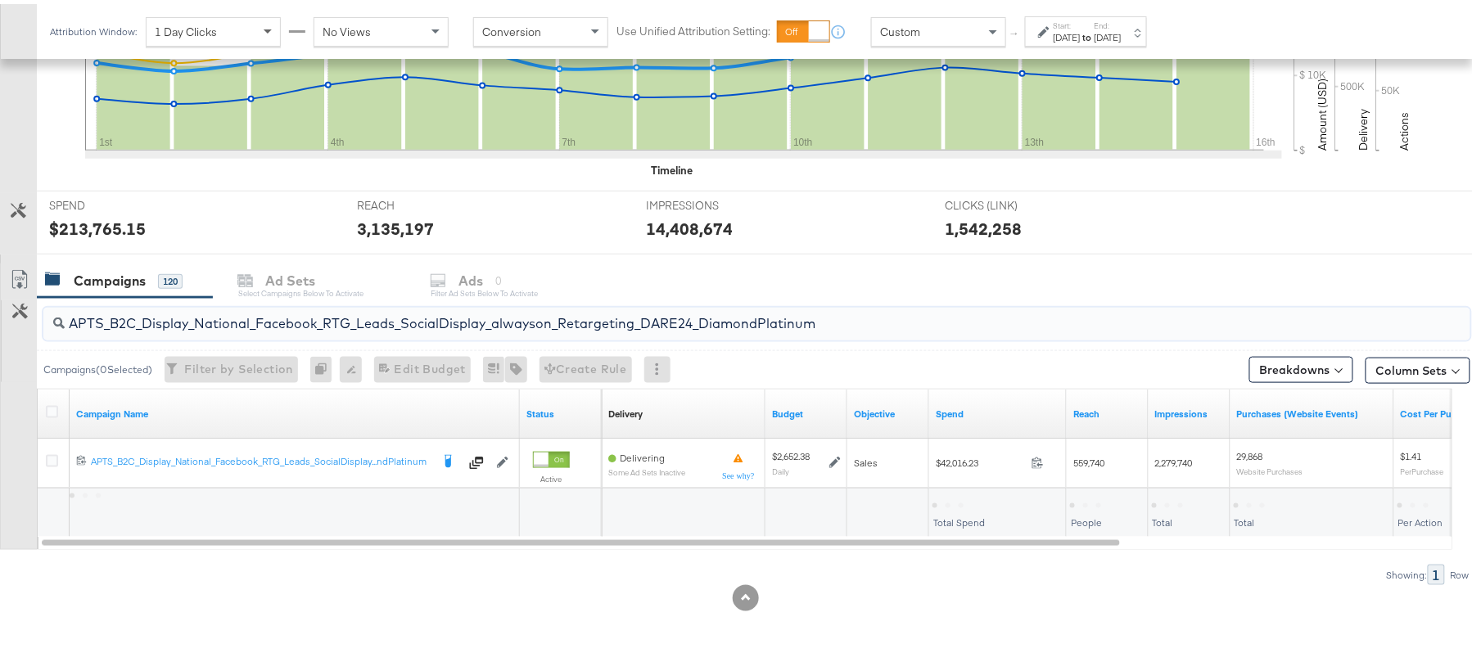
type input "APTS_B2C_Display_National_Facebook_RTG_Leads_SocialDisplay_alwayson_Retargeting…"
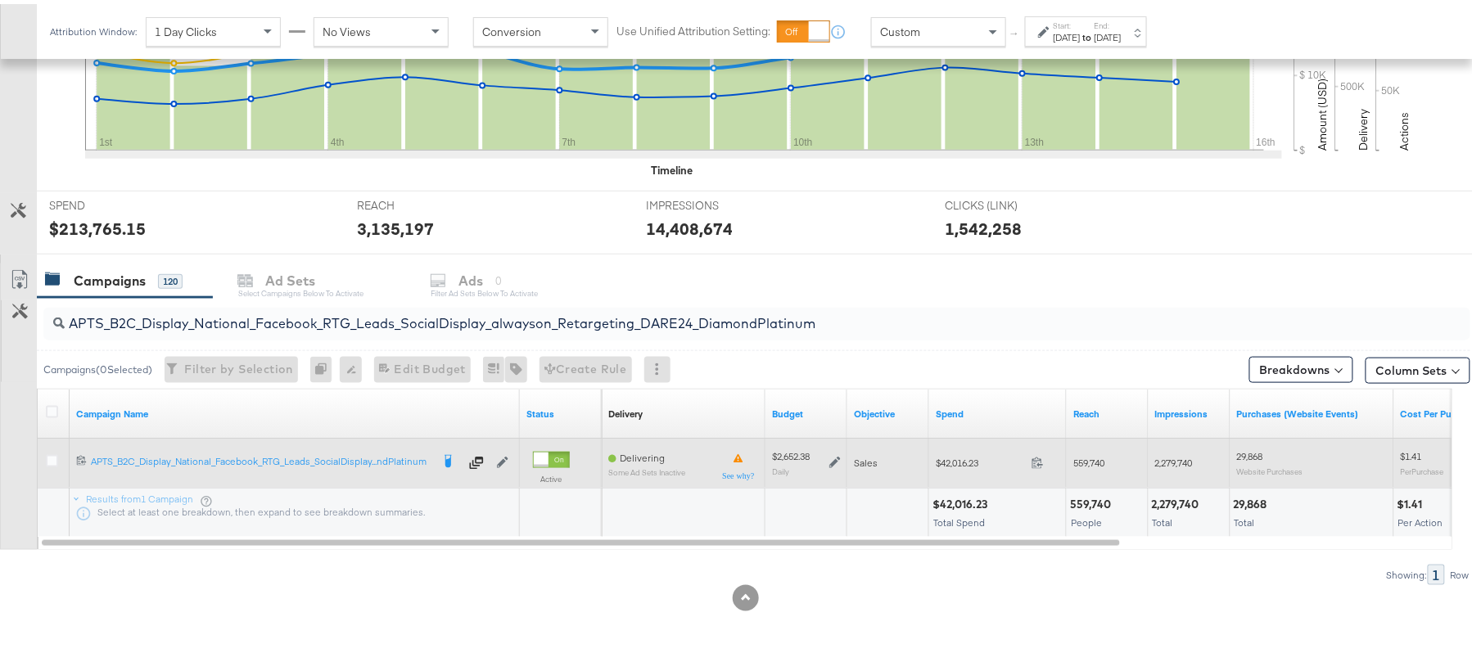
click at [836, 459] on icon at bounding box center [834, 459] width 11 height 11
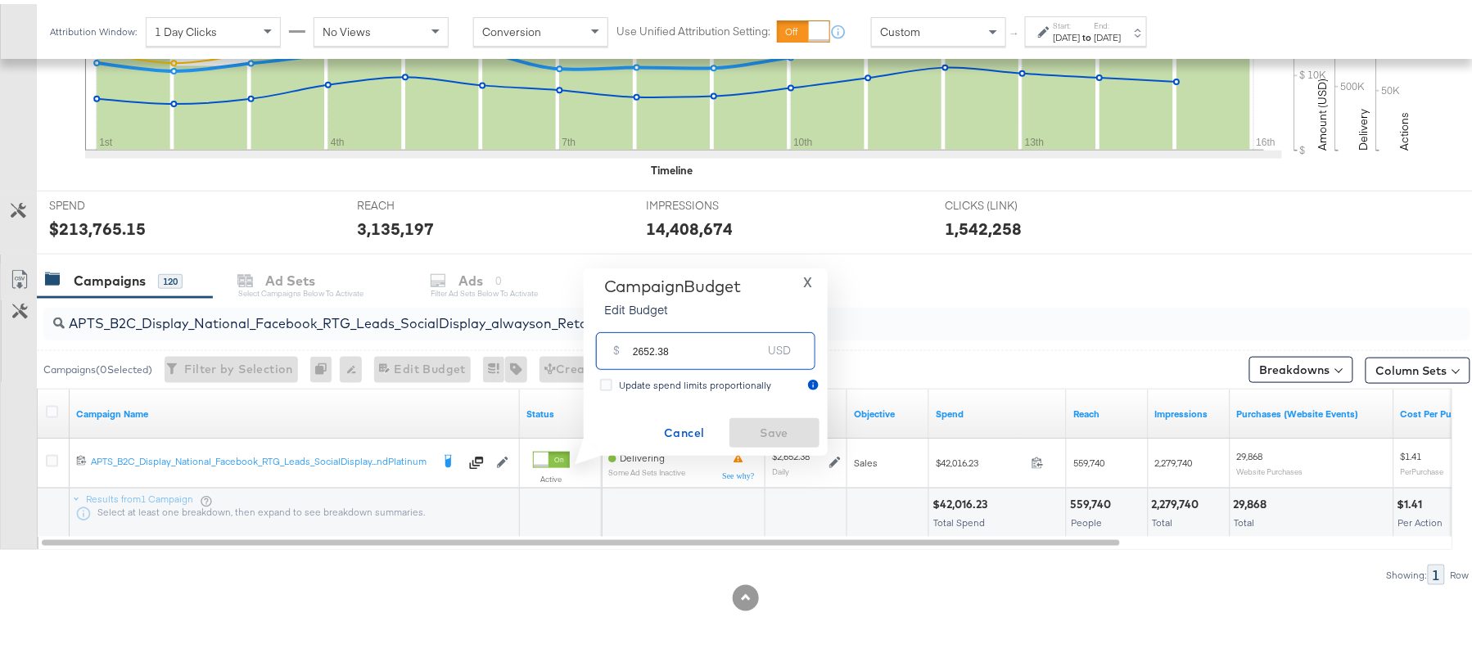
click at [691, 328] on input "2652.38" at bounding box center [697, 340] width 129 height 35
paste input "$2,519.76"
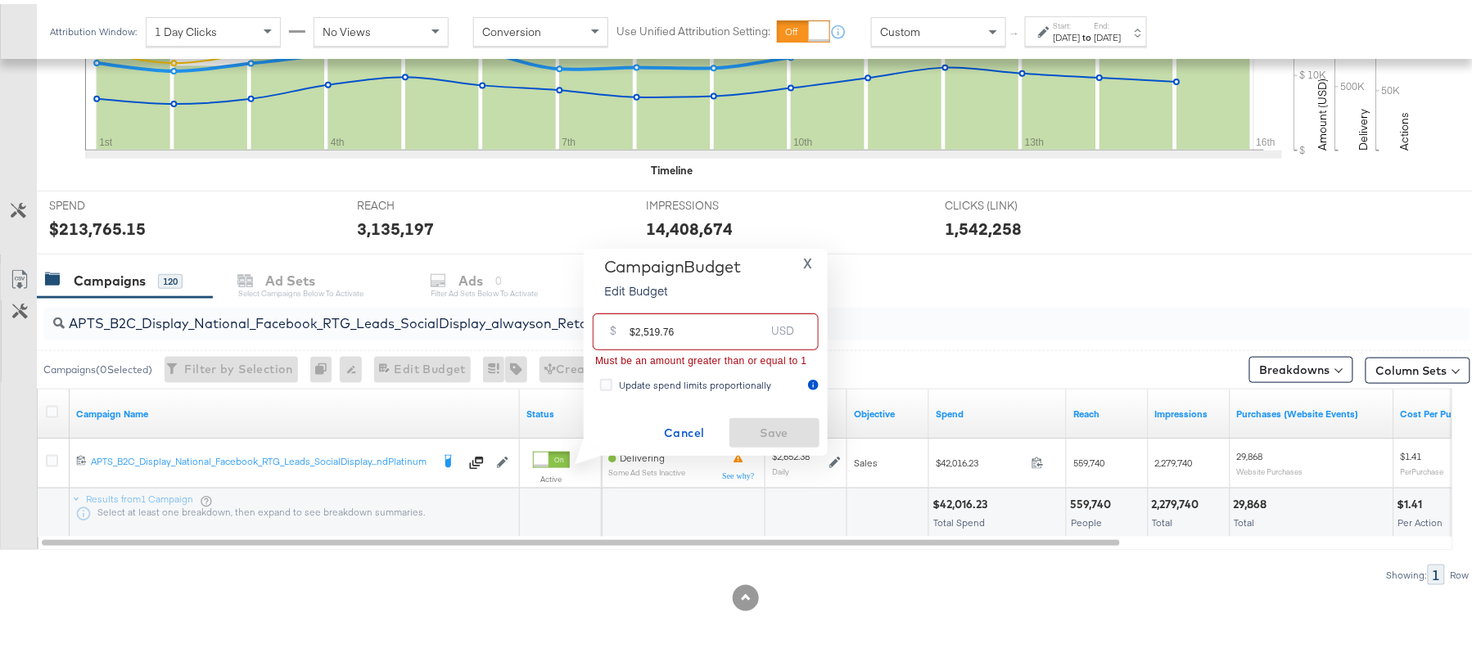
click at [645, 326] on input "$2,519.76" at bounding box center [697, 321] width 135 height 35
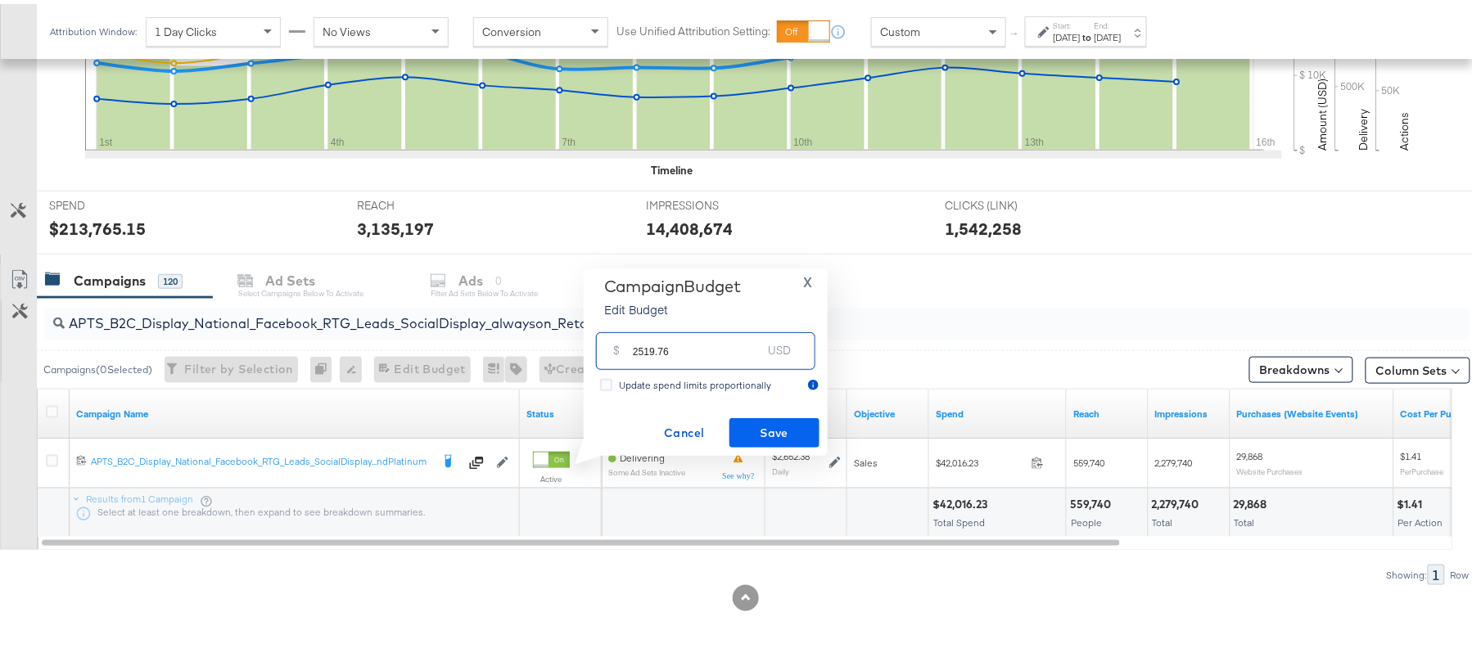
type input "2519.76"
click at [757, 431] on span "Save" at bounding box center [774, 429] width 77 height 20
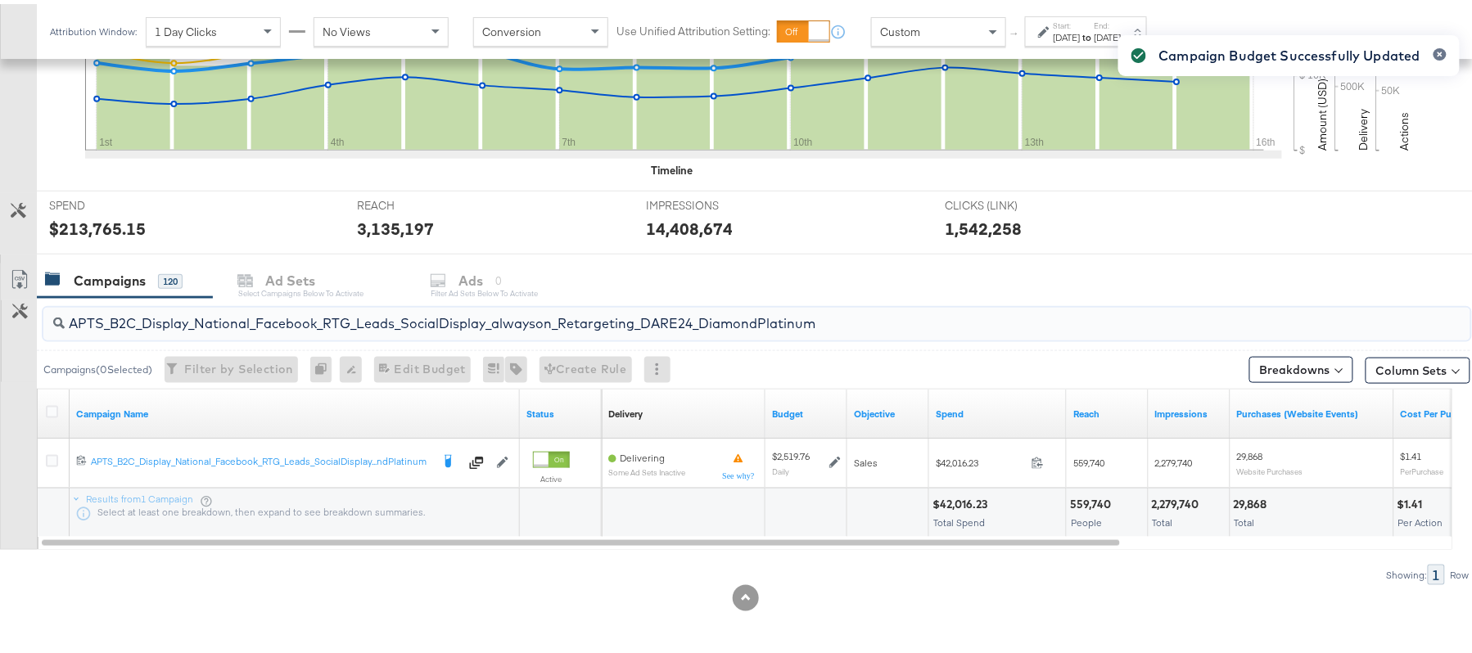
click at [230, 328] on input "APTS_B2C_Display_National_Facebook_RTG_Leads_SocialDisplay_alwayson_Retargeting…" at bounding box center [703, 313] width 1276 height 32
paste input "FR_B2C_Display_National_Facebook_RTG_Leads_SocialDisplay_alwayson_Retargeting_FR"
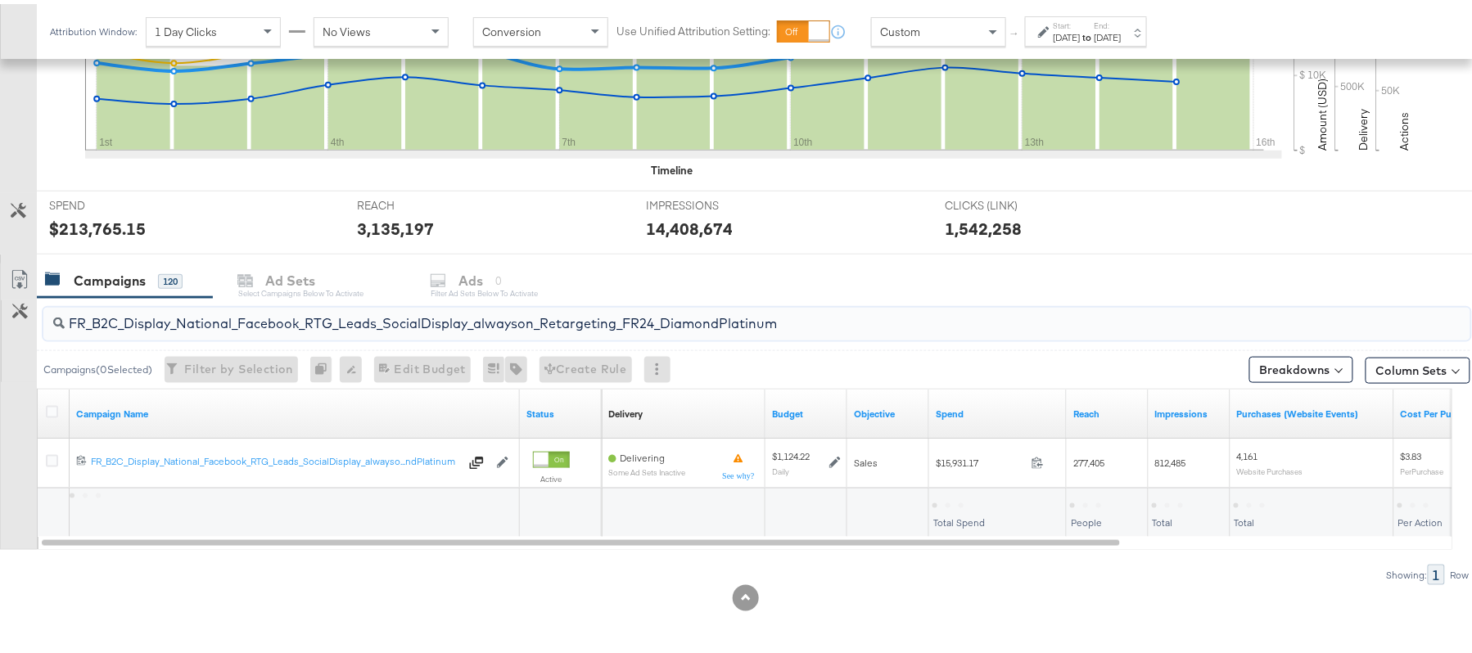
type input "FR_B2C_Display_National_Facebook_RTG_Leads_SocialDisplay_alwayson_Retargeting_F…"
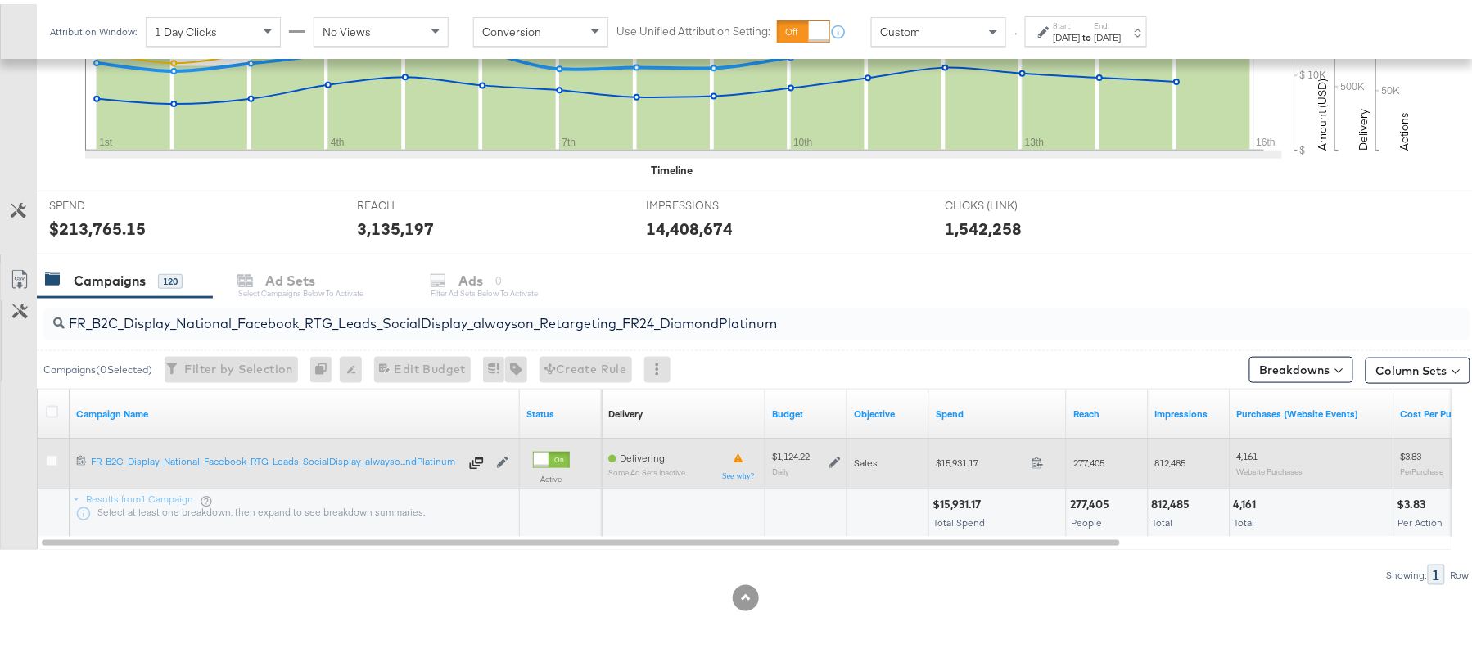
click at [837, 459] on icon at bounding box center [834, 459] width 11 height 11
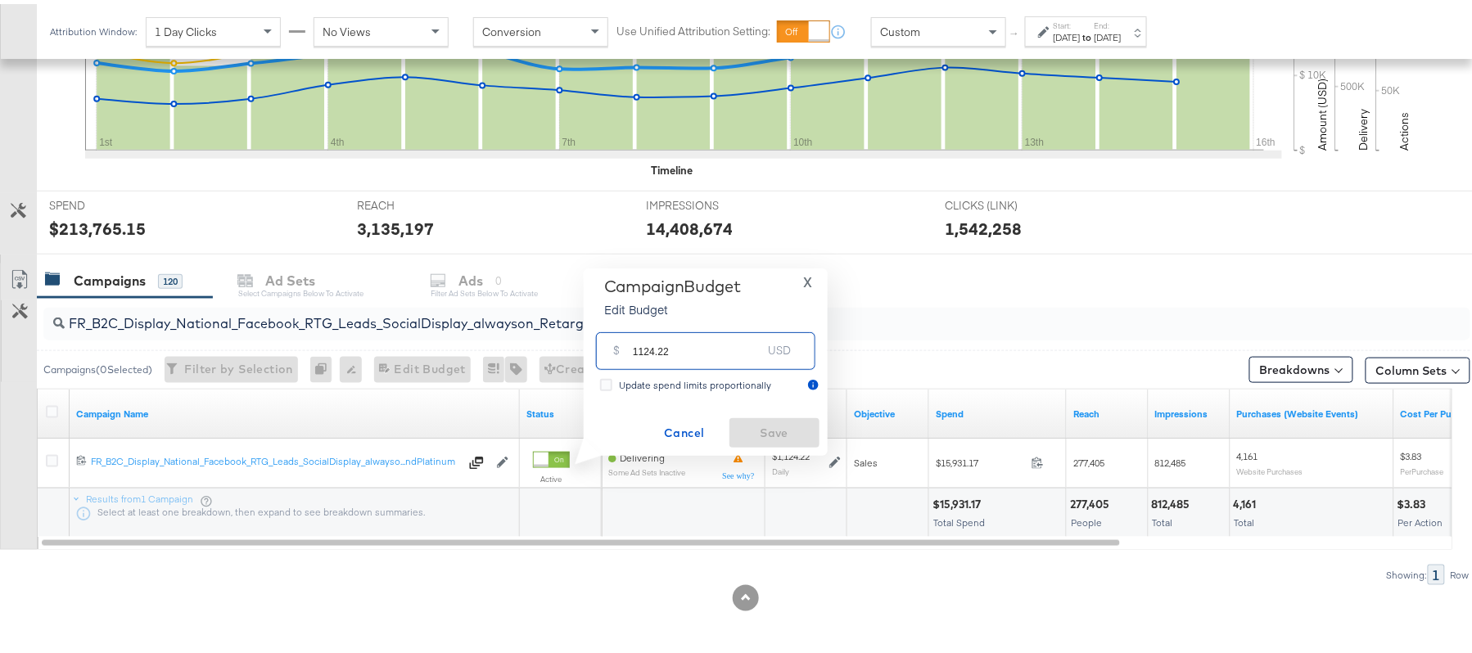
click at [706, 331] on input "1124.22" at bounding box center [697, 340] width 129 height 35
paste input "$1,"
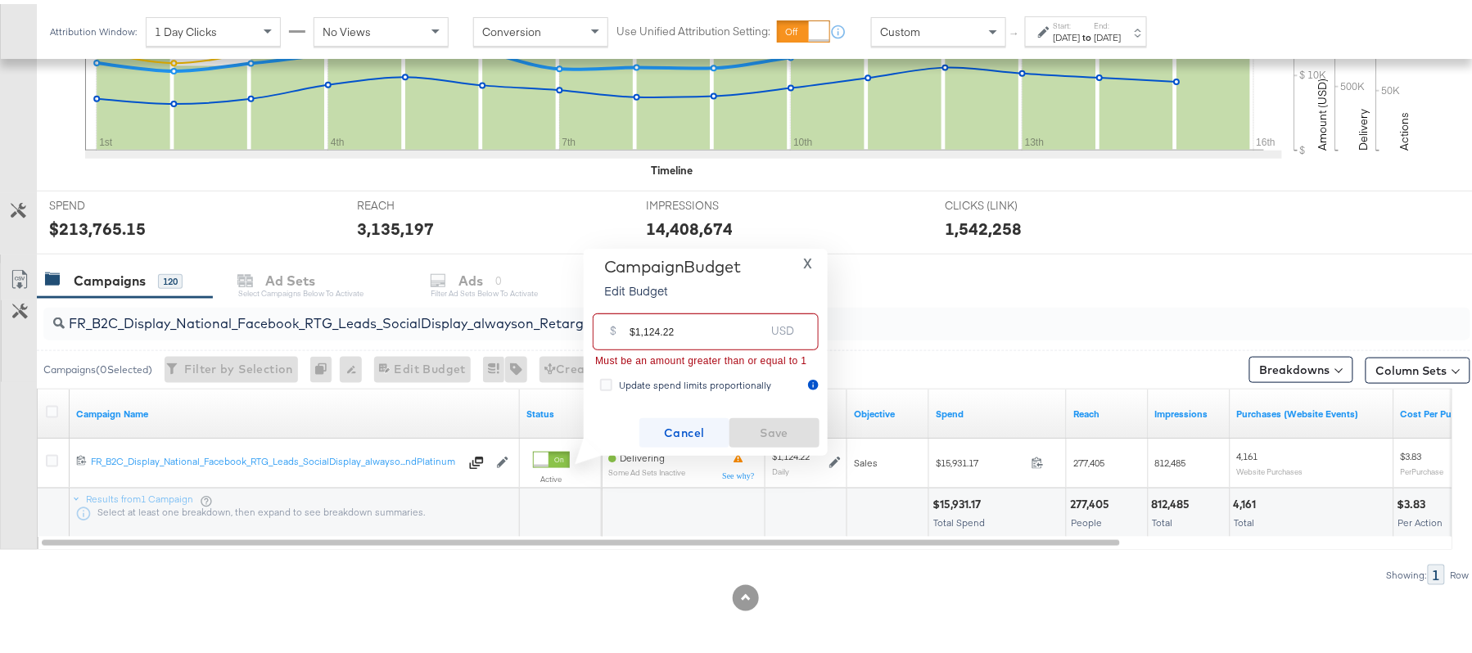
type input "$1,124.22"
click at [695, 429] on span "Cancel" at bounding box center [684, 429] width 77 height 20
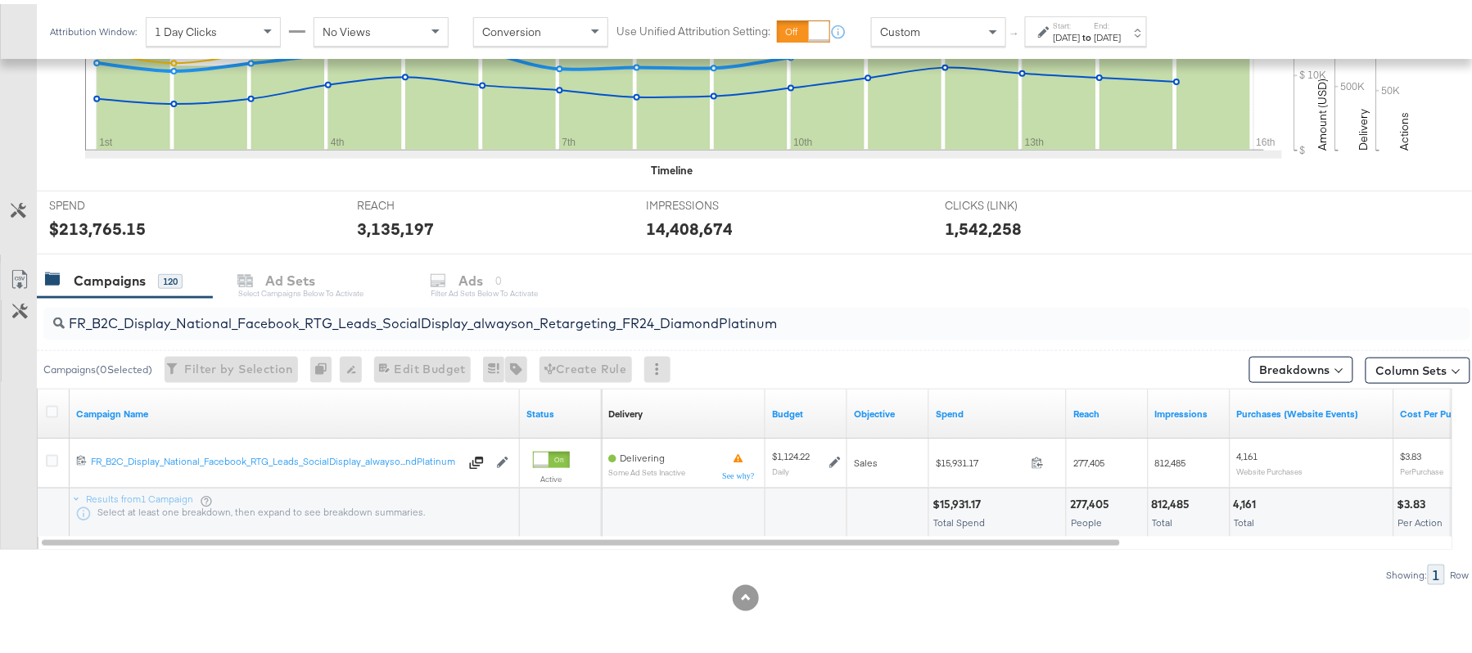
click at [228, 331] on div "FR_B2C_Display_National_Facebook_RTG_Leads_SocialDisplay_alwayson_Retargeting_F…" at bounding box center [756, 320] width 1427 height 33
paste input "AF_B2C_Display_National_Facebook_RTG_Leads_SocialDisplay_alwayson_Retargeting_AF"
type input "AF_B2C_Display_National_Facebook_RTG_Leads_SocialDisplay_alwayson_Retargeting_A…"
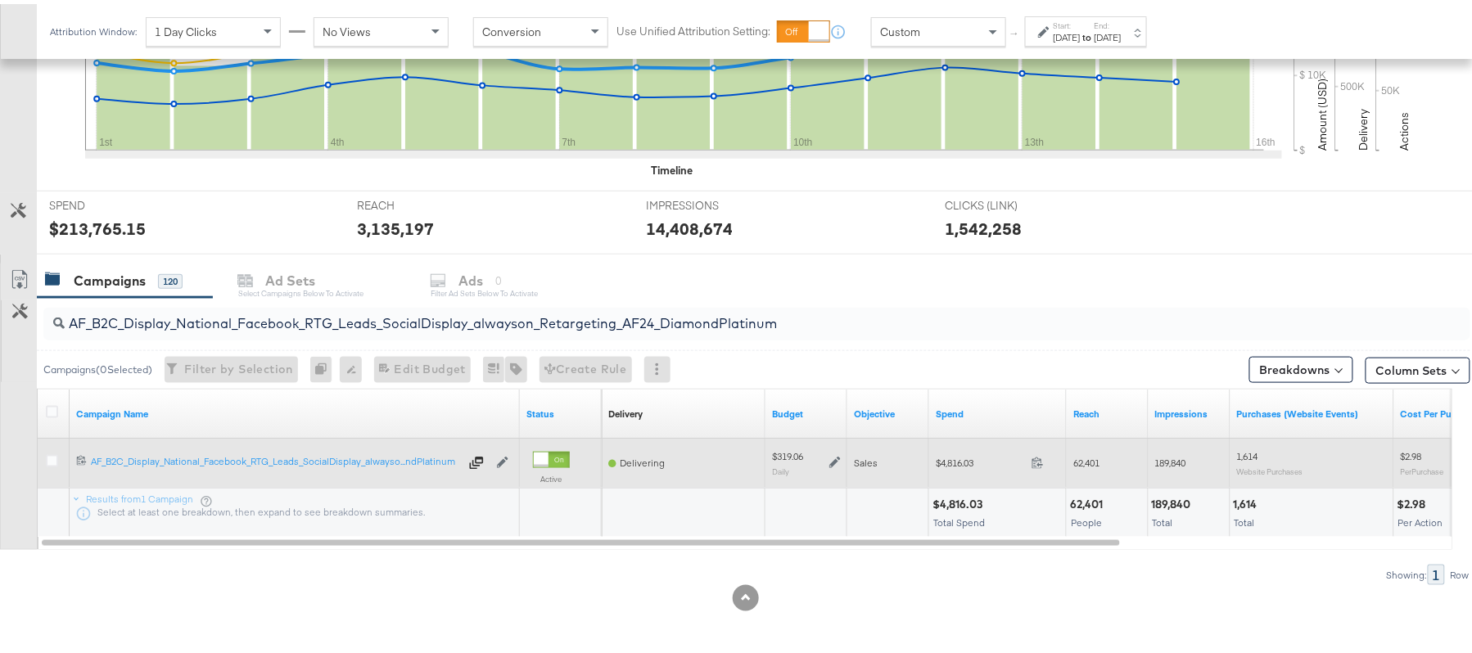
click at [839, 462] on icon at bounding box center [834, 458] width 11 height 11
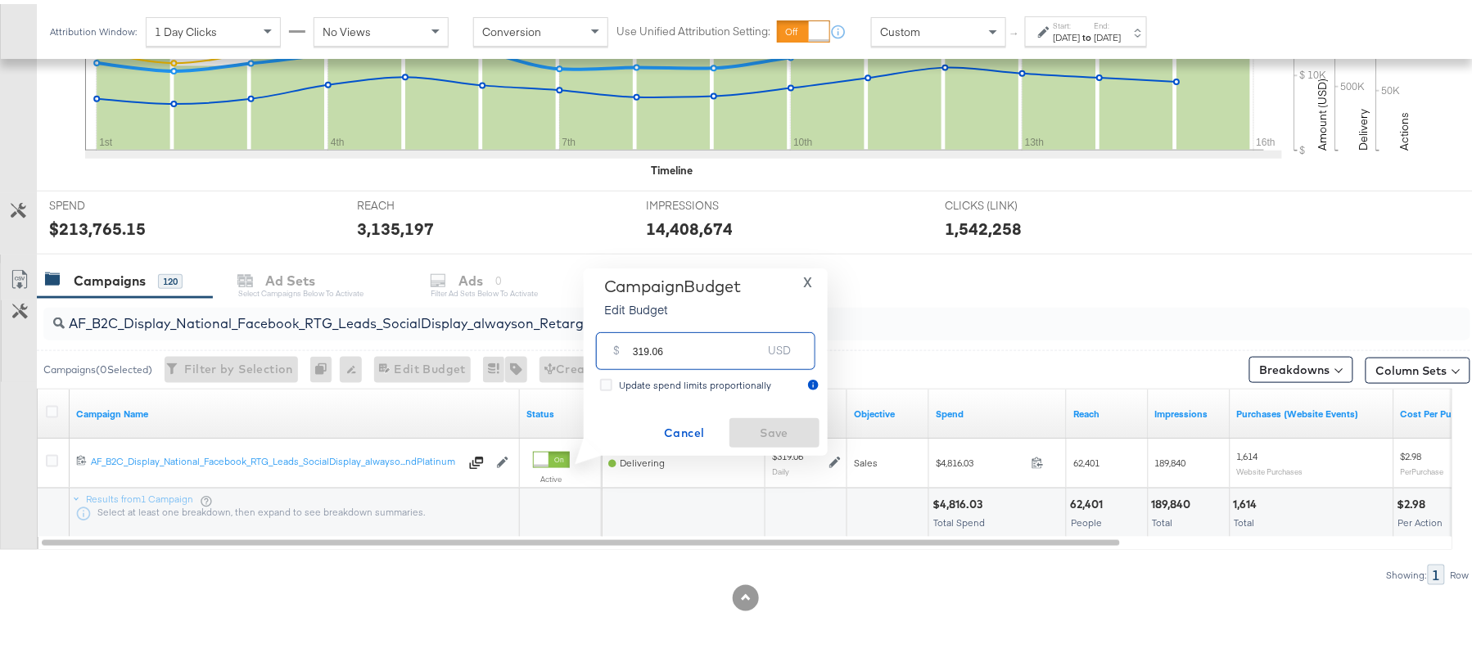
click at [706, 341] on input "319.06" at bounding box center [697, 340] width 129 height 35
paste input "$350.97"
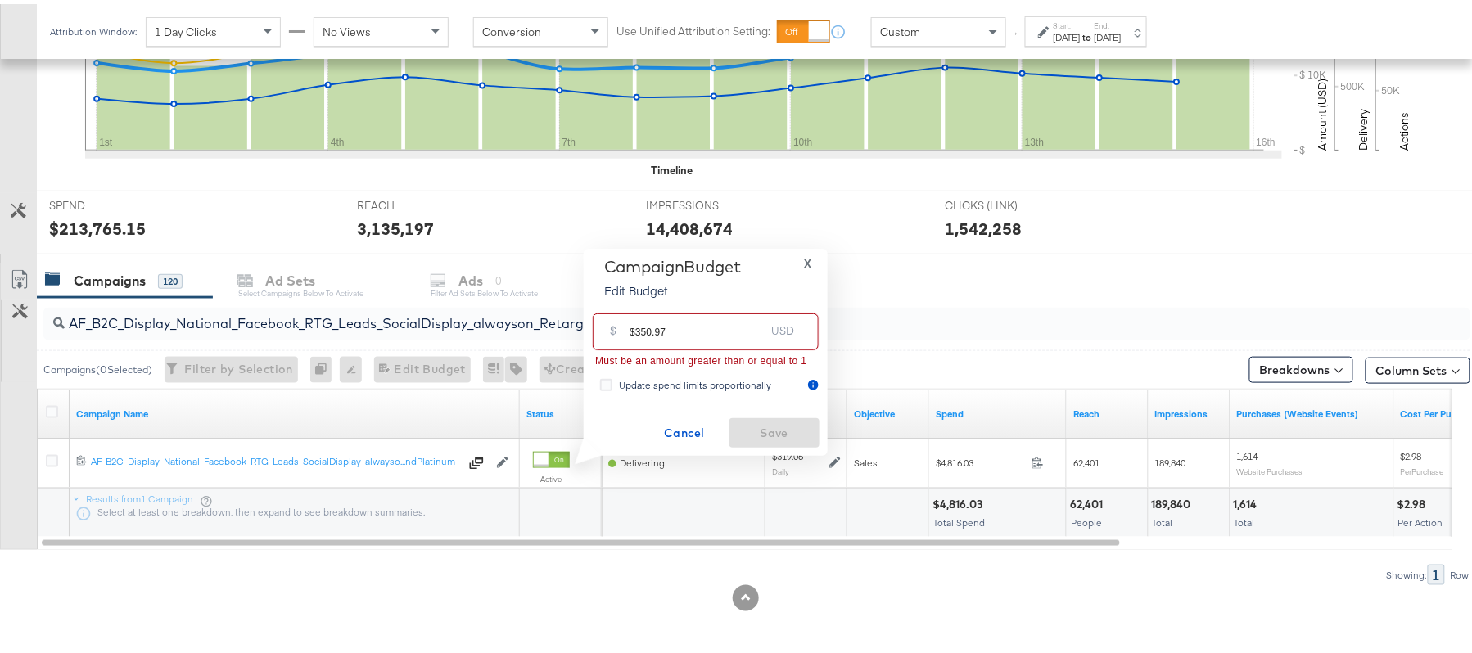
click at [634, 318] on input "$350.97" at bounding box center [697, 321] width 135 height 35
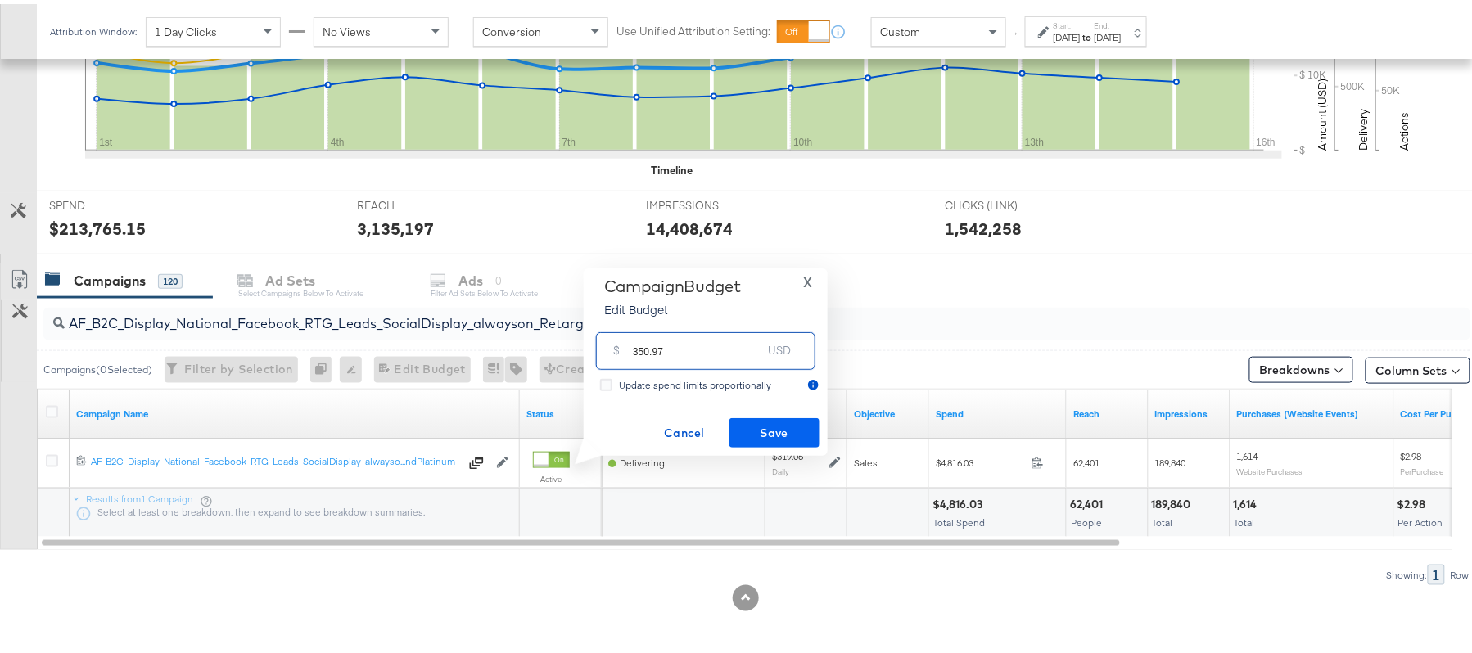
type input "350.97"
click at [797, 426] on span "Save" at bounding box center [774, 429] width 77 height 20
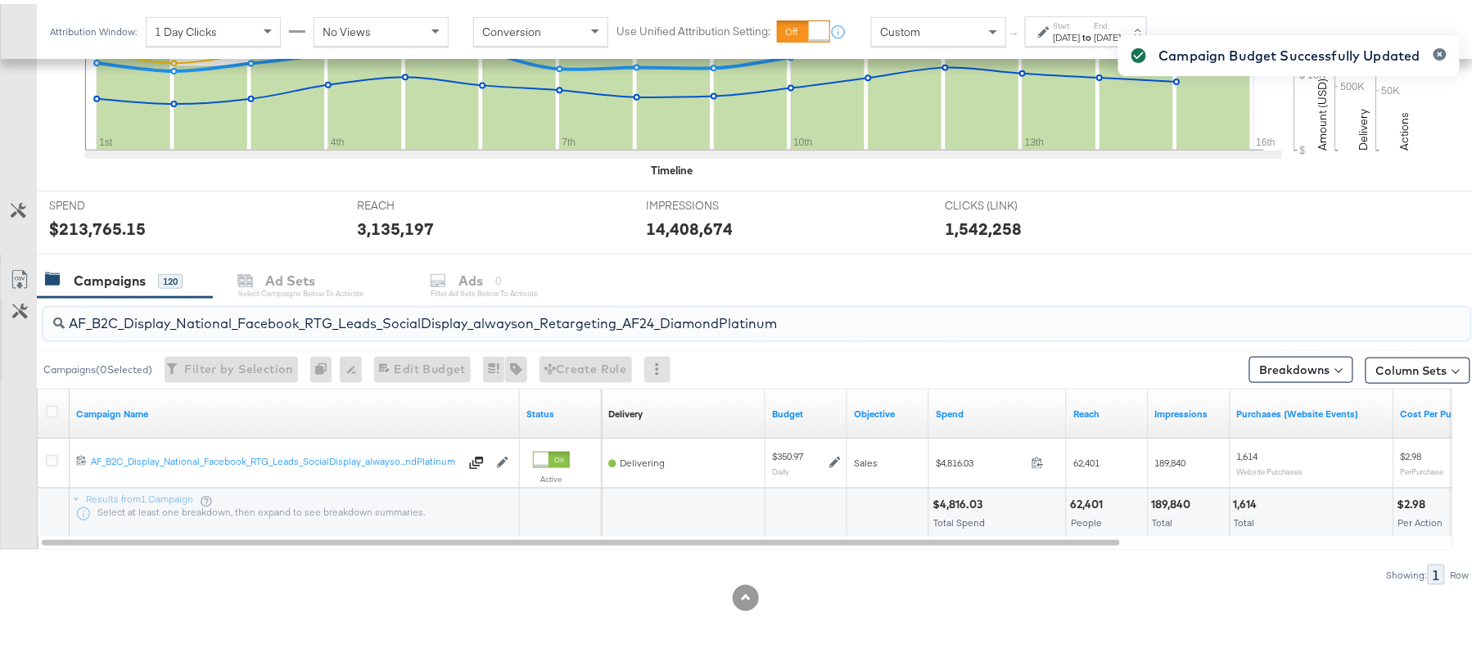
click at [249, 316] on input "AF_B2C_Display_National_Facebook_RTG_Leads_SocialDisplay_alwayson_Retargeting_A…" at bounding box center [703, 313] width 1276 height 32
paste input "HL_B2C_Display_National_Facebook_RTG_Leads_SocialDisplay_alwayson_Retargeting_A…"
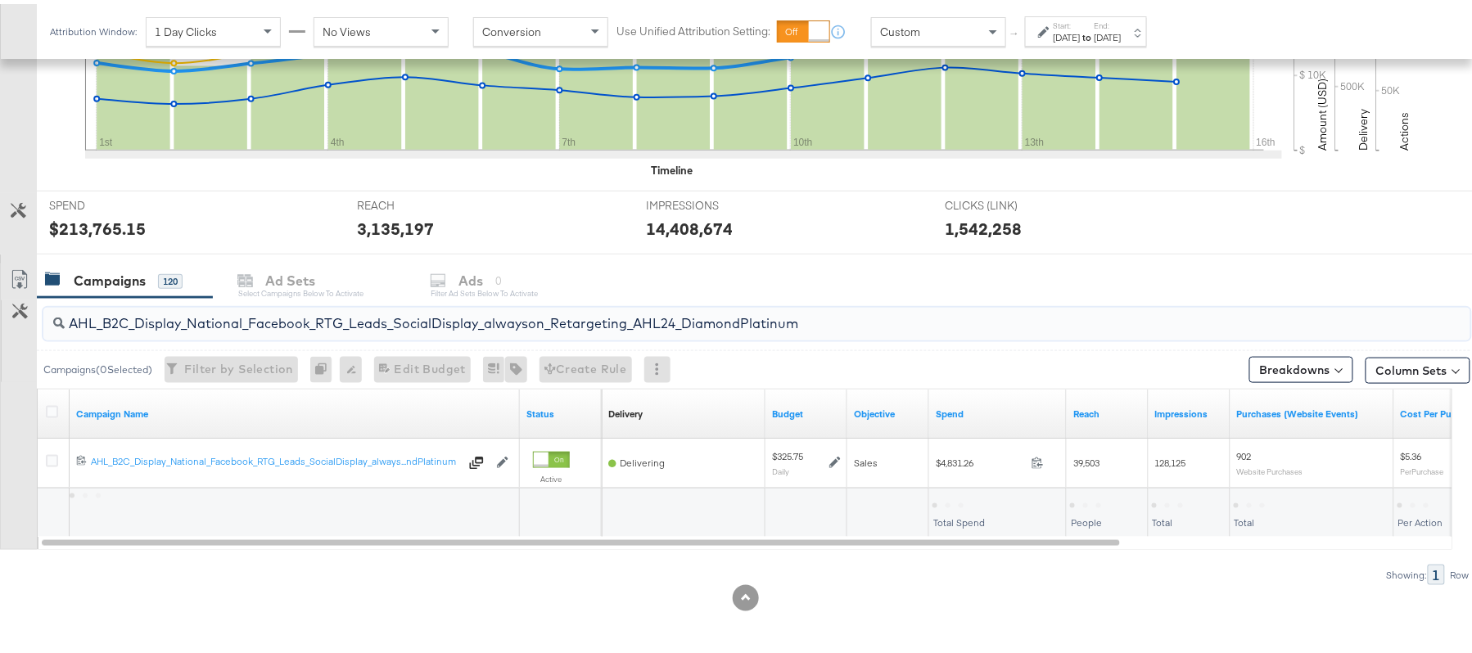
type input "AHL_B2C_Display_National_Facebook_RTG_Leads_SocialDisplay_alwayson_Retargeting_…"
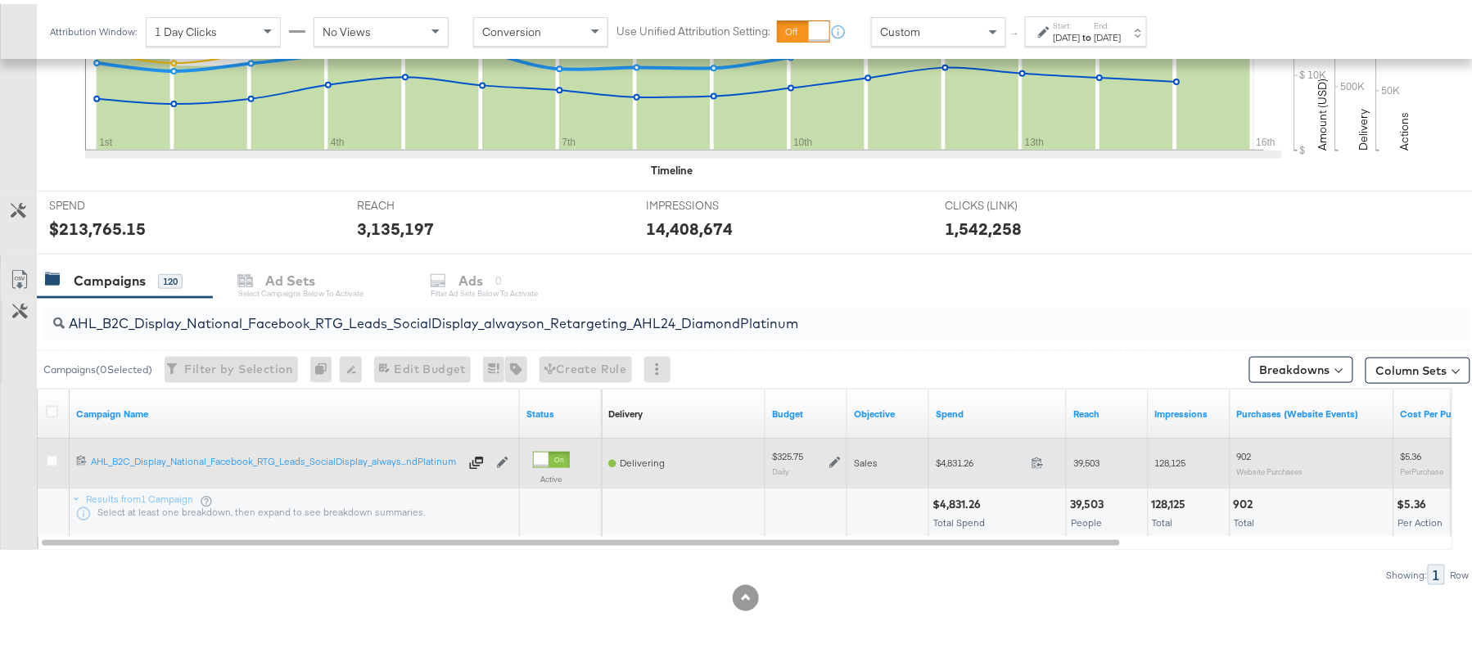
click at [836, 457] on icon at bounding box center [834, 459] width 11 height 11
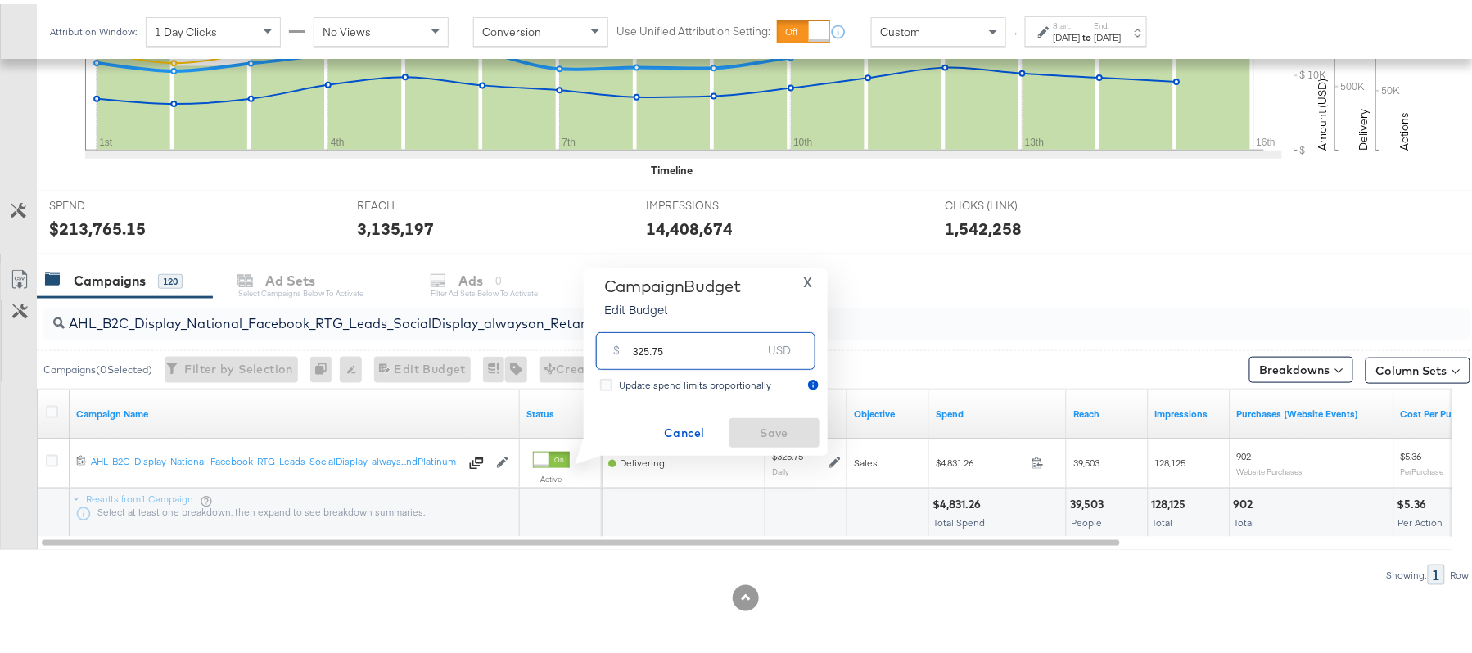
click at [637, 341] on input "325.75" at bounding box center [697, 340] width 129 height 35
paste input "$358.33"
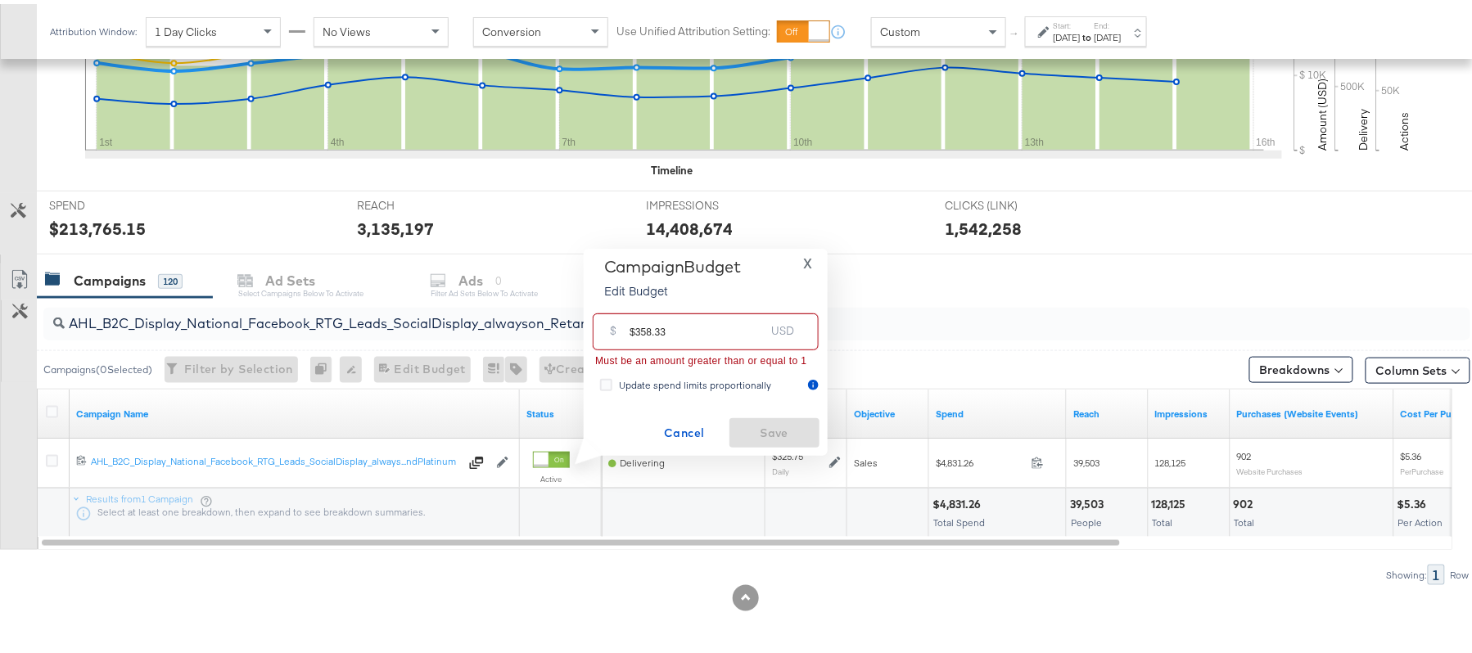
click at [635, 324] on input "$358.33" at bounding box center [697, 321] width 135 height 35
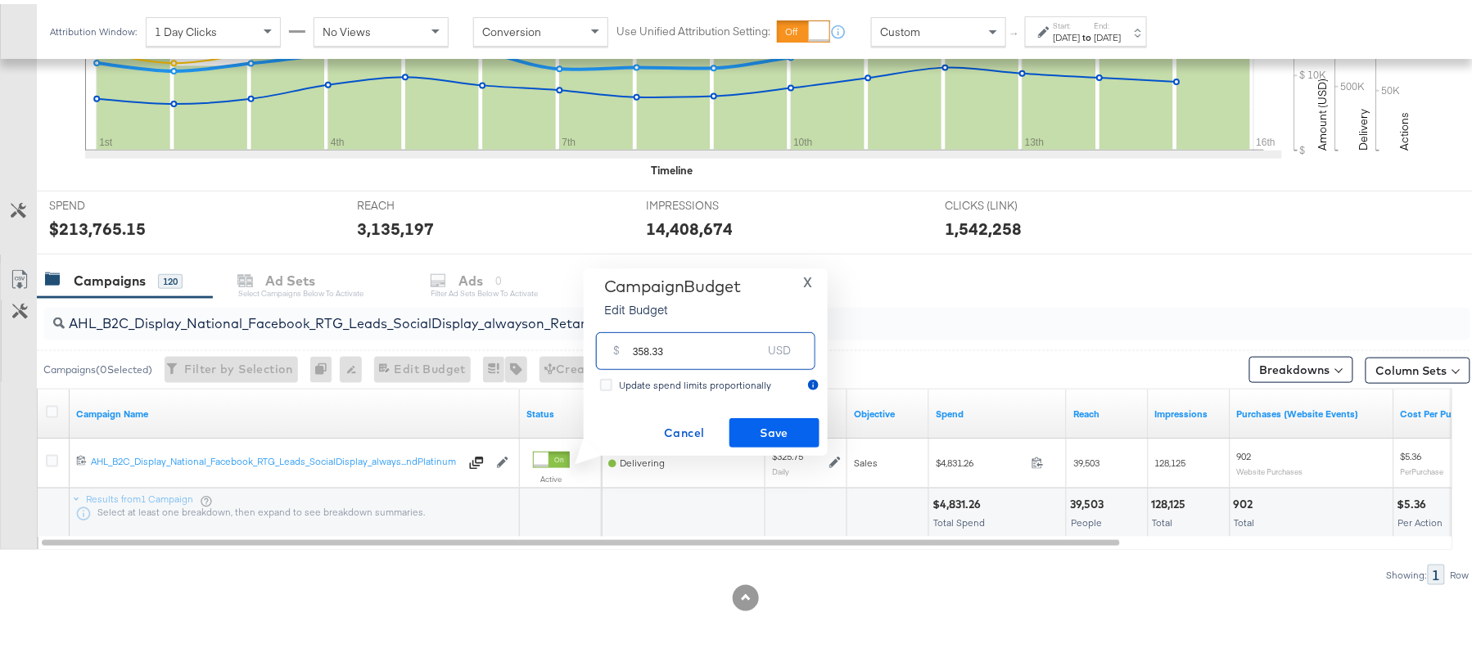
type input "358.33"
click at [807, 414] on button "Save" at bounding box center [775, 428] width 90 height 29
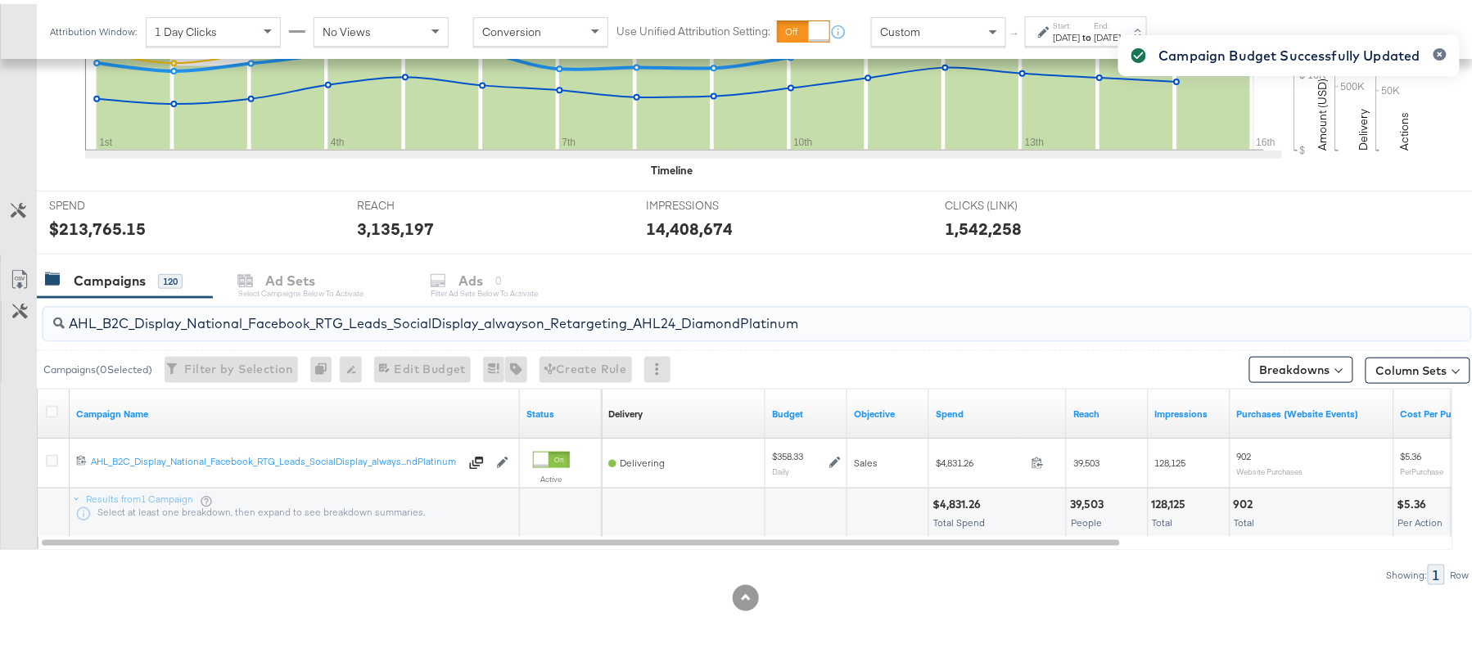
click at [246, 301] on input "AHL_B2C_Display_National_Facebook_RTG_Leads_SocialDisplay_alwayson_Retargeting_…" at bounding box center [703, 313] width 1276 height 32
paste input "PTS_B2C_Display_National_Facebook_PRO_Traffic_SocialDisplay_alwayson_ASC_DARE24…"
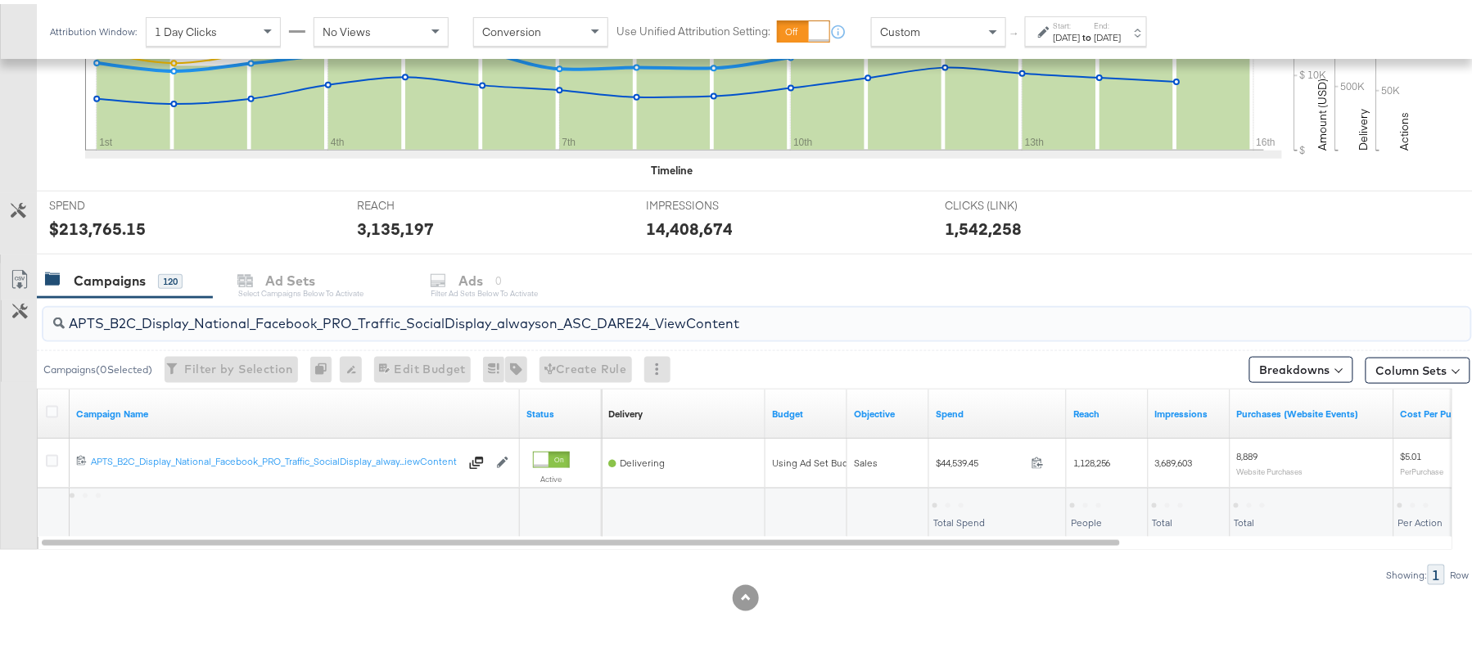
type input "APTS_B2C_Display_National_Facebook_PRO_Traffic_SocialDisplay_alwayson_ASC_DARE2…"
click at [51, 409] on icon at bounding box center [52, 408] width 12 height 12
click at [0, 0] on input "checkbox" at bounding box center [0, 0] width 0 height 0
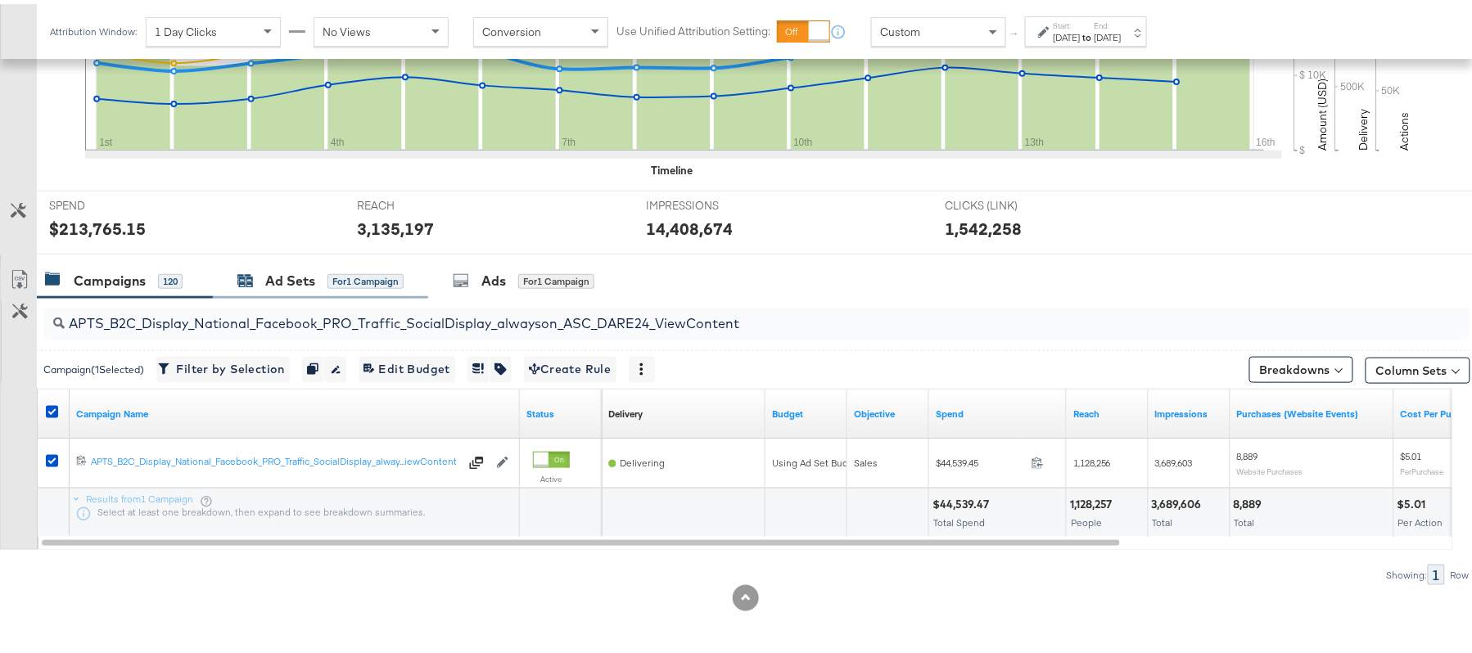
click at [275, 279] on div "Ad Sets" at bounding box center [290, 277] width 50 height 19
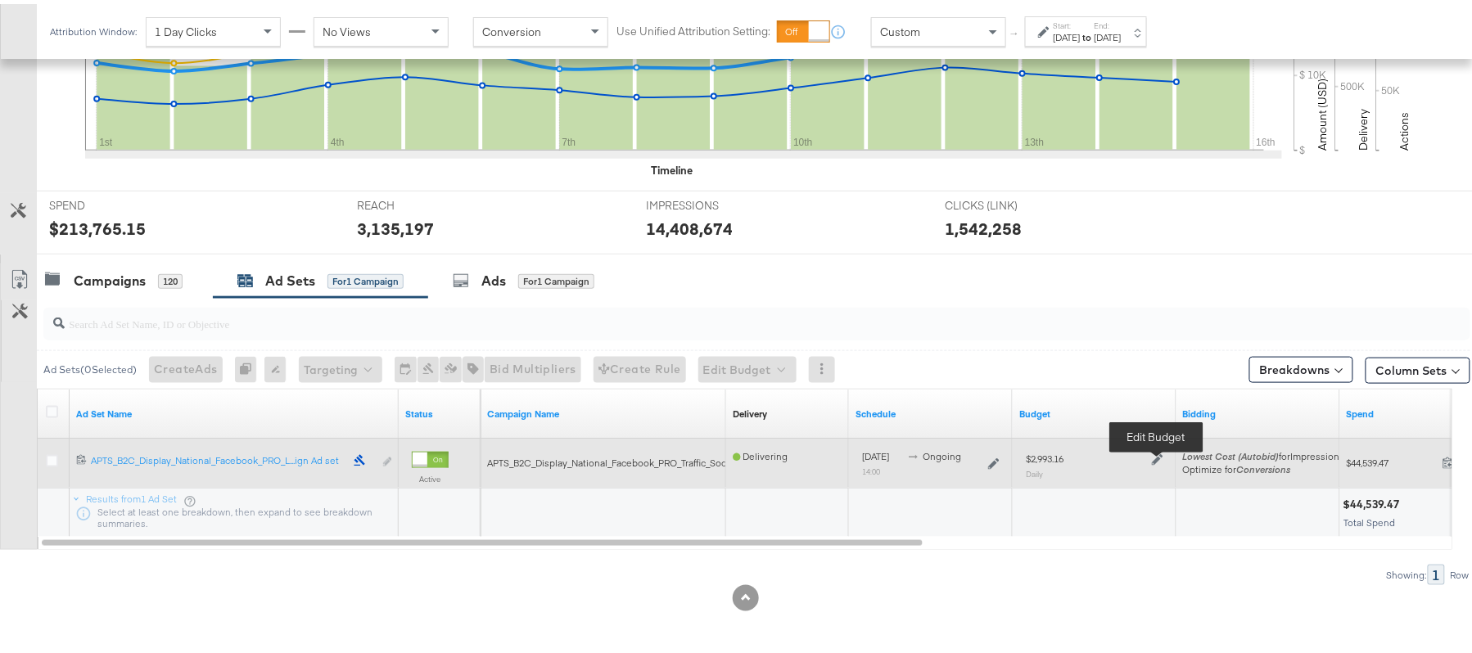
click at [1154, 459] on icon at bounding box center [1157, 455] width 11 height 11
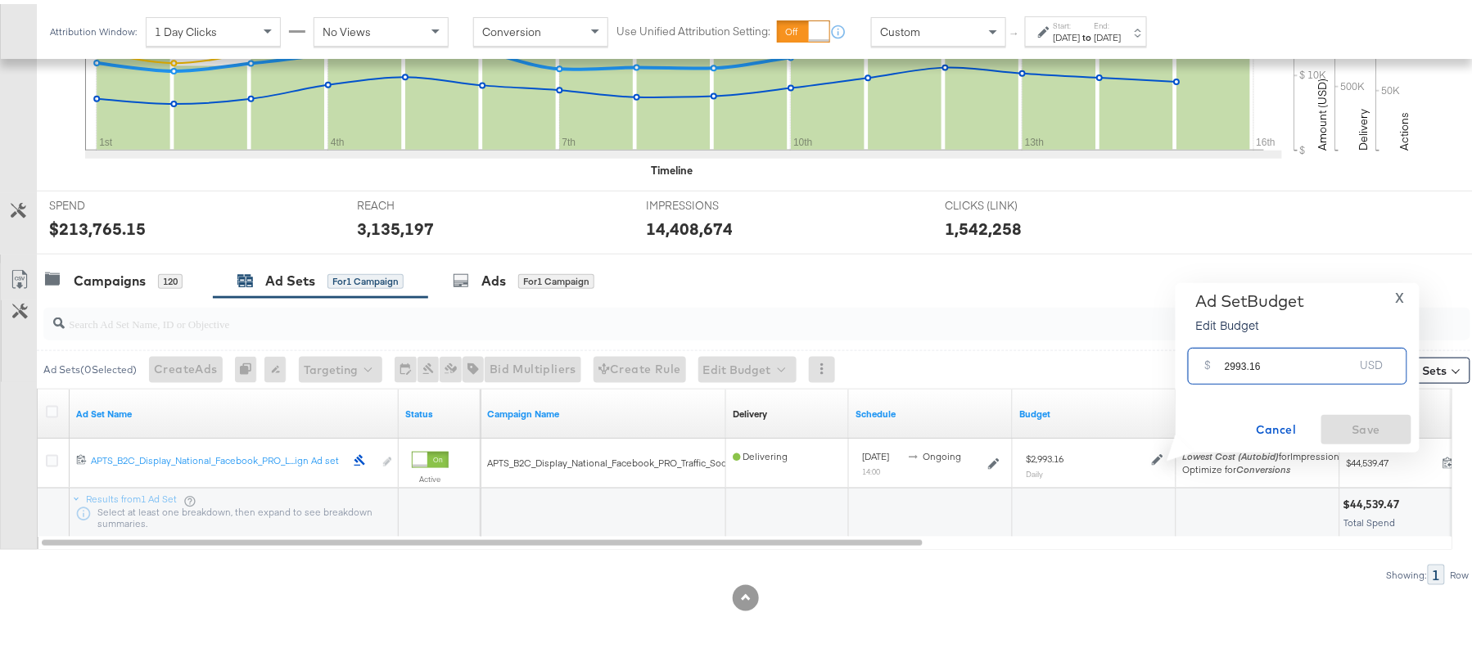
click at [1246, 365] on input "2993.16" at bounding box center [1289, 355] width 129 height 35
paste input "$2,692.09"
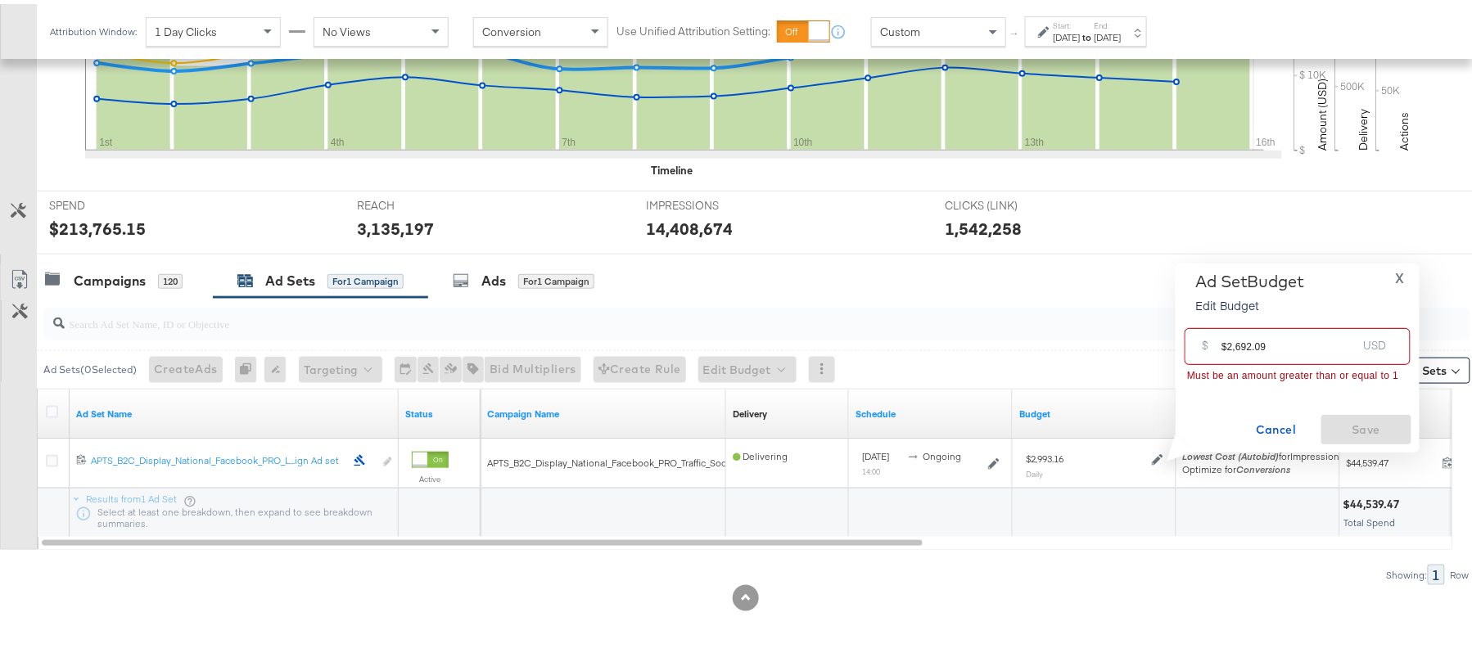
click at [1236, 341] on input "$2,692.09" at bounding box center [1289, 335] width 135 height 35
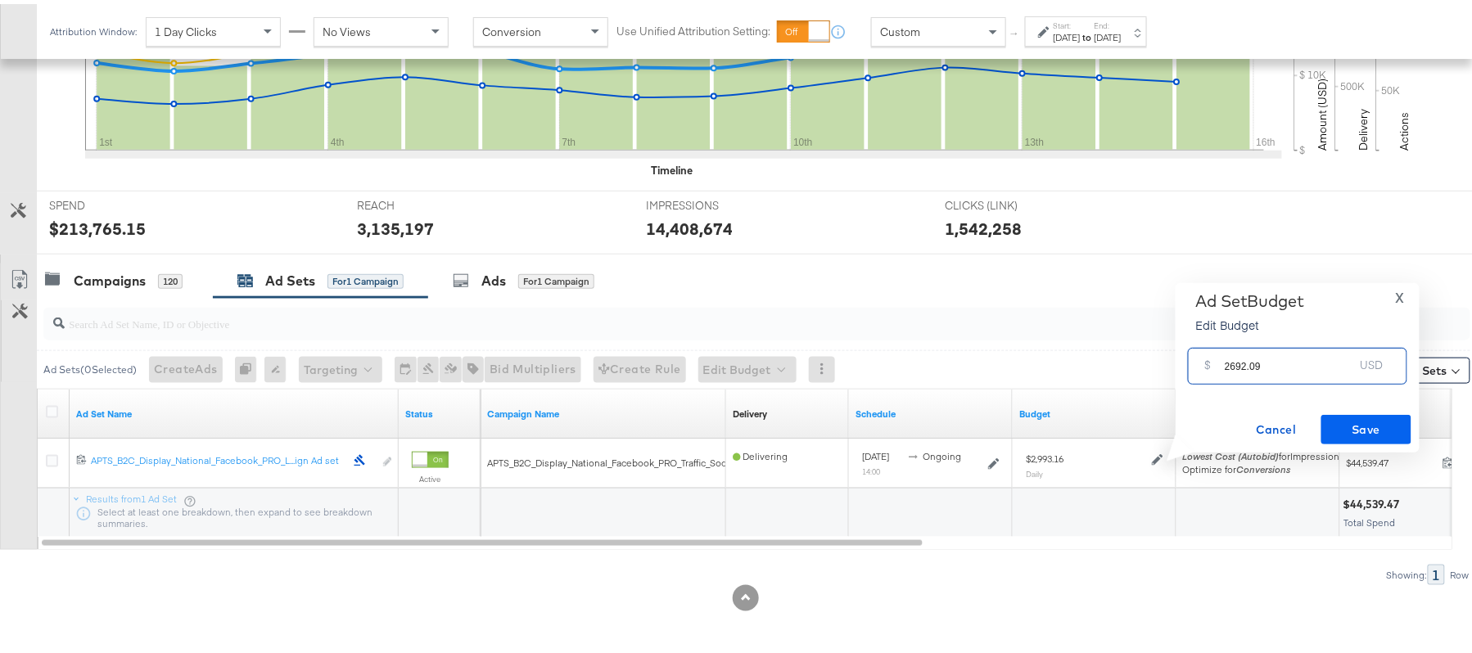
type input "2692.09"
click at [1360, 429] on span "Save" at bounding box center [1366, 426] width 77 height 20
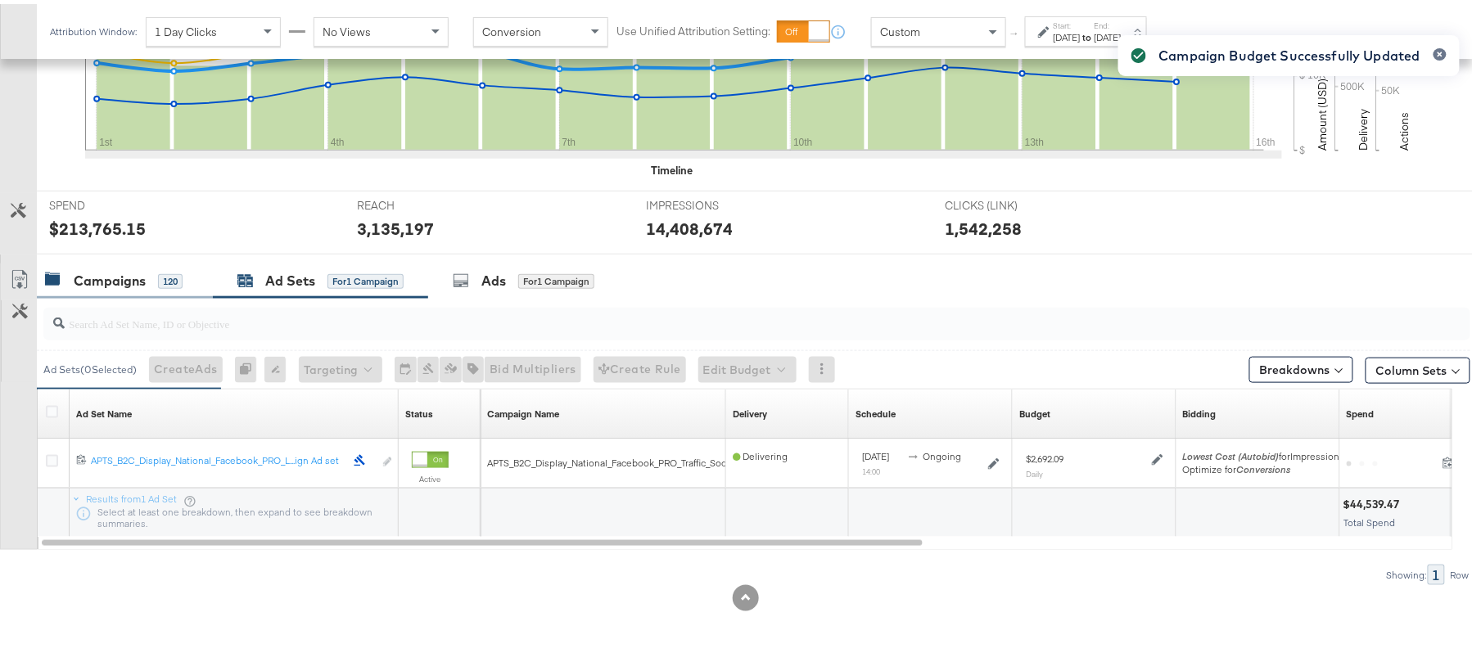
click at [168, 283] on div "120" at bounding box center [170, 277] width 25 height 15
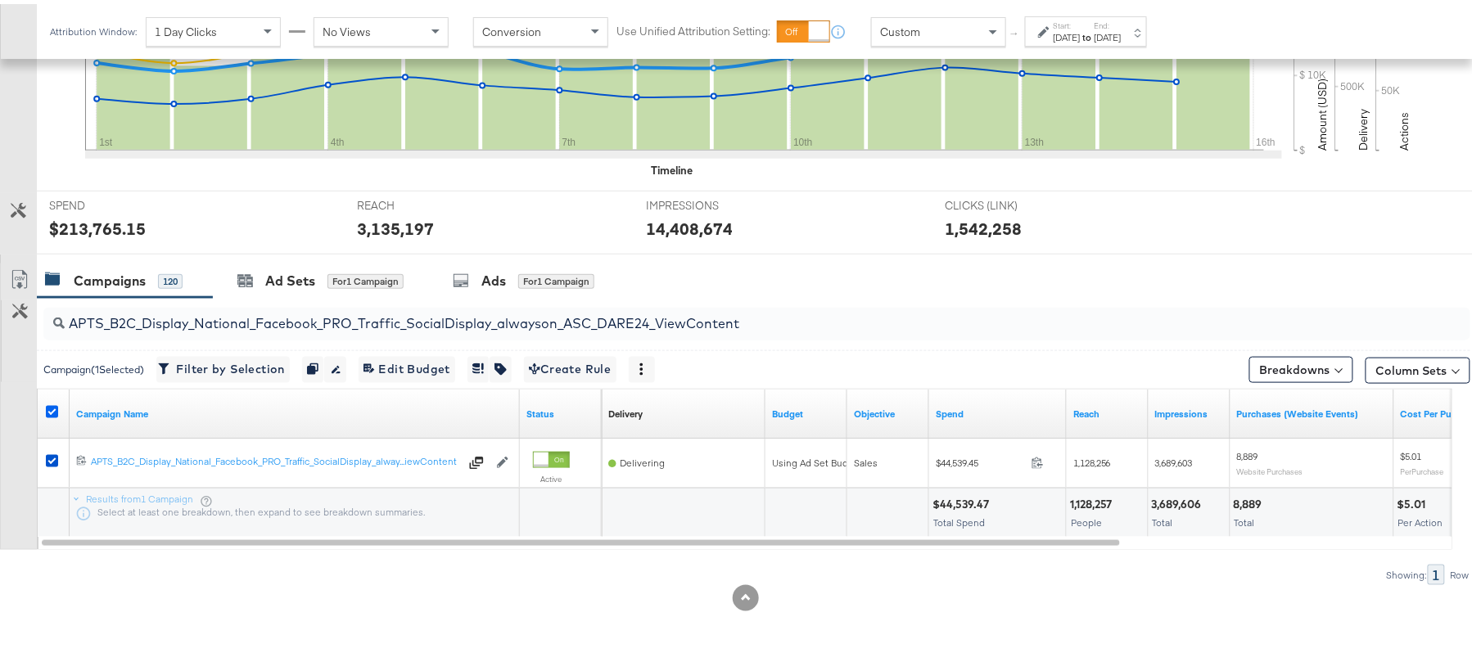
click at [50, 404] on icon at bounding box center [52, 408] width 12 height 12
click at [0, 0] on input "checkbox" at bounding box center [0, 0] width 0 height 0
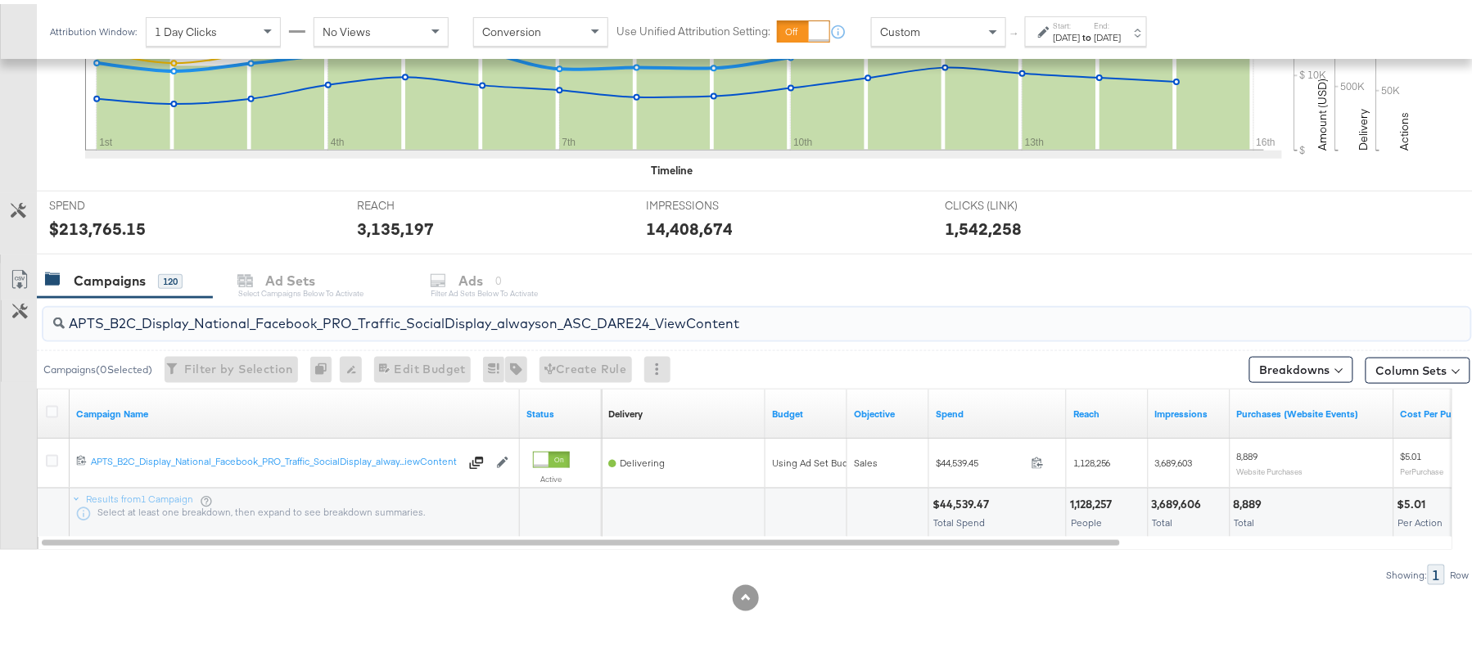
click at [195, 312] on input "APTS_B2C_Display_National_Facebook_PRO_Traffic_SocialDisplay_alwayson_ASC_DARE2…" at bounding box center [703, 313] width 1276 height 32
paste input "Leads_SocialDisplay_alwayson_ASC_DARE24_Purchase"
type input "APTS_B2C_Display_National_Facebook_PRO_Leads_SocialDisplay_alwayson_ASC_DARE24_…"
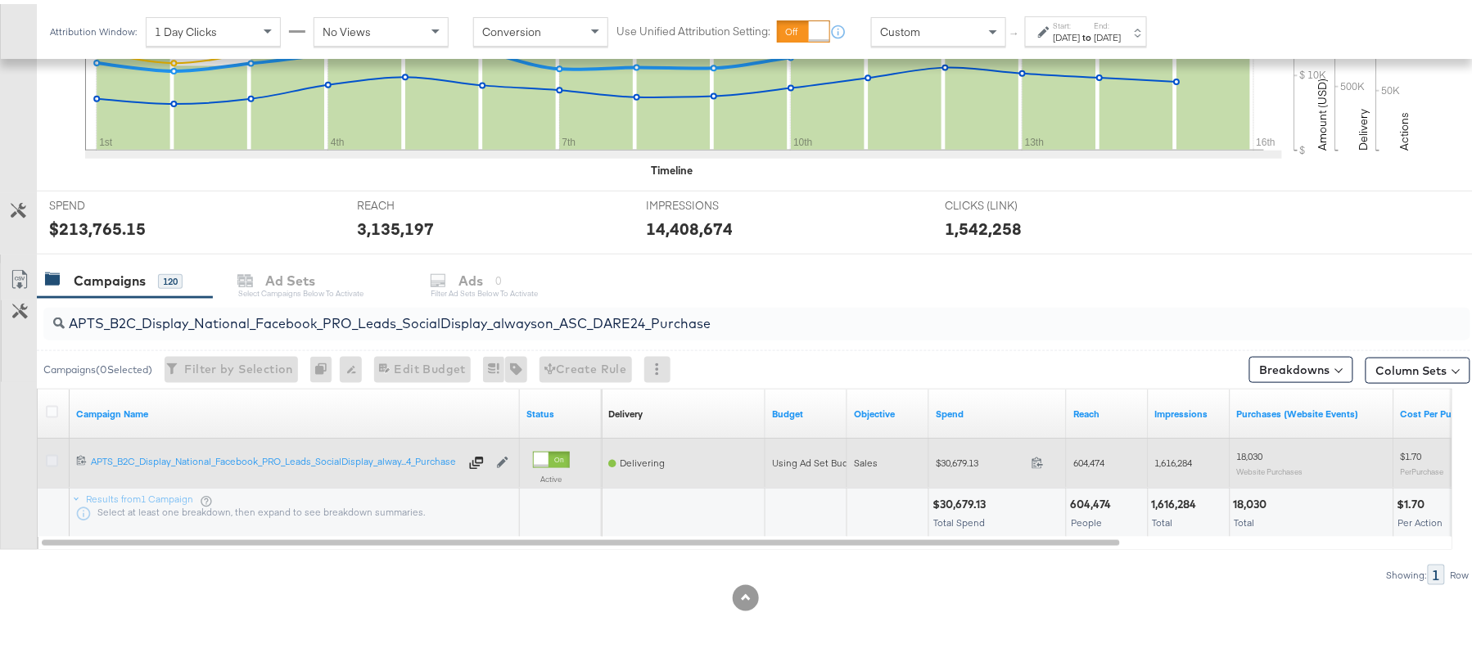
click at [53, 455] on icon at bounding box center [52, 457] width 12 height 12
click at [0, 0] on input "checkbox" at bounding box center [0, 0] width 0 height 0
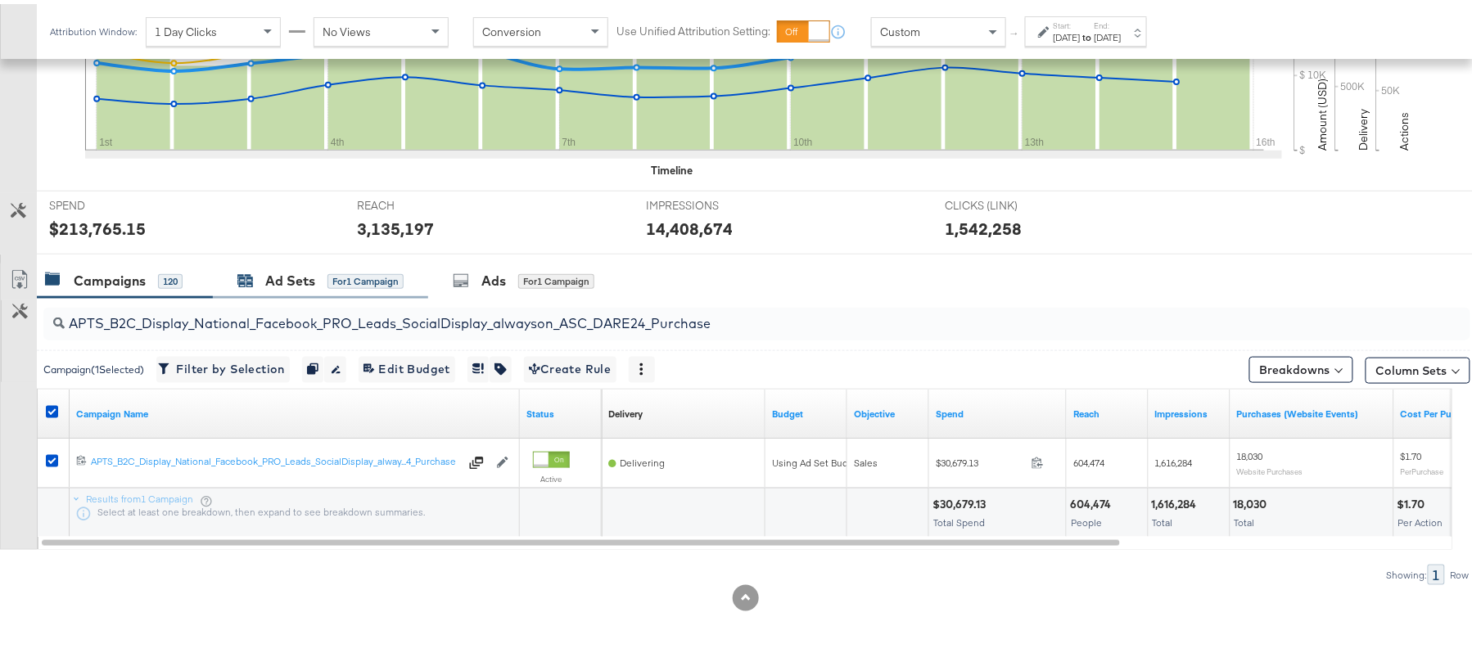
click at [315, 279] on div "Ad Sets for 1 Campaign" at bounding box center [320, 277] width 166 height 19
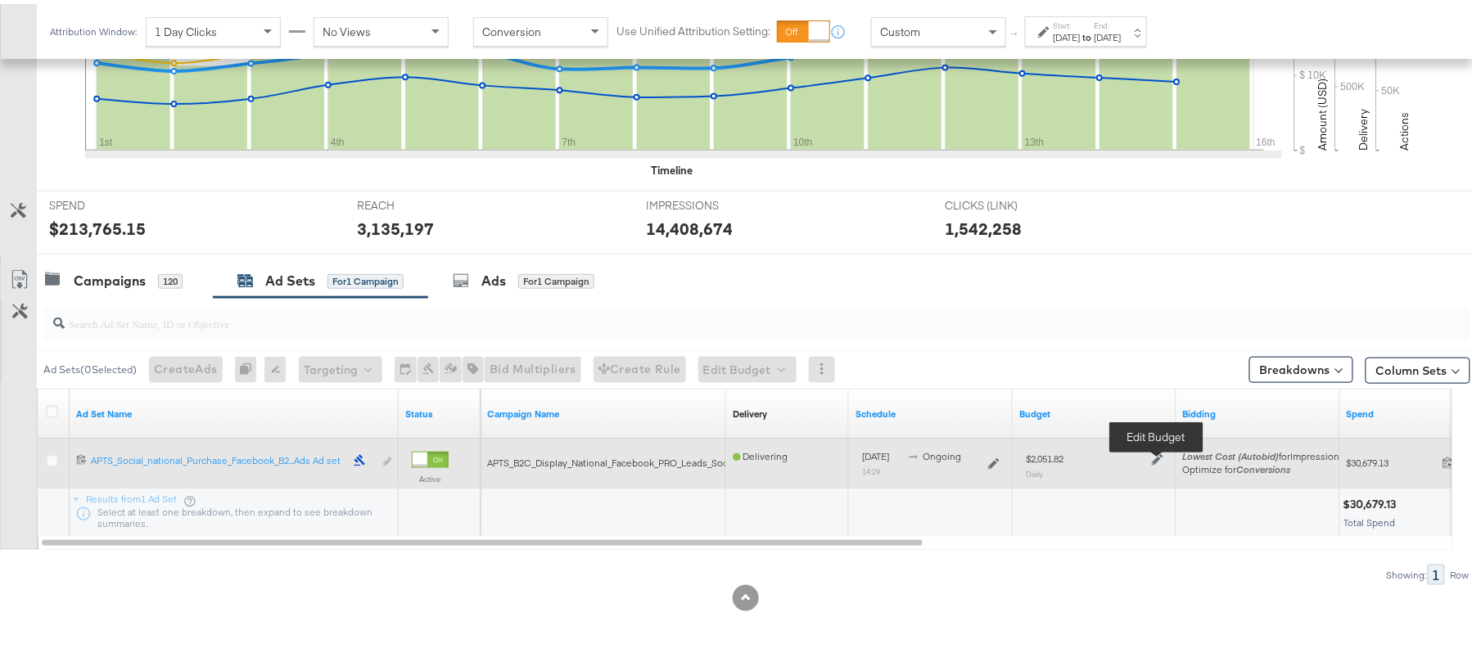
click at [1160, 454] on icon at bounding box center [1157, 455] width 11 height 11
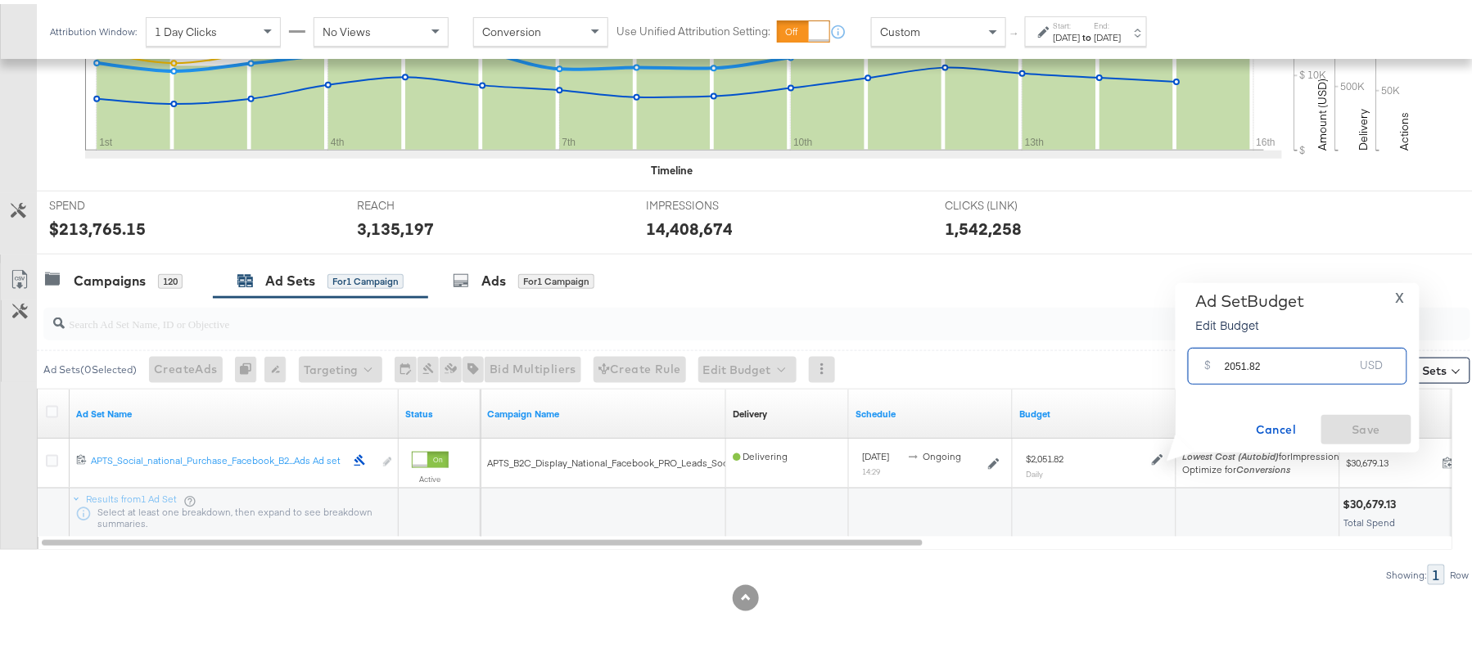
click at [1291, 362] on input "2051.82" at bounding box center [1289, 355] width 129 height 35
paste input "$1,744.05"
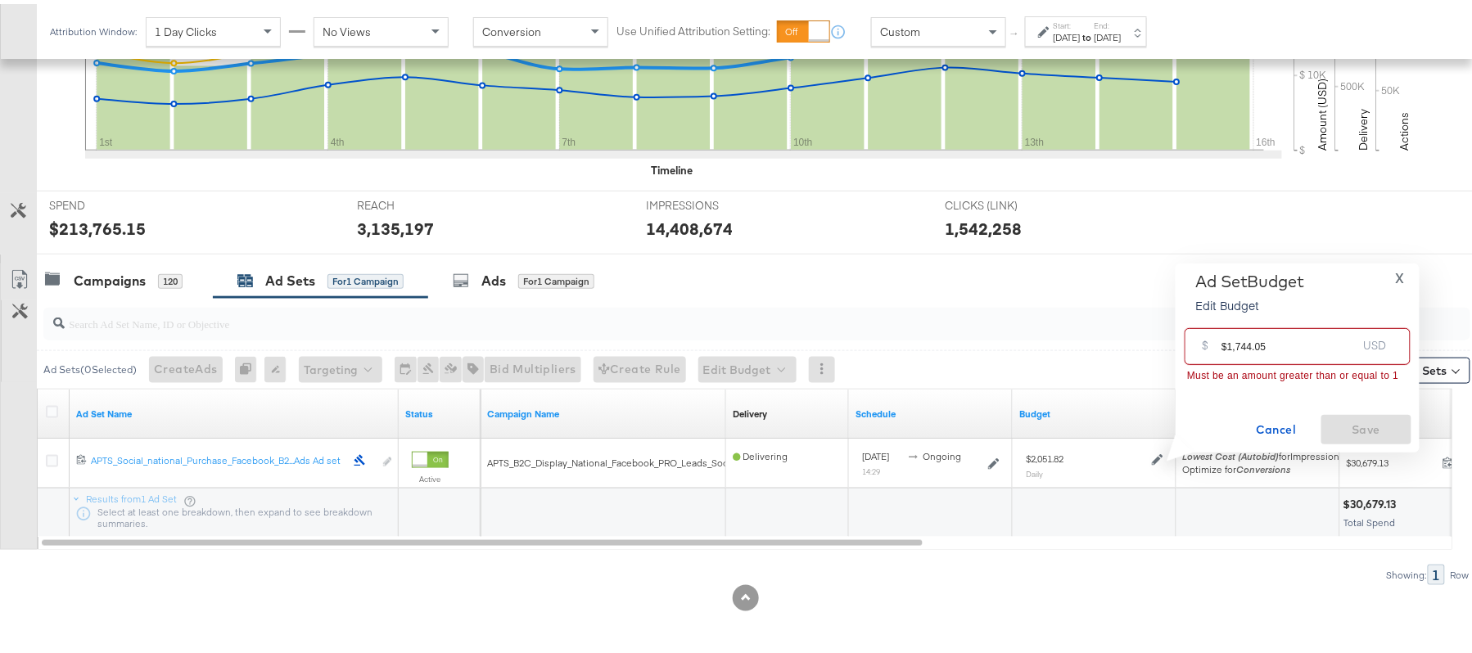
click at [1236, 341] on input "$1,744.05" at bounding box center [1289, 335] width 135 height 35
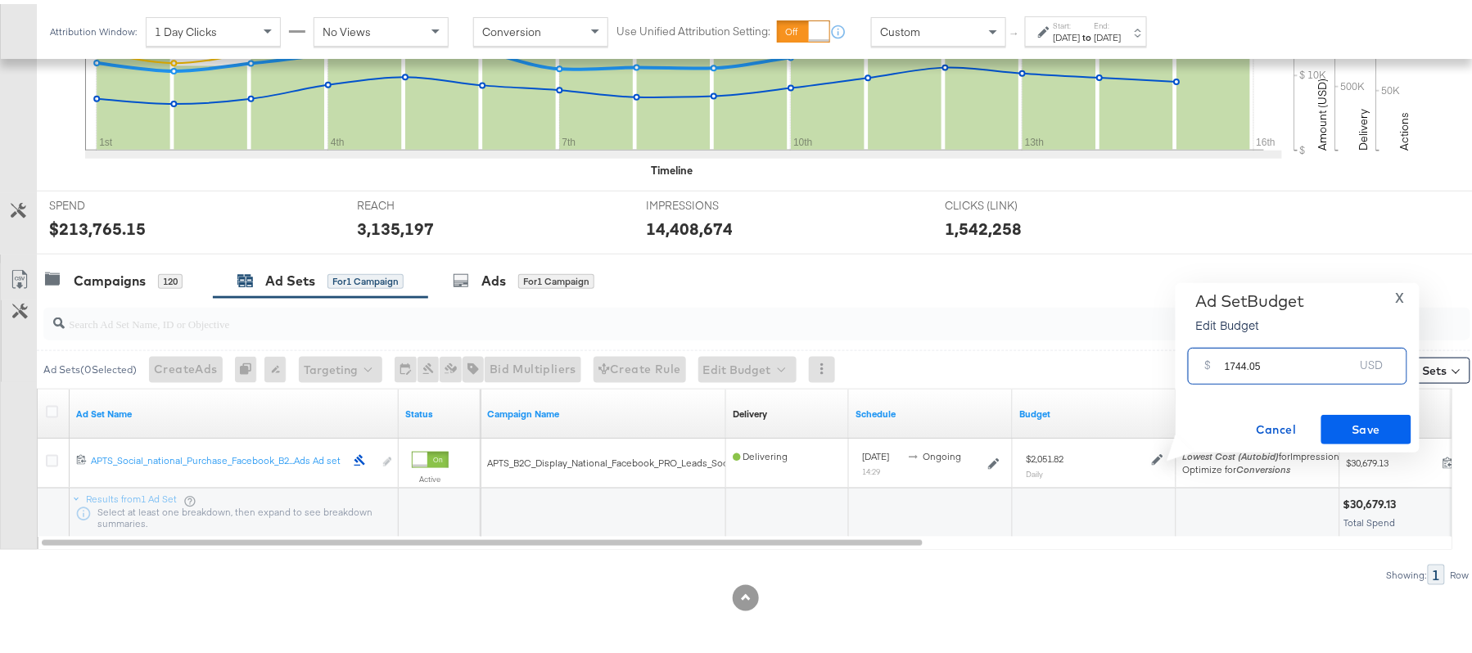
type input "1744.05"
click at [1350, 420] on span "Save" at bounding box center [1366, 426] width 77 height 20
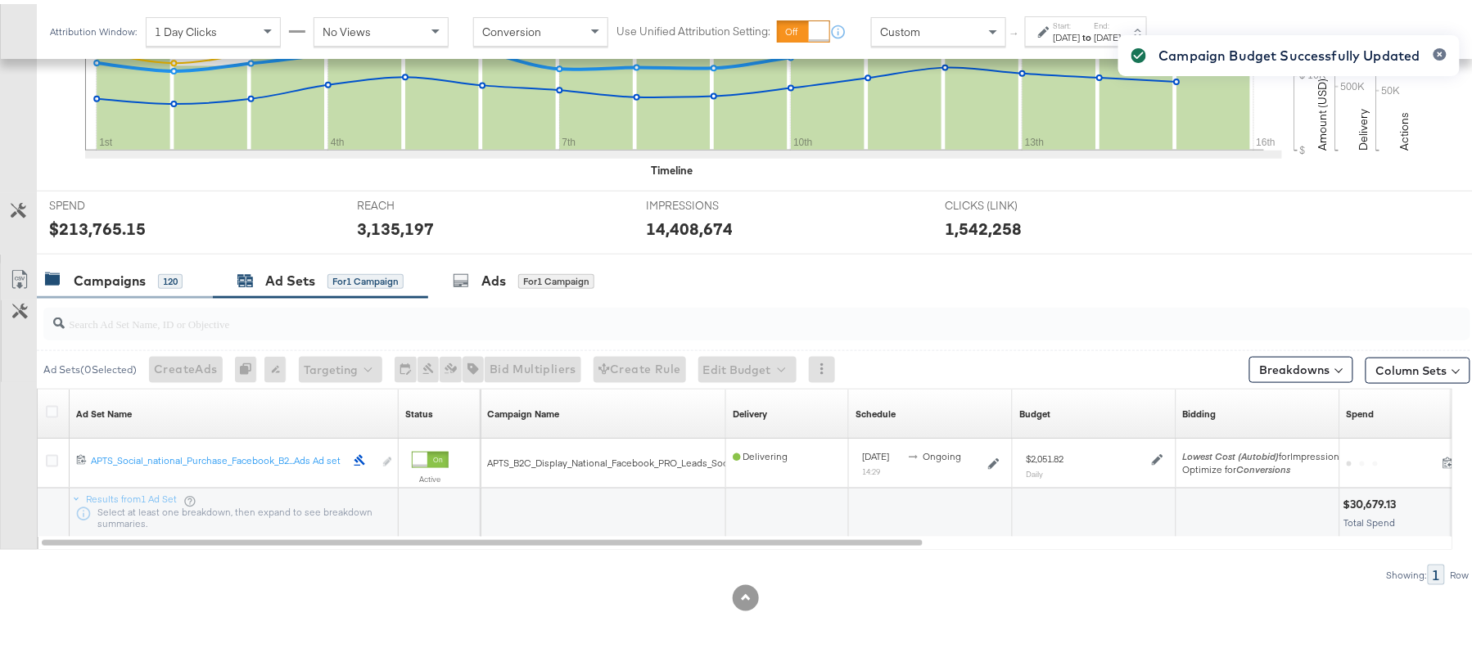
click at [123, 269] on div "Campaigns" at bounding box center [110, 277] width 72 height 19
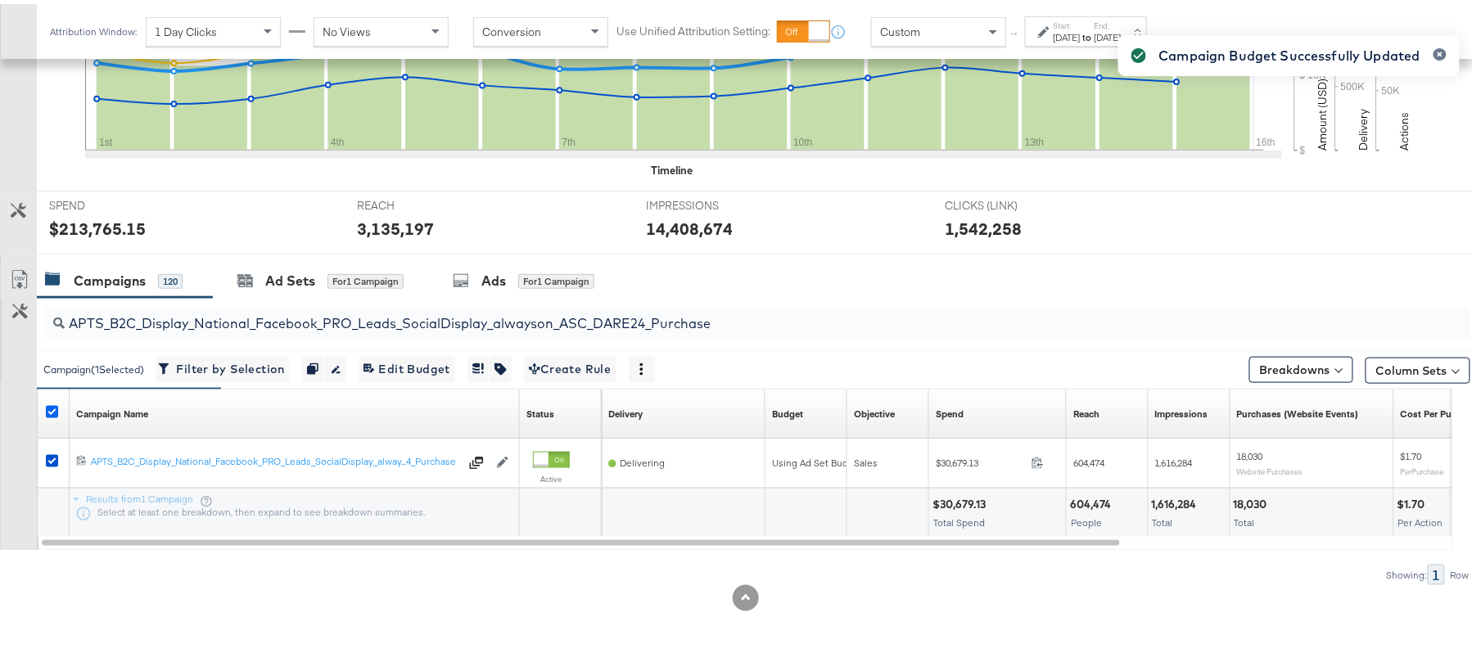
click at [50, 406] on icon at bounding box center [52, 408] width 12 height 12
click at [0, 0] on input "checkbox" at bounding box center [0, 0] width 0 height 0
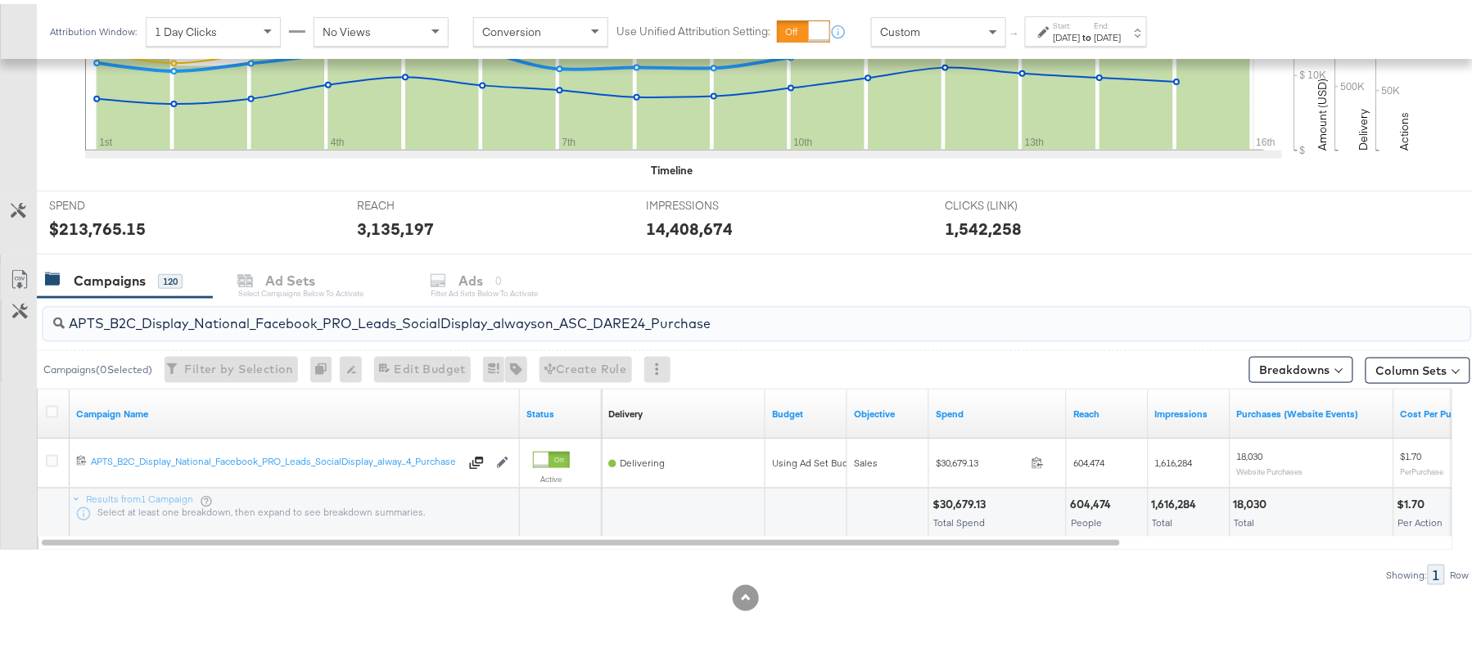
click at [237, 323] on input "APTS_B2C_Display_National_Facebook_PRO_Leads_SocialDisplay_alwayson_ASC_DARE24_…" at bounding box center [703, 313] width 1276 height 32
paste input "F_B2C_Display_National_Facebook_PRO_Traffic_SocialDisplay_alwayson_ASC_AF24_Vie…"
type input "AF_B2C_Display_National_Facebook_PRO_Traffic_SocialDisplay_alwayson_ASC_AF24_Vi…"
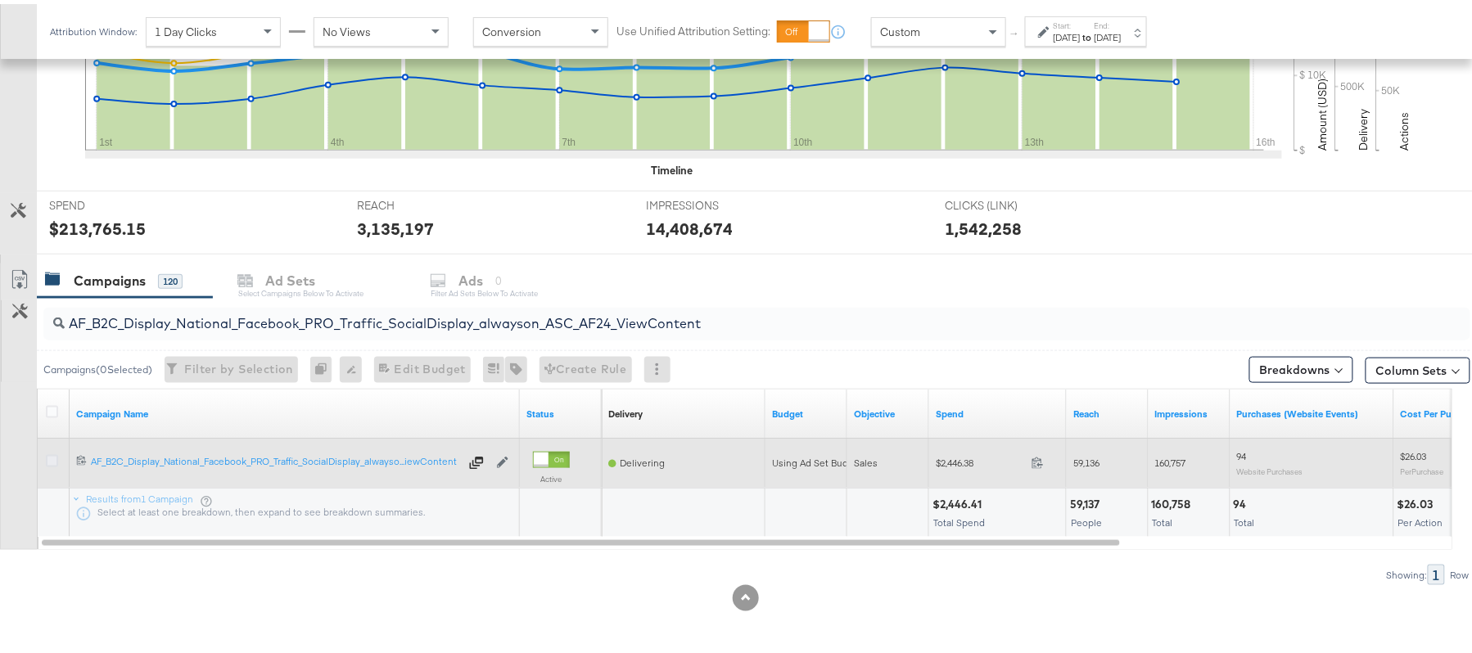
click at [53, 455] on icon at bounding box center [52, 457] width 12 height 12
click at [0, 0] on input "checkbox" at bounding box center [0, 0] width 0 height 0
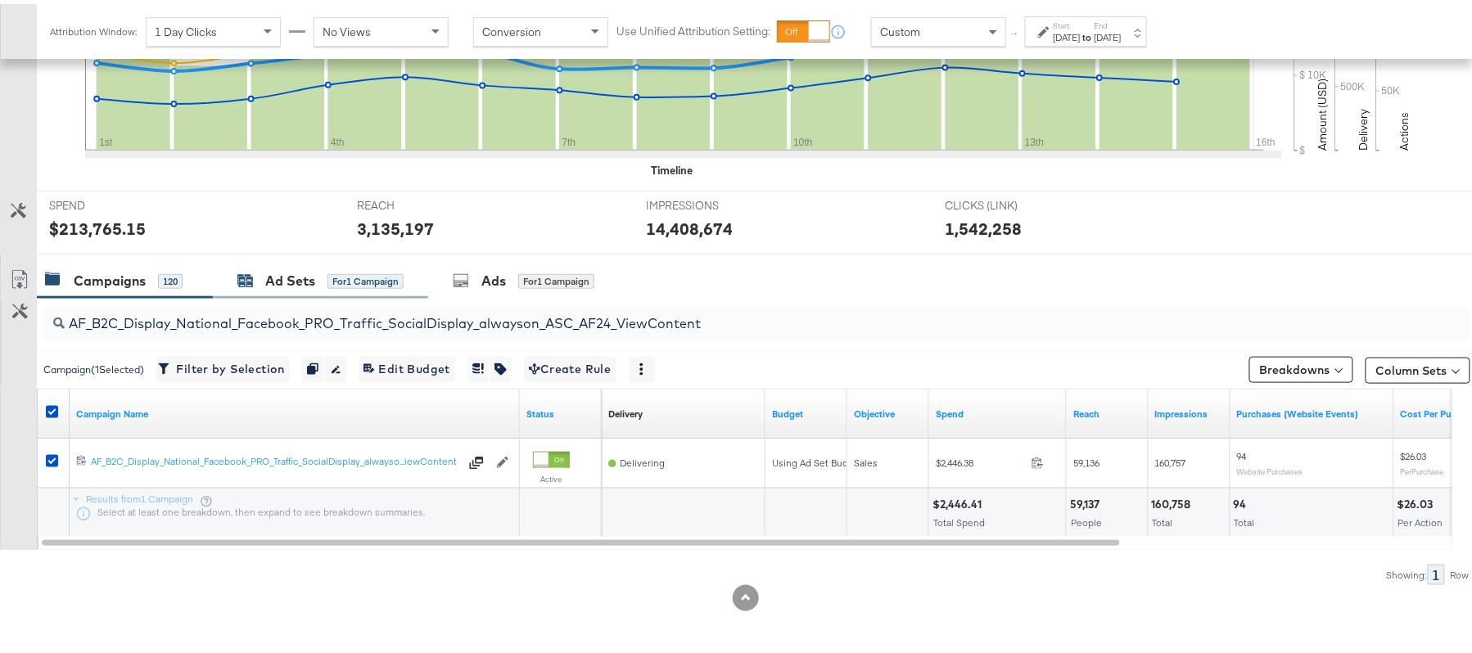
click at [272, 276] on div "Ad Sets" at bounding box center [290, 277] width 50 height 19
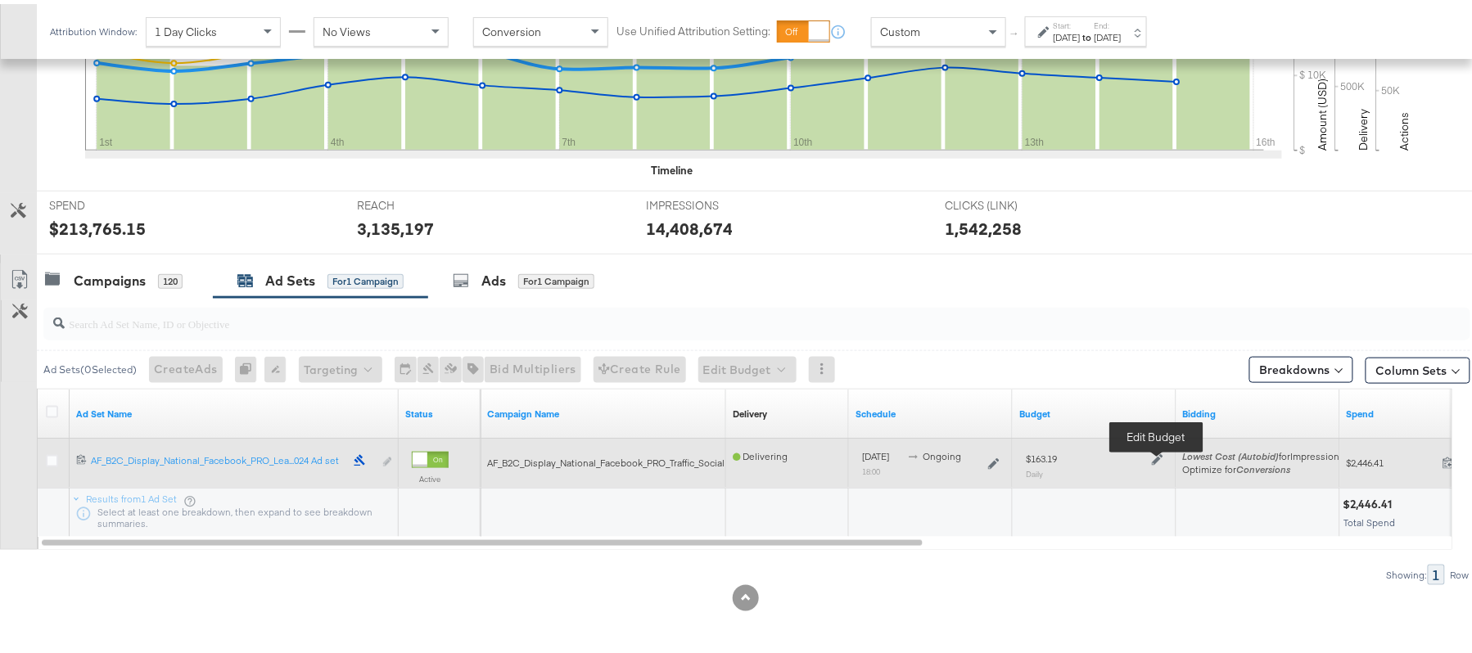
click at [1161, 456] on icon at bounding box center [1157, 455] width 11 height 11
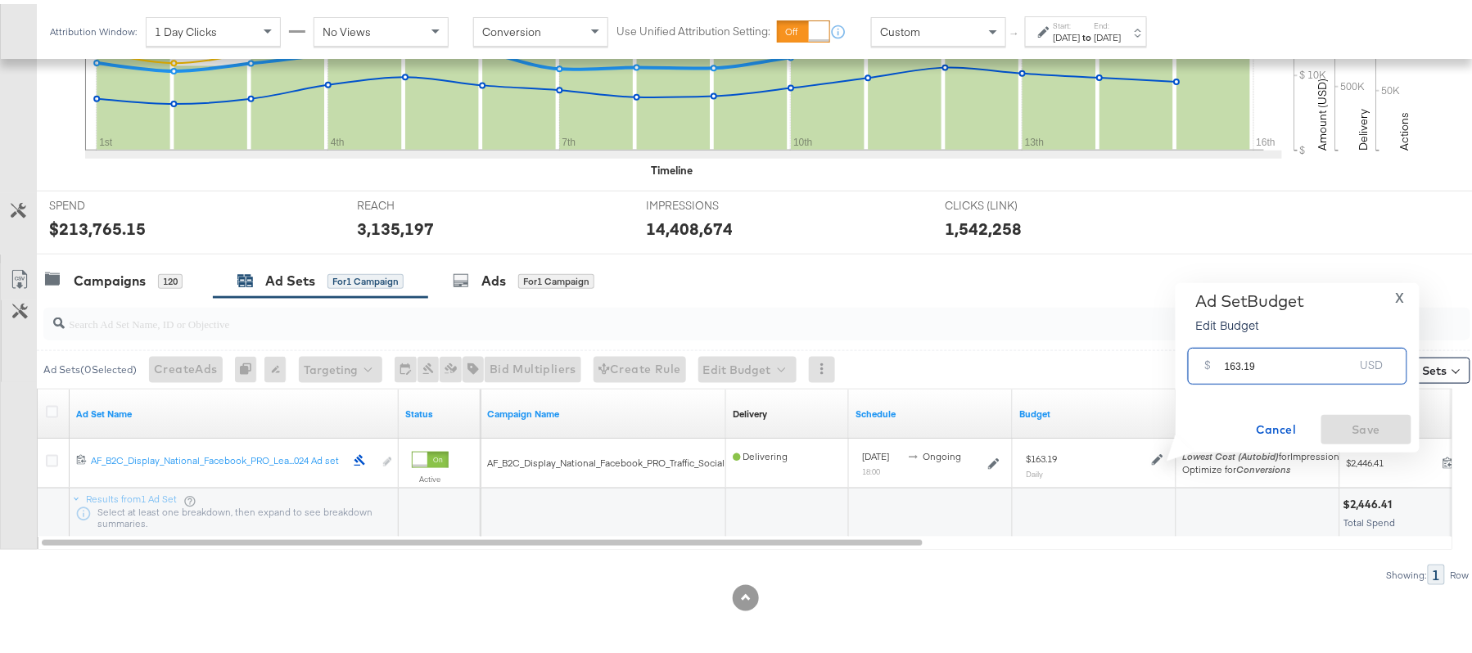
click at [1269, 364] on input "163.19" at bounding box center [1289, 355] width 129 height 35
paste input "$138.71"
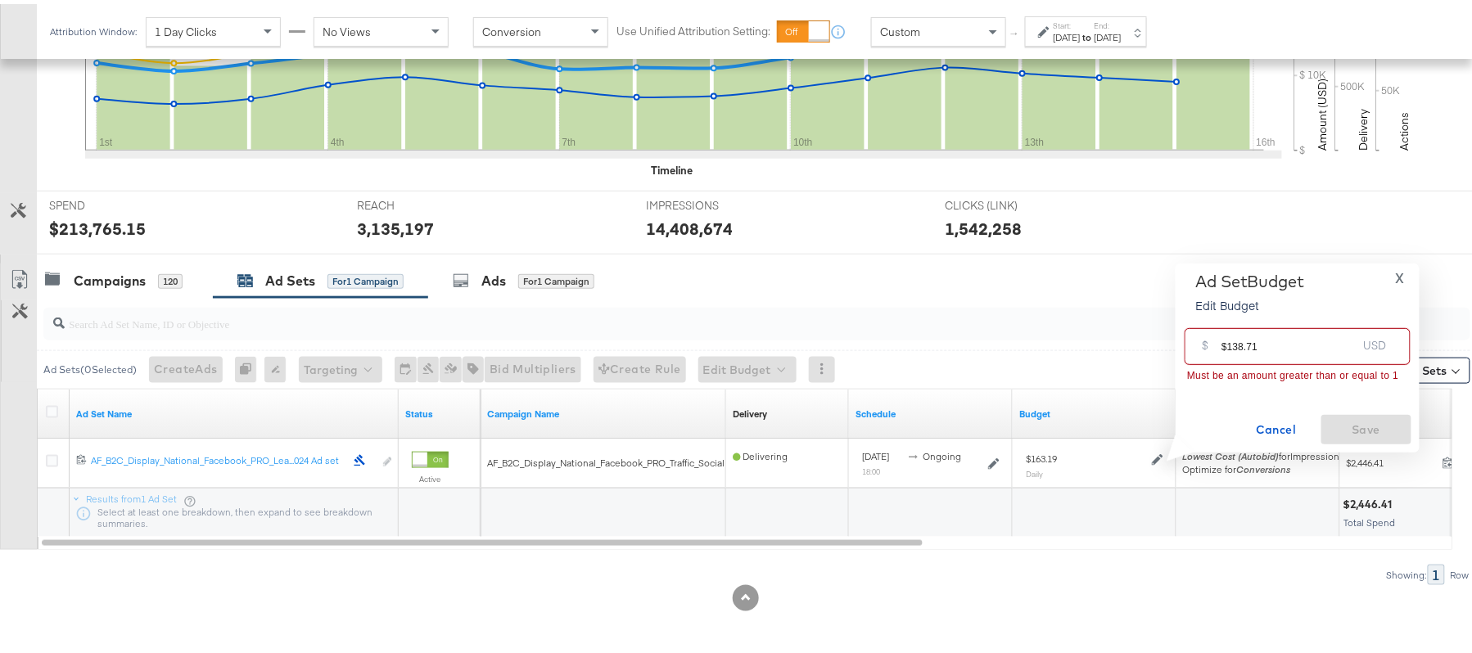
click at [1228, 344] on input "$138.71" at bounding box center [1289, 335] width 135 height 35
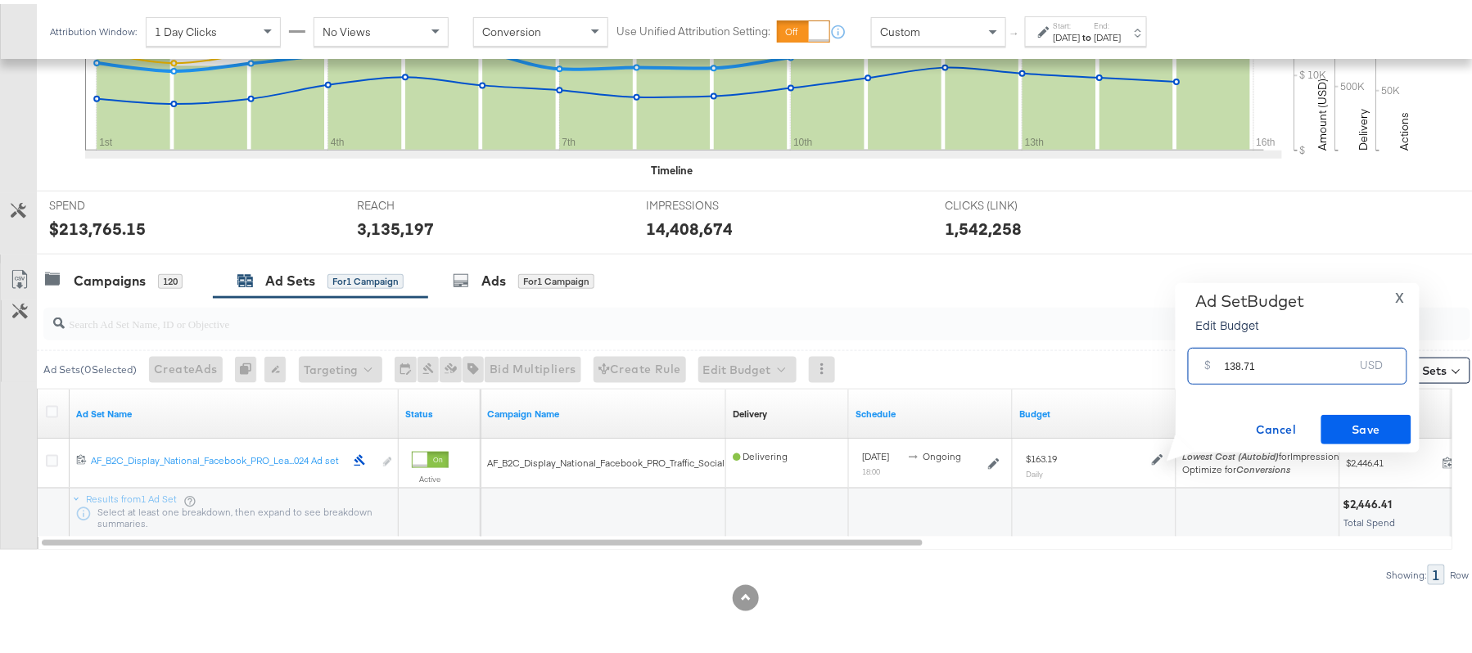
type input "138.71"
click at [1384, 418] on span "Save" at bounding box center [1366, 426] width 77 height 20
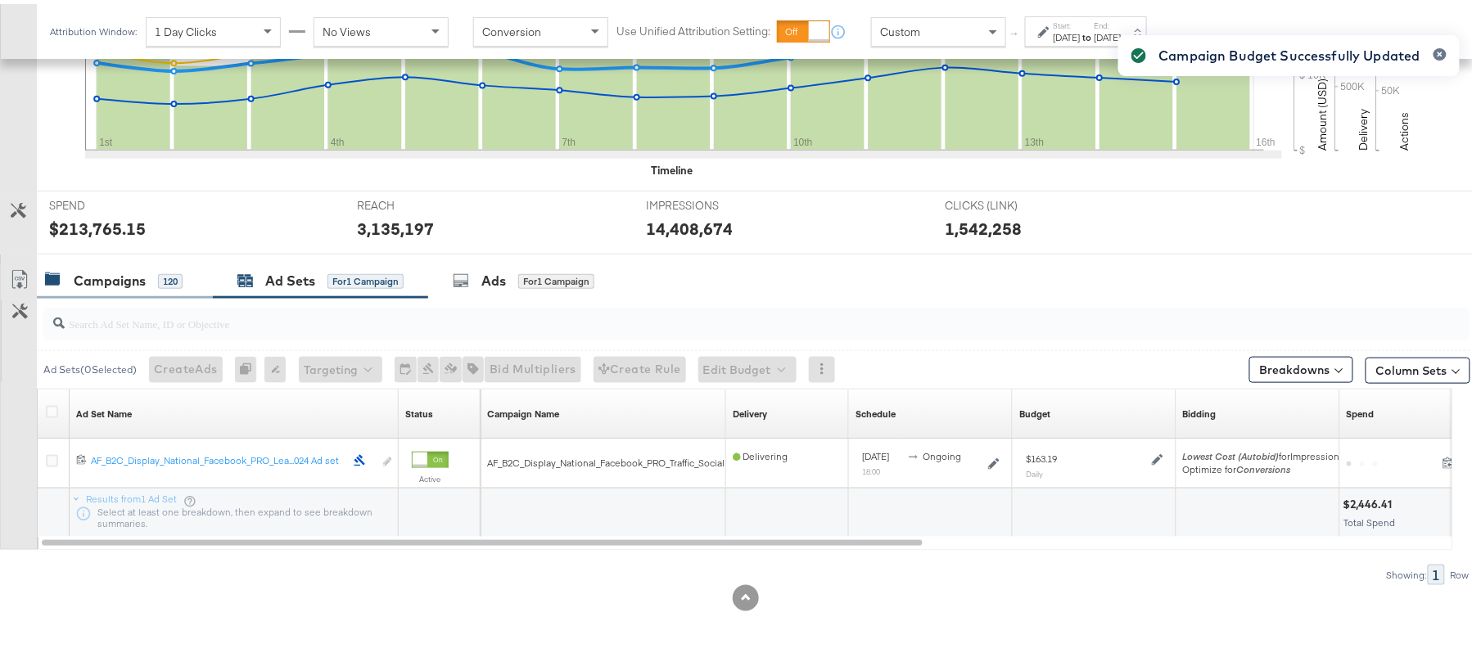
click at [123, 273] on div "Campaigns" at bounding box center [110, 277] width 72 height 19
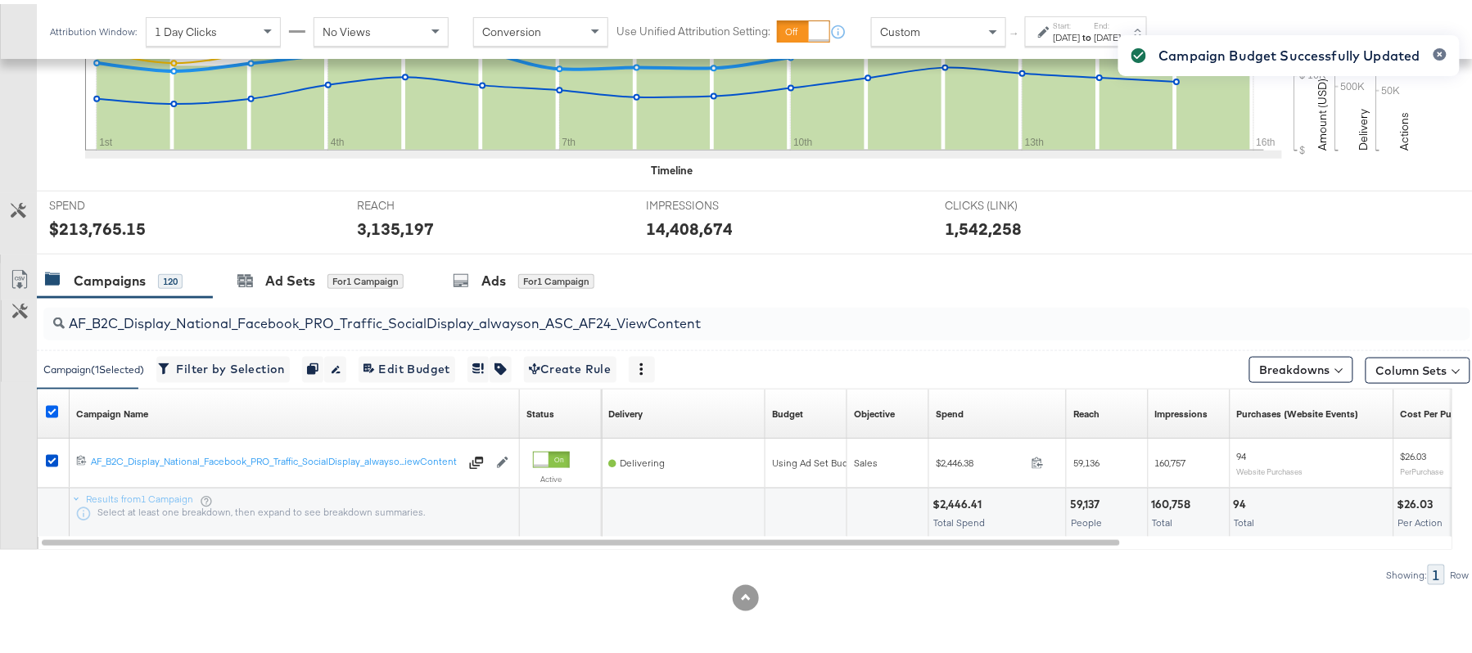
click at [53, 409] on icon at bounding box center [52, 408] width 12 height 12
click at [0, 0] on input "checkbox" at bounding box center [0, 0] width 0 height 0
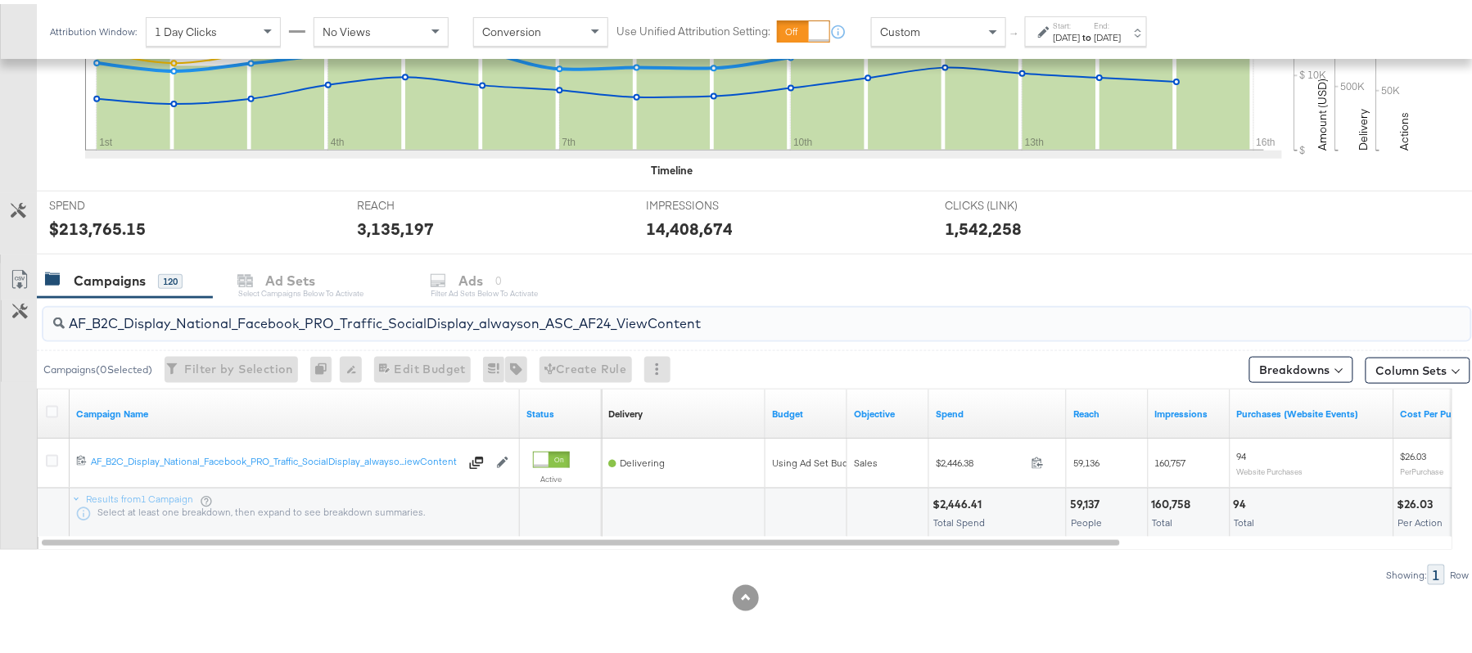
click at [244, 305] on input "AF_B2C_Display_National_Facebook_PRO_Traffic_SocialDisplay_alwayson_ASC_AF24_Vi…" at bounding box center [703, 313] width 1276 height 32
paste input "FR_B2C_Display_National_Facebook_PRO_Traffic_SocialDisplay_alwayson_ASC_FR"
type input "FR_B2C_Display_National_Facebook_PRO_Traffic_SocialDisplay_alwayson_ASC_FR24_Vi…"
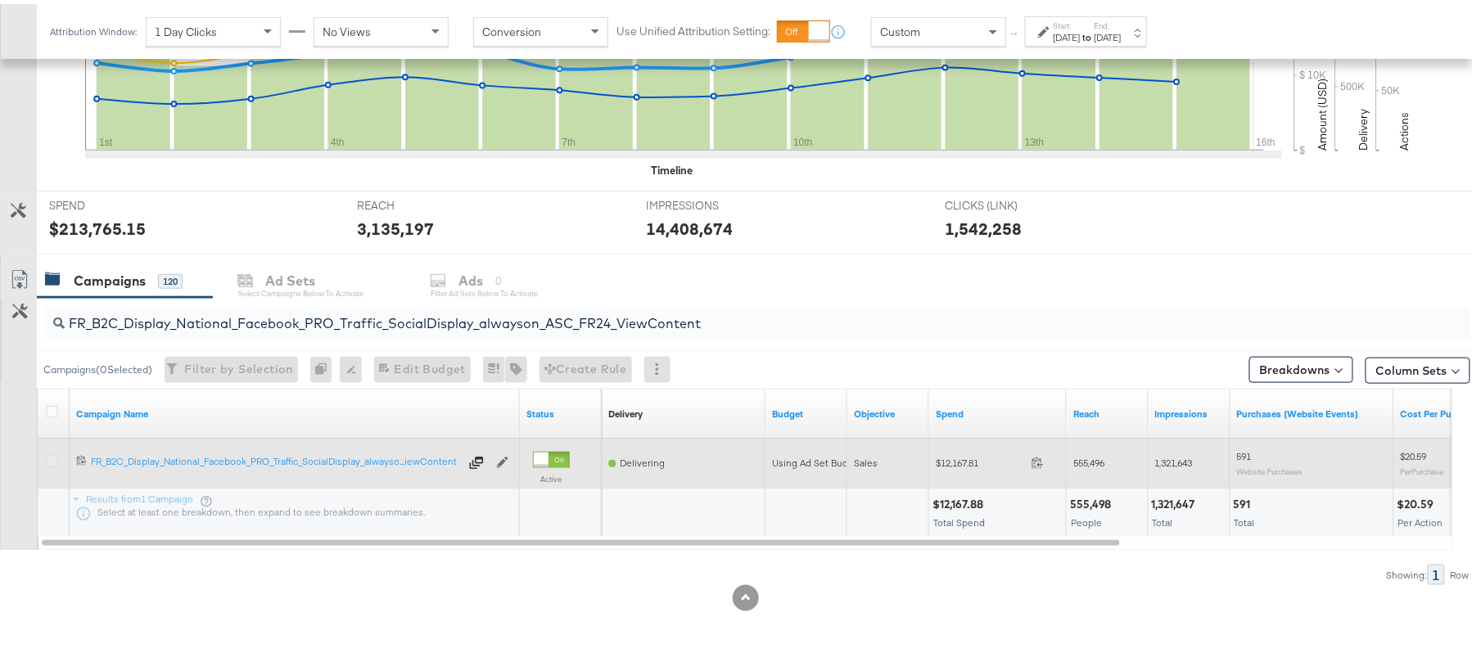
click at [53, 455] on icon at bounding box center [52, 457] width 12 height 12
click at [0, 0] on input "checkbox" at bounding box center [0, 0] width 0 height 0
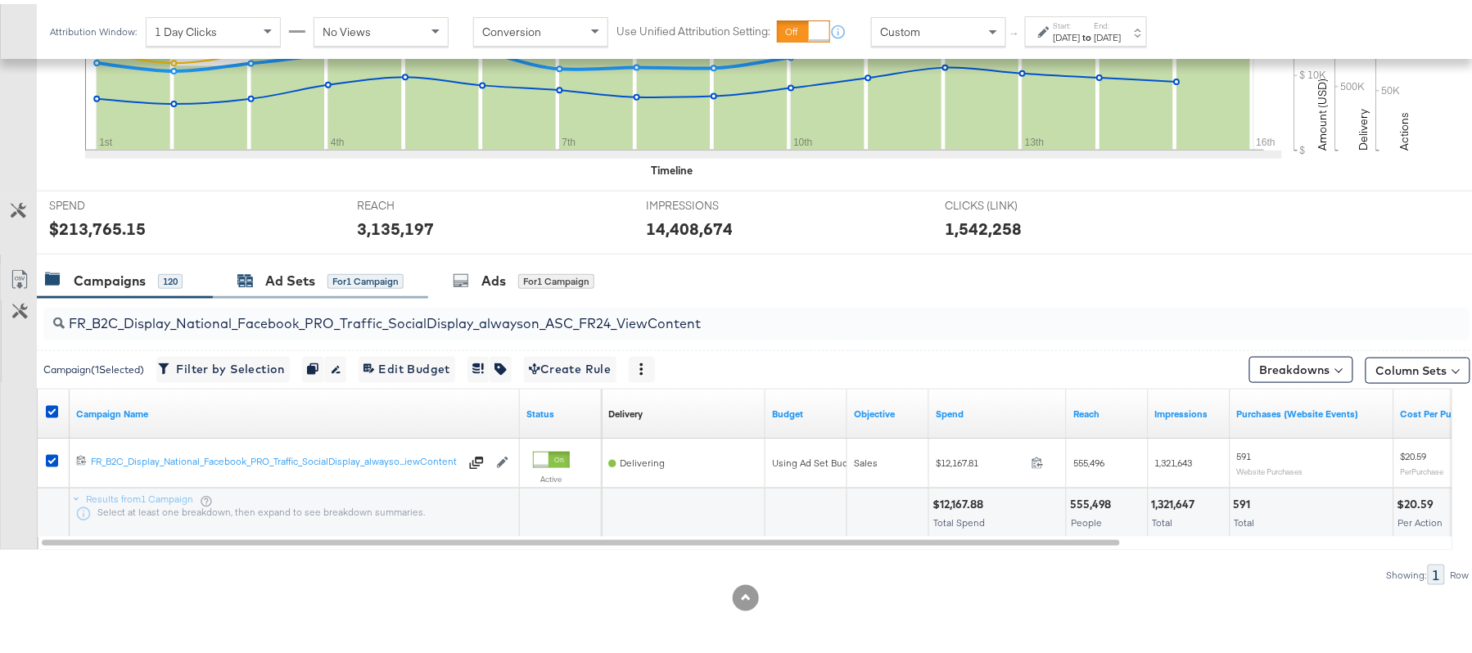
click at [305, 279] on div "Ad Sets" at bounding box center [290, 277] width 50 height 19
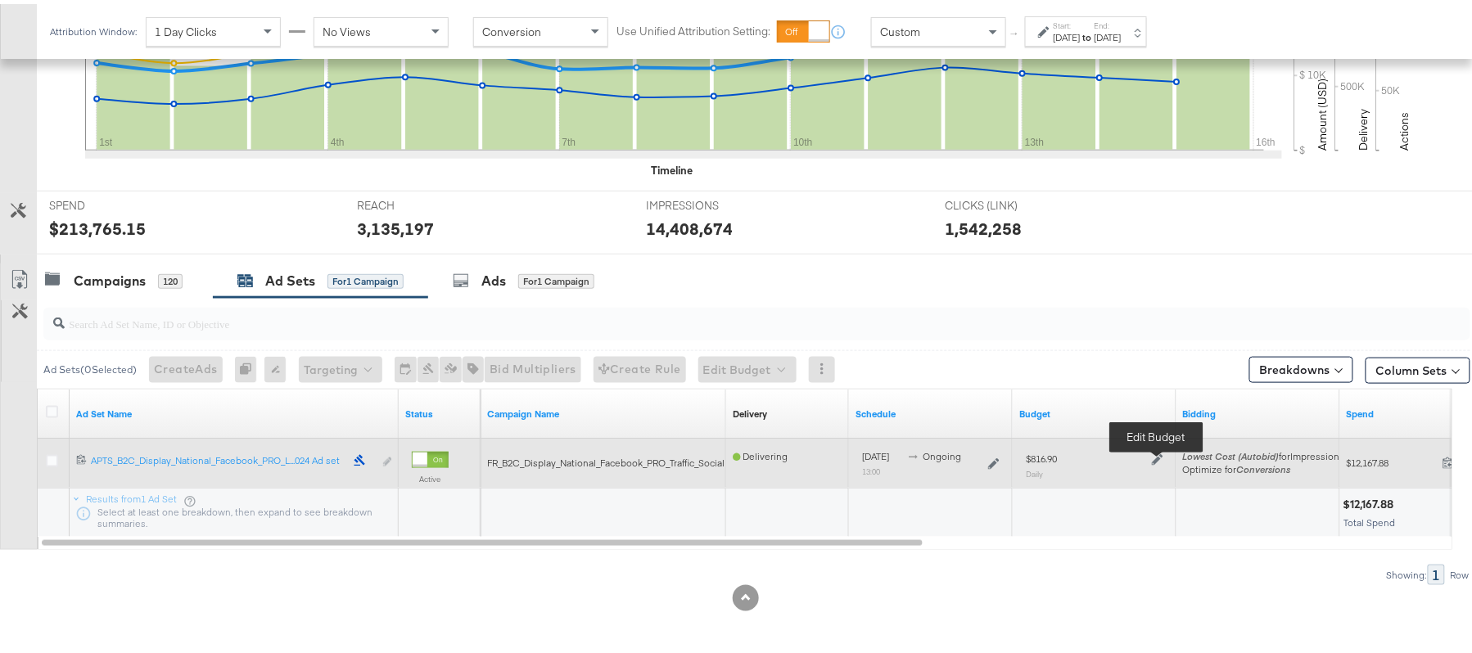
click at [1153, 457] on icon at bounding box center [1157, 455] width 11 height 11
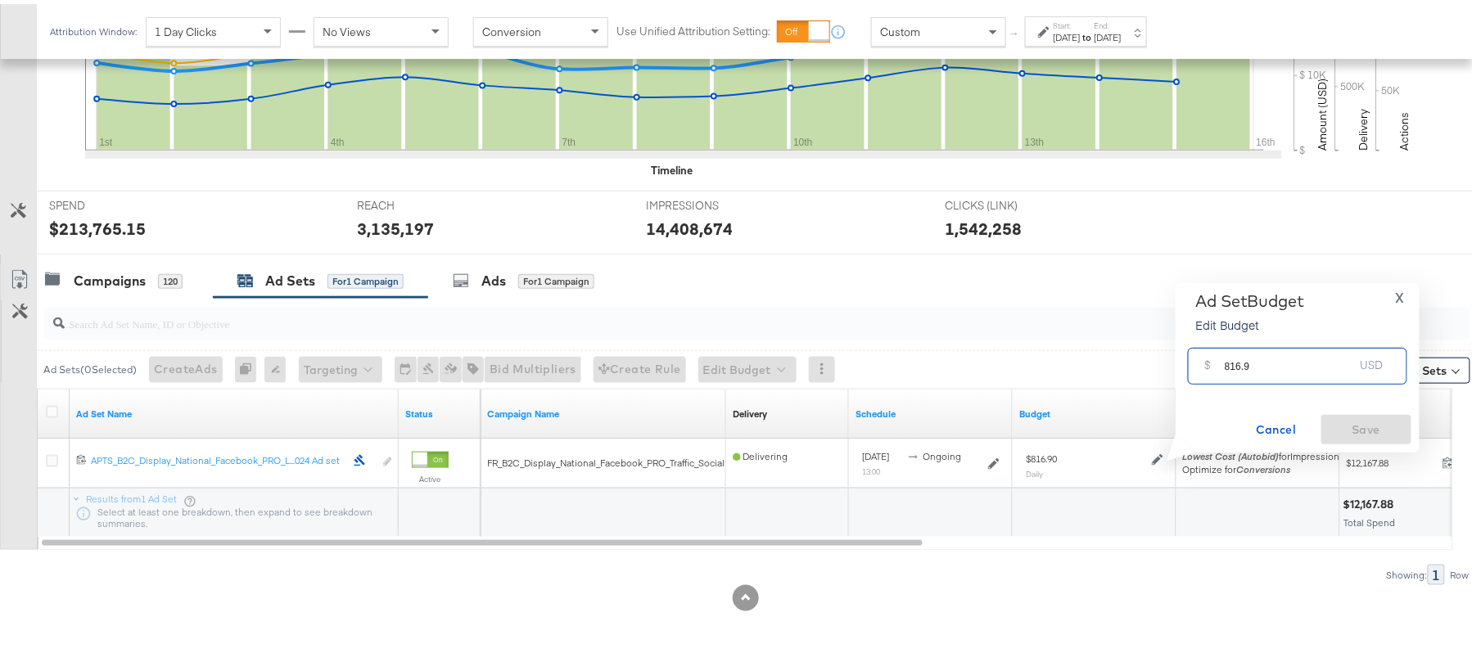
click at [1251, 359] on input "816.9" at bounding box center [1289, 355] width 129 height 35
paste input "$694.37"
click at [1219, 341] on div "$ $694.37 USD" at bounding box center [1297, 342] width 225 height 37
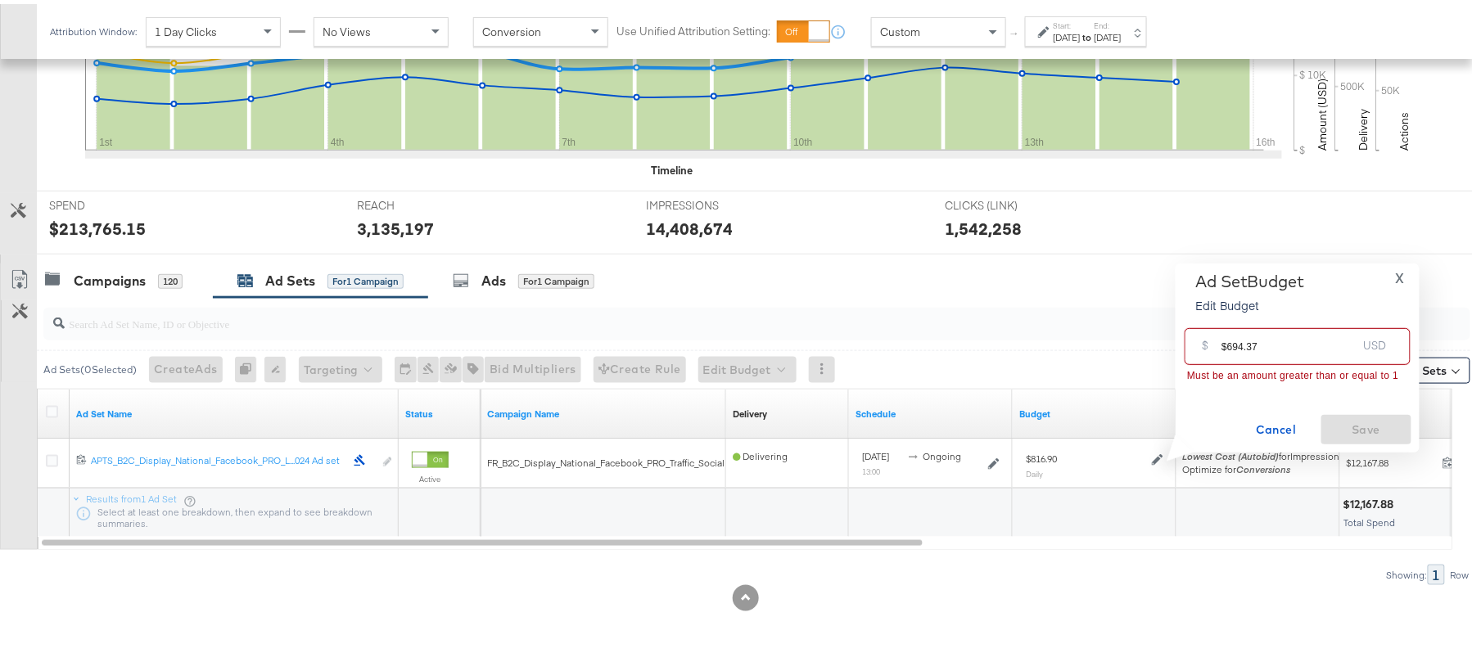
click at [1219, 341] on div "$ $694.37 USD" at bounding box center [1297, 342] width 225 height 37
click at [1226, 338] on input "$694.37" at bounding box center [1289, 335] width 135 height 35
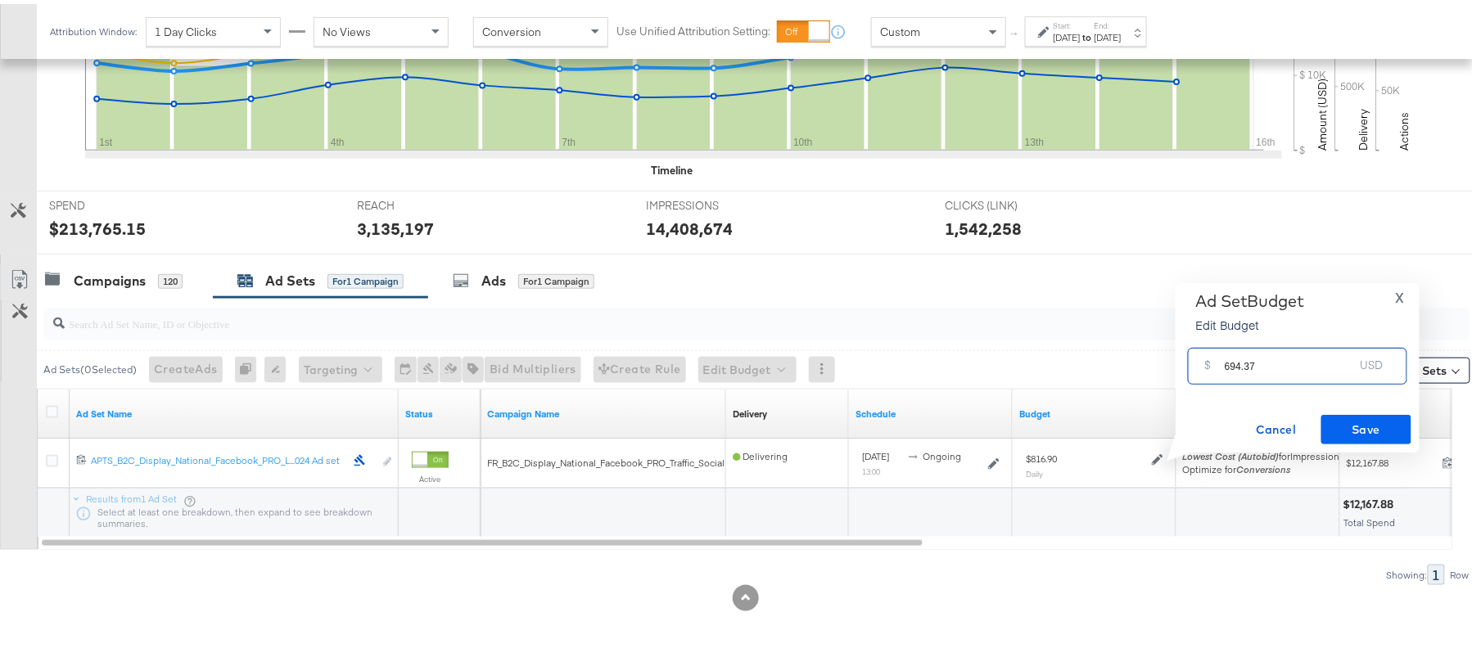
type input "694.37"
click at [1356, 422] on span "Save" at bounding box center [1366, 426] width 77 height 20
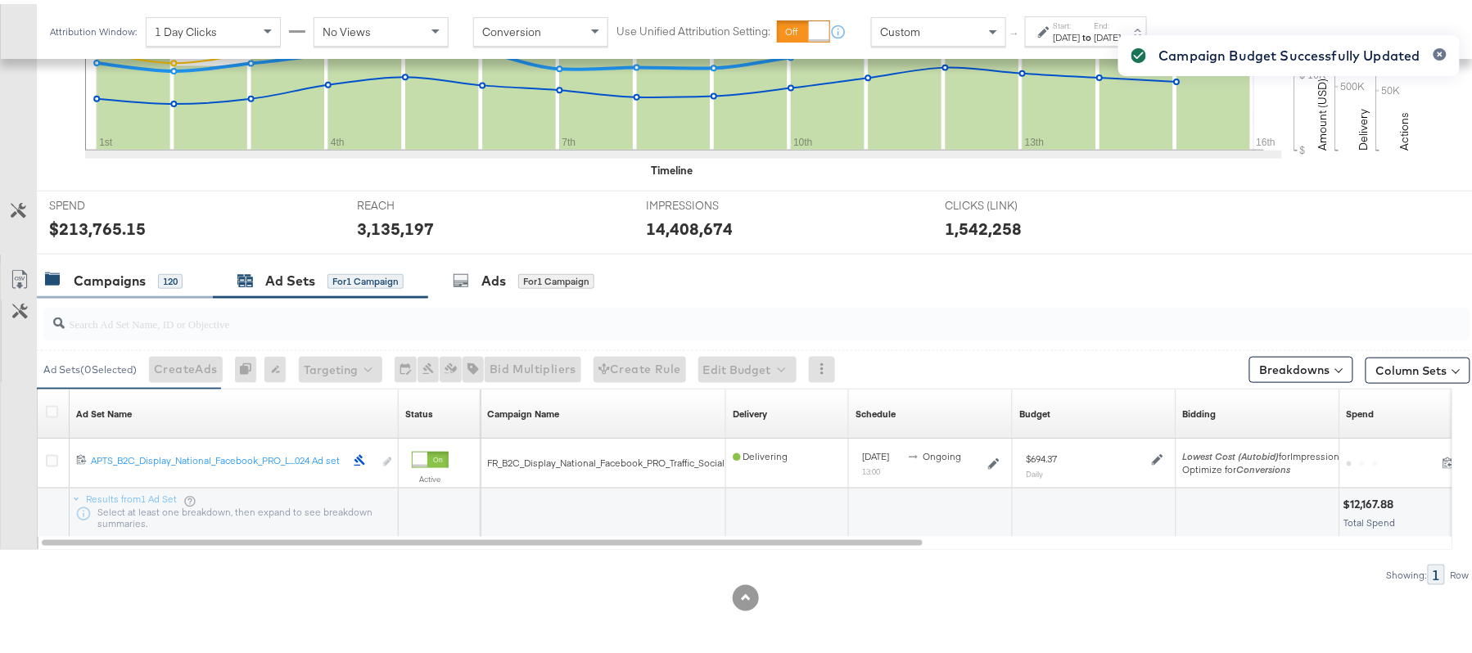
click at [109, 269] on div "Campaigns" at bounding box center [110, 277] width 72 height 19
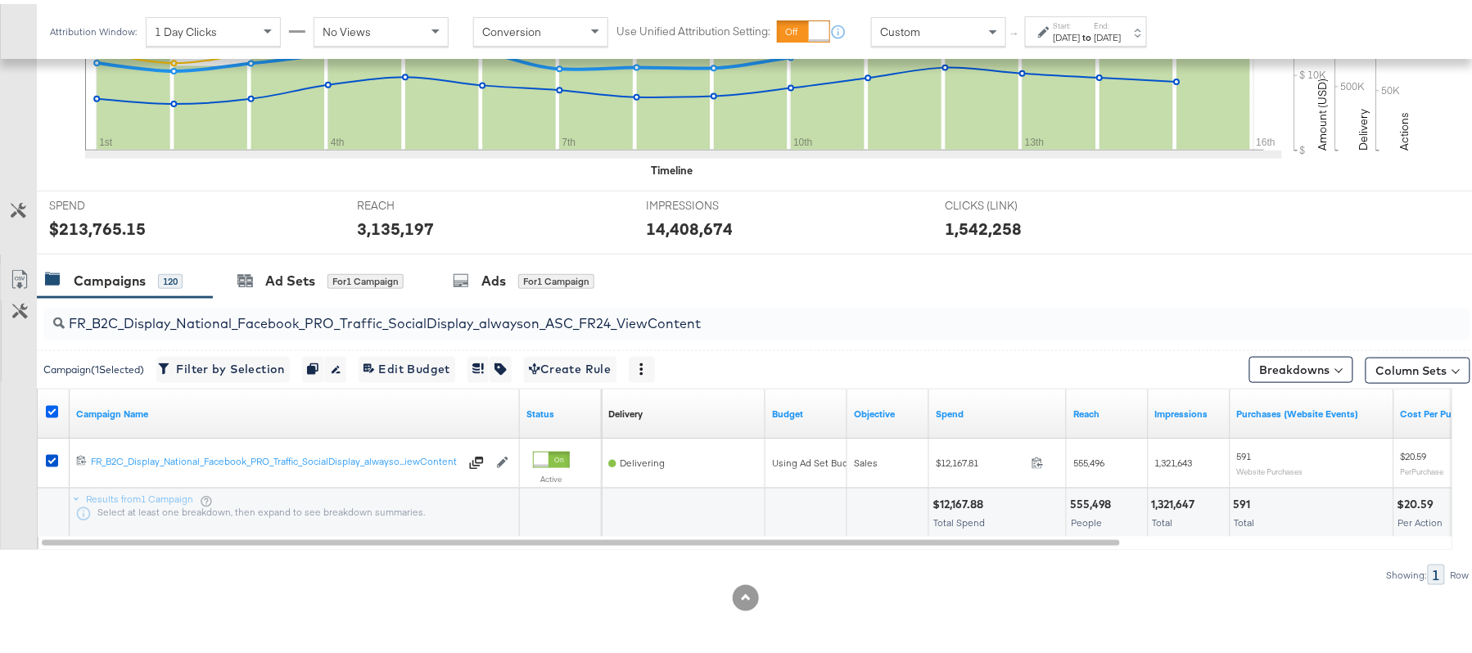
click at [49, 407] on icon at bounding box center [52, 408] width 12 height 12
click at [0, 0] on input "checkbox" at bounding box center [0, 0] width 0 height 0
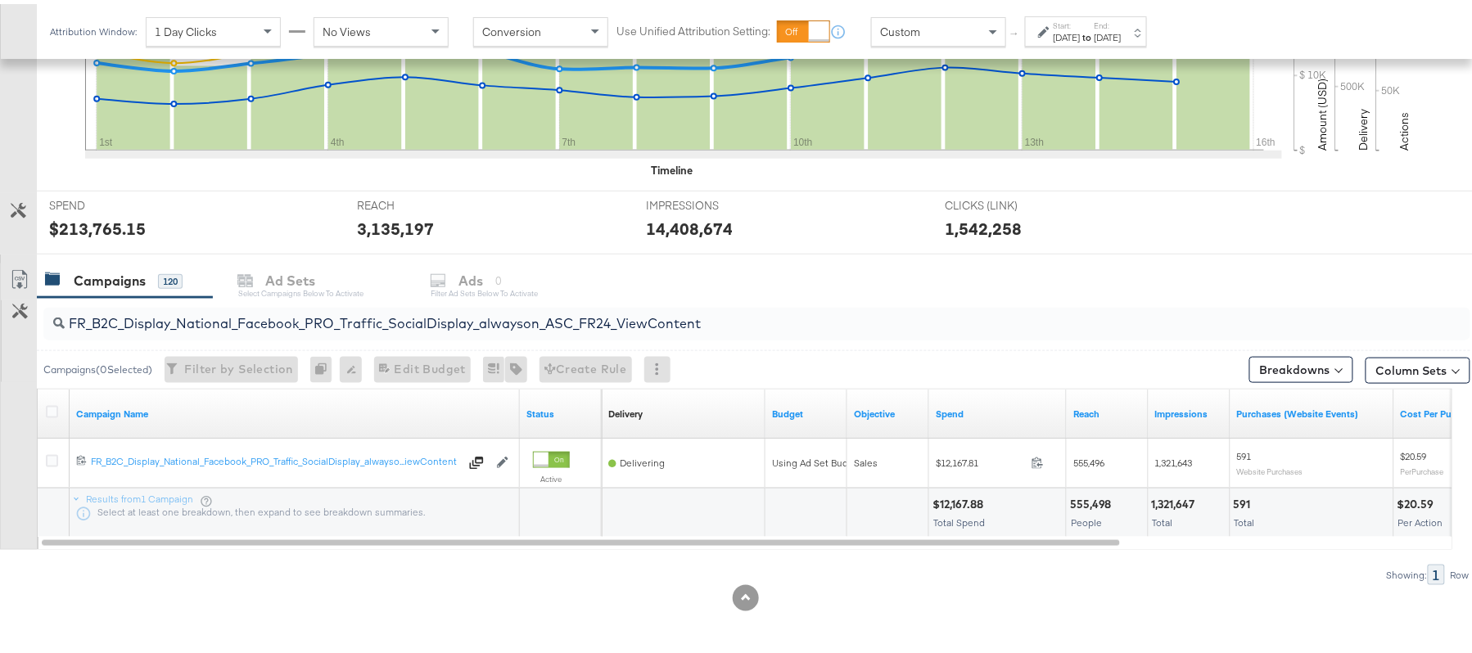
click at [251, 324] on input "FR_B2C_Display_National_Facebook_PRO_Traffic_SocialDisplay_alwayson_ASC_FR24_Vi…" at bounding box center [703, 313] width 1276 height 32
paste input "AHL_B2C_Display_National_Facebook_PRO_Traffic_SocialDisplay_alwayson_ASC_AHL"
type input "AHL_B2C_Display_National_Facebook_PRO_Traffic_SocialDisplay_alwayson_ASC_AHL24_…"
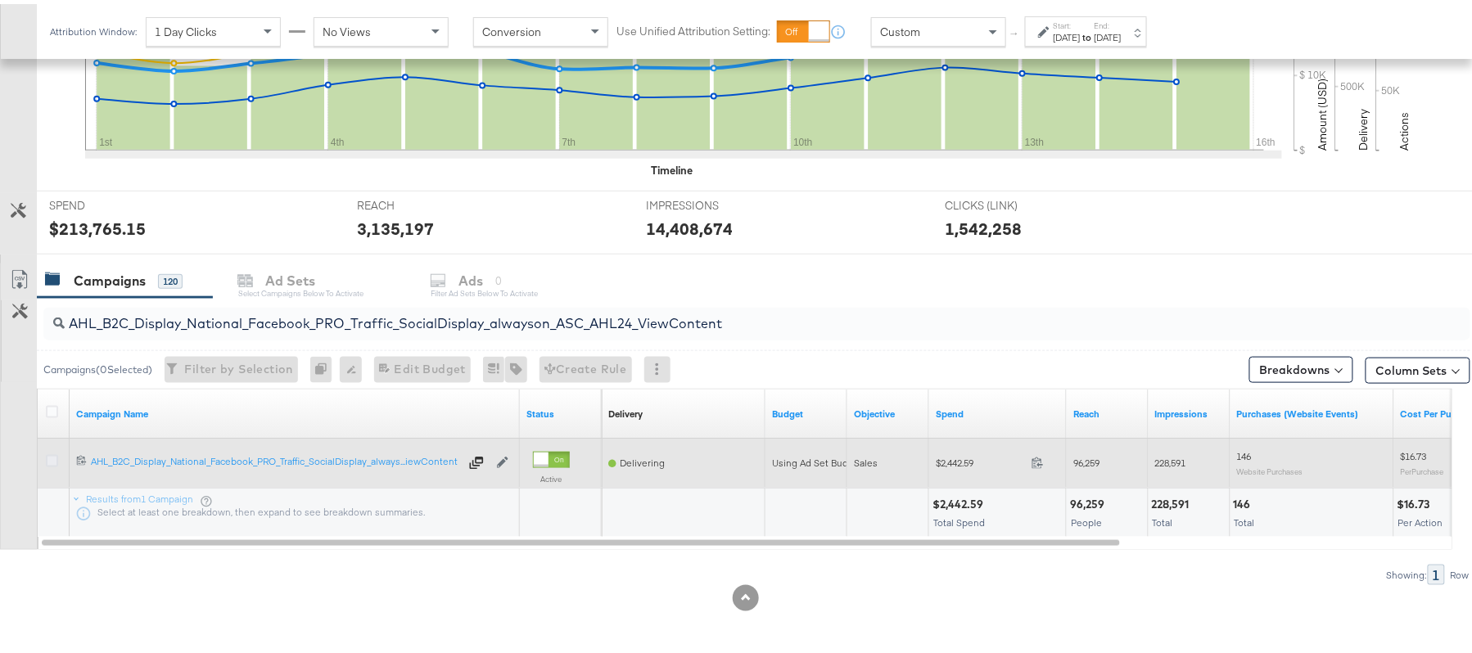
click at [52, 456] on icon at bounding box center [52, 457] width 12 height 12
click at [0, 0] on input "checkbox" at bounding box center [0, 0] width 0 height 0
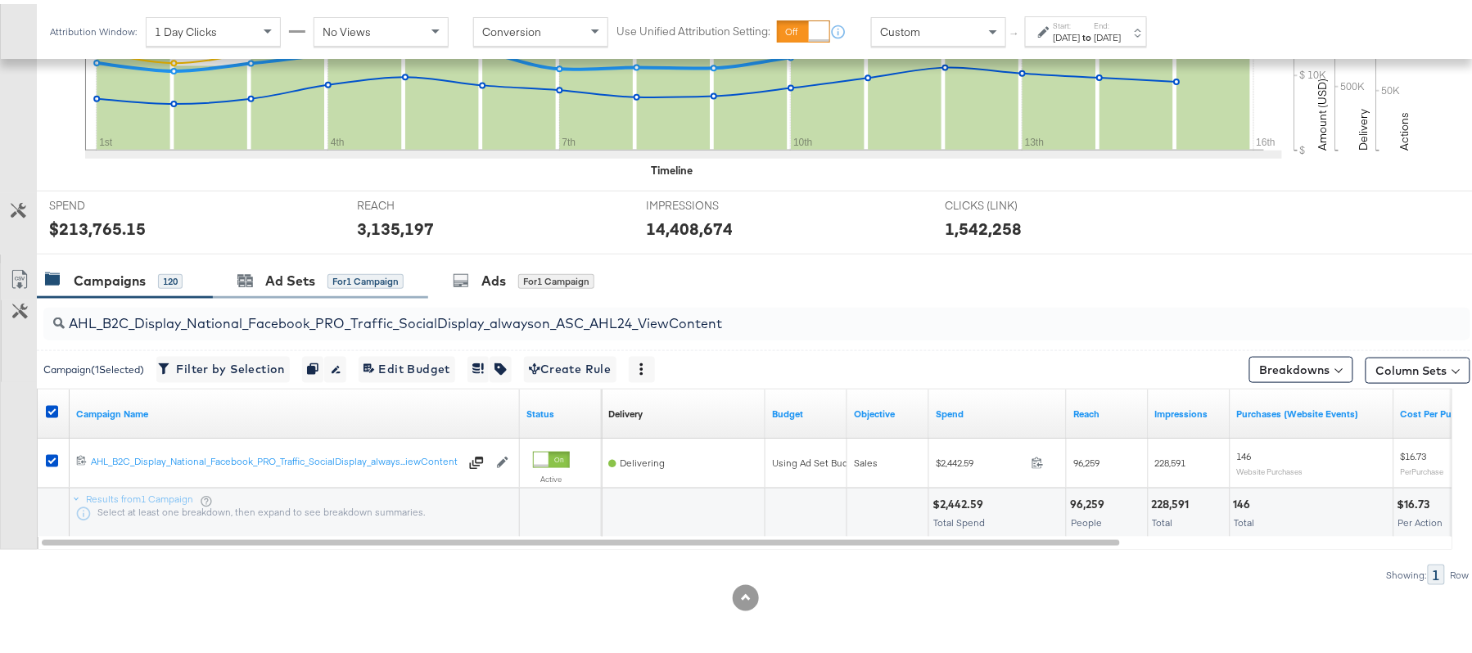
click at [308, 265] on div "Ad Sets for 1 Campaign" at bounding box center [320, 277] width 215 height 35
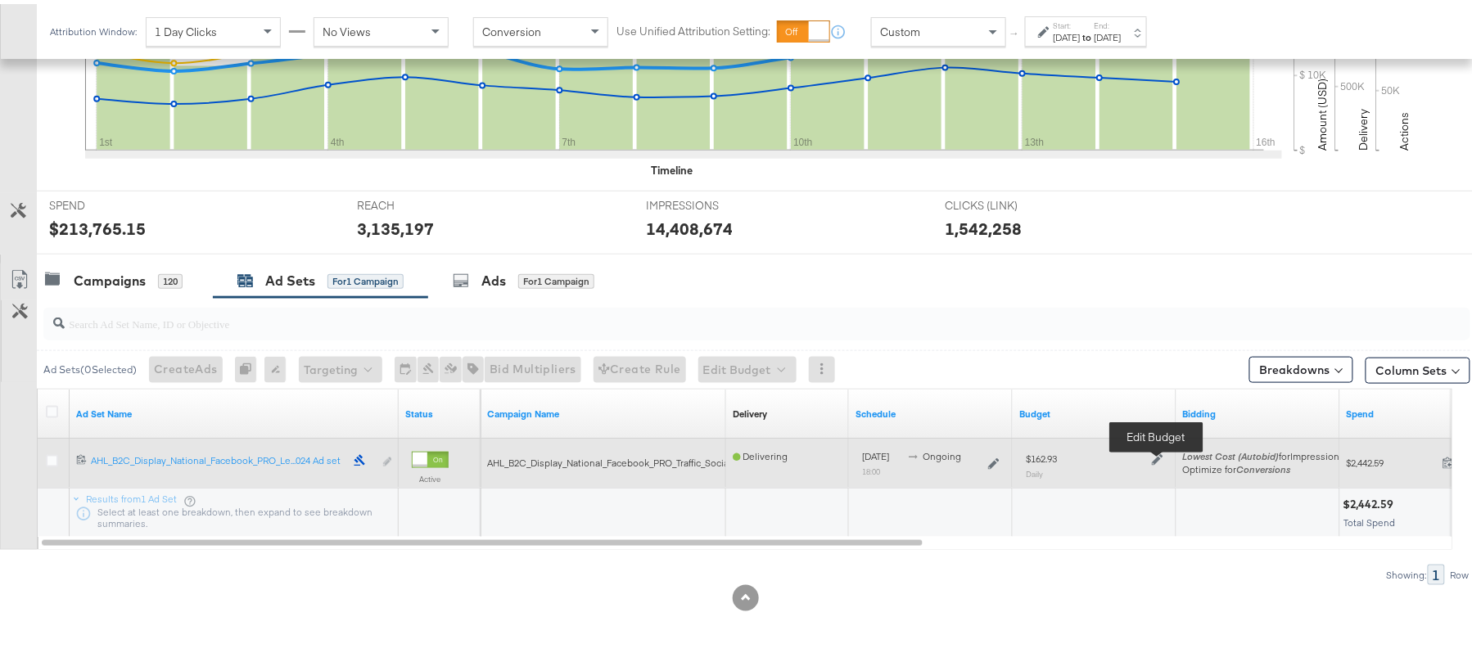
click at [1154, 453] on icon at bounding box center [1157, 455] width 11 height 11
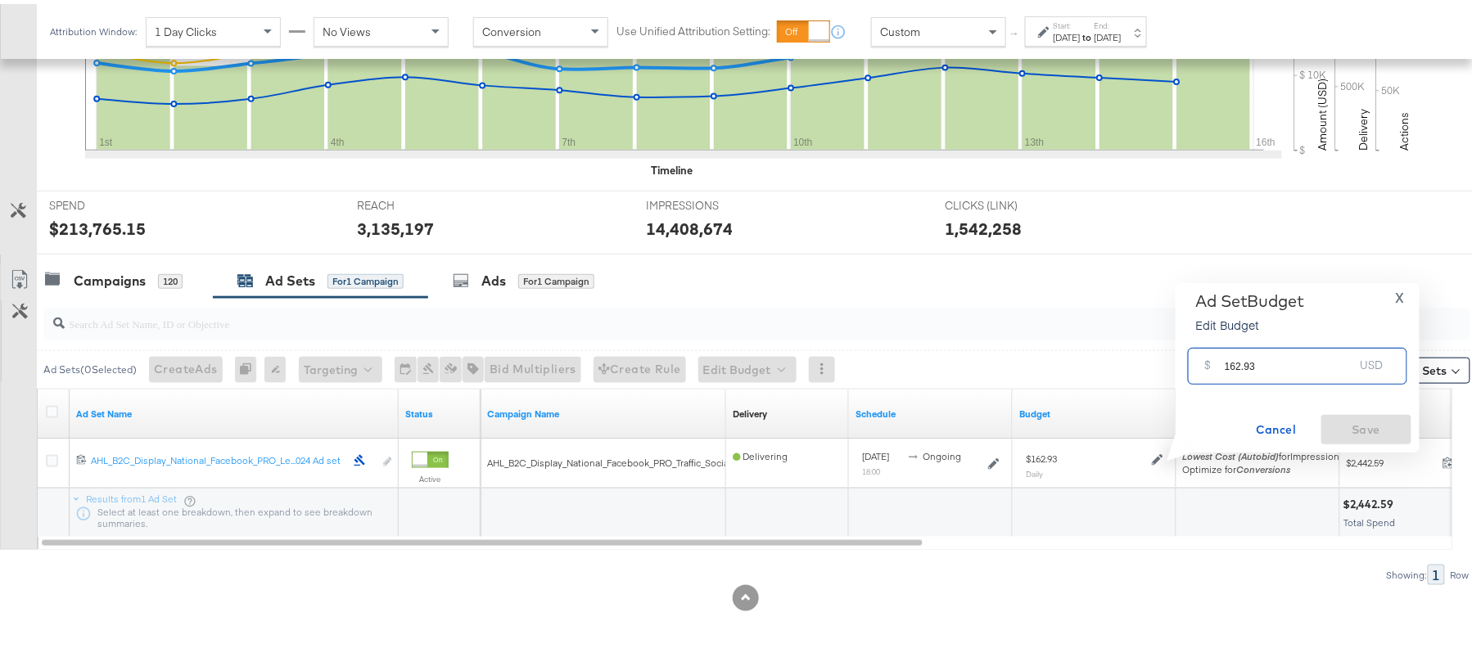
click at [1274, 350] on input "162.93" at bounding box center [1289, 355] width 129 height 35
paste input "$138.49"
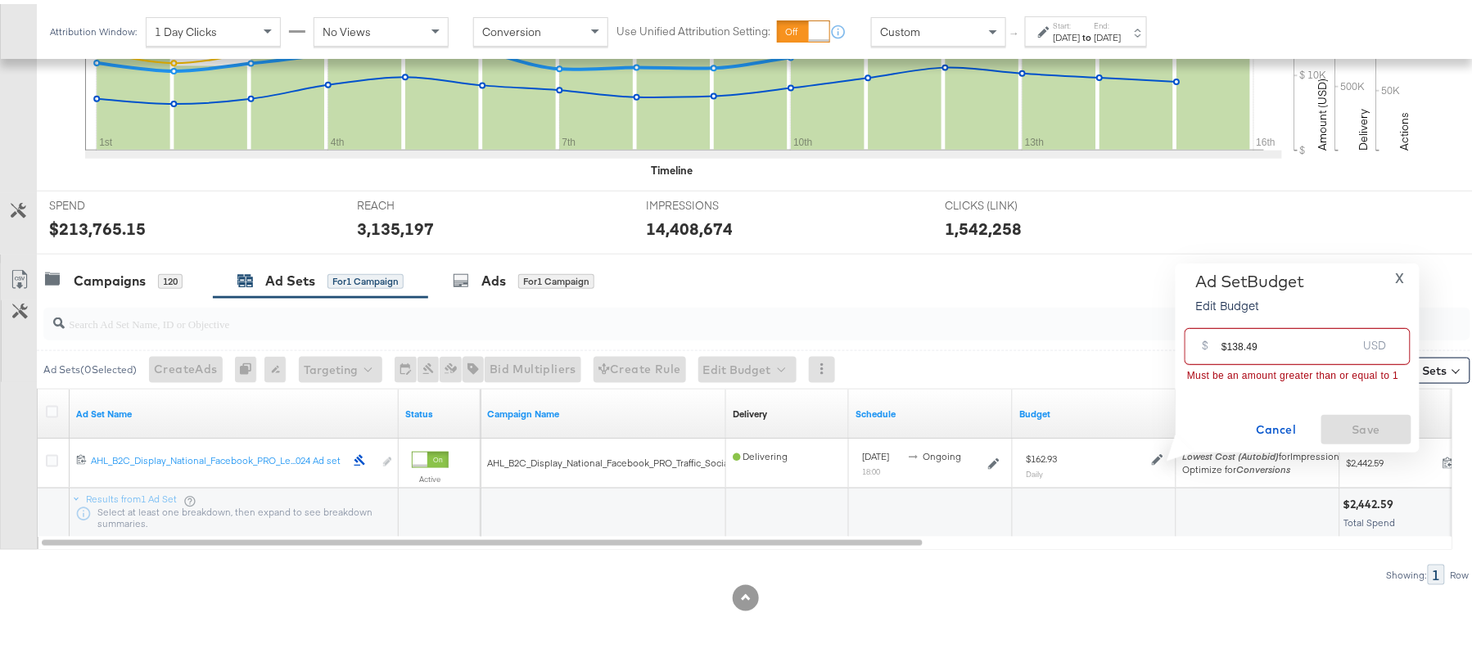
click at [1226, 341] on input "$138.49" at bounding box center [1289, 335] width 135 height 35
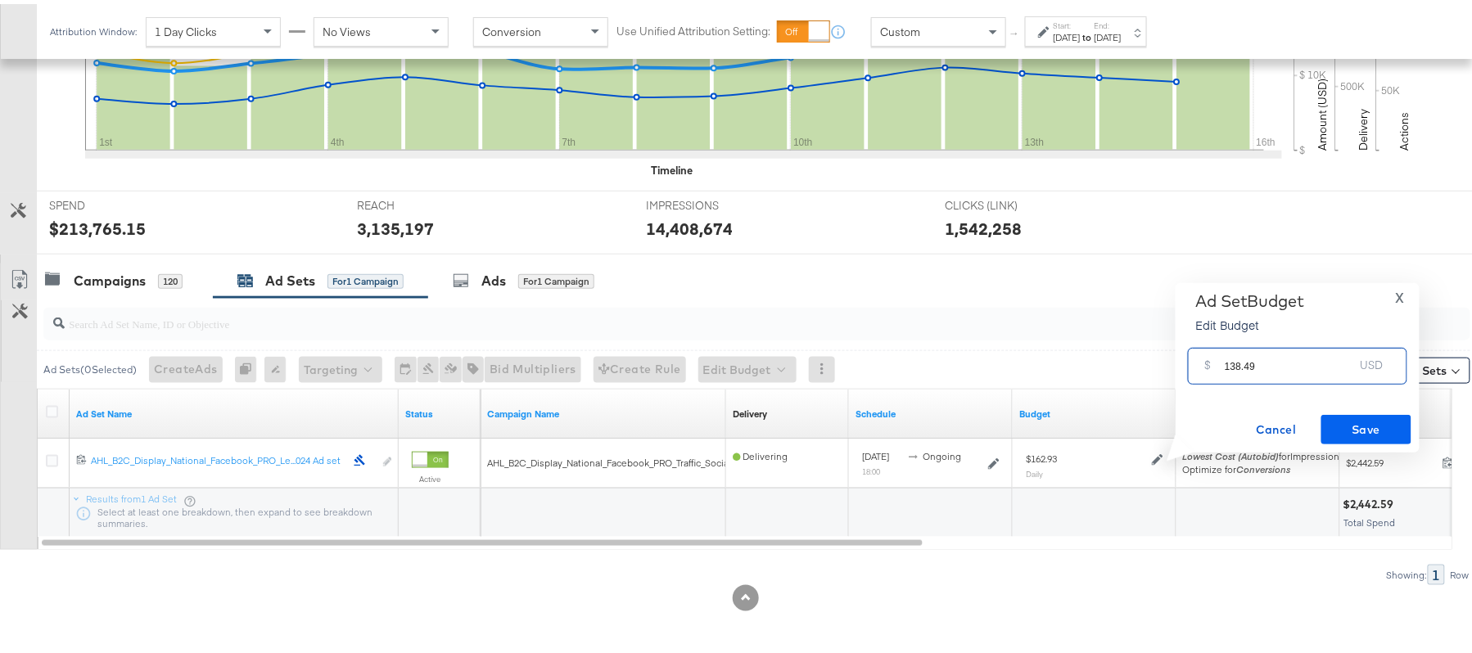
type input "138.49"
click at [1386, 424] on span "Save" at bounding box center [1366, 426] width 77 height 20
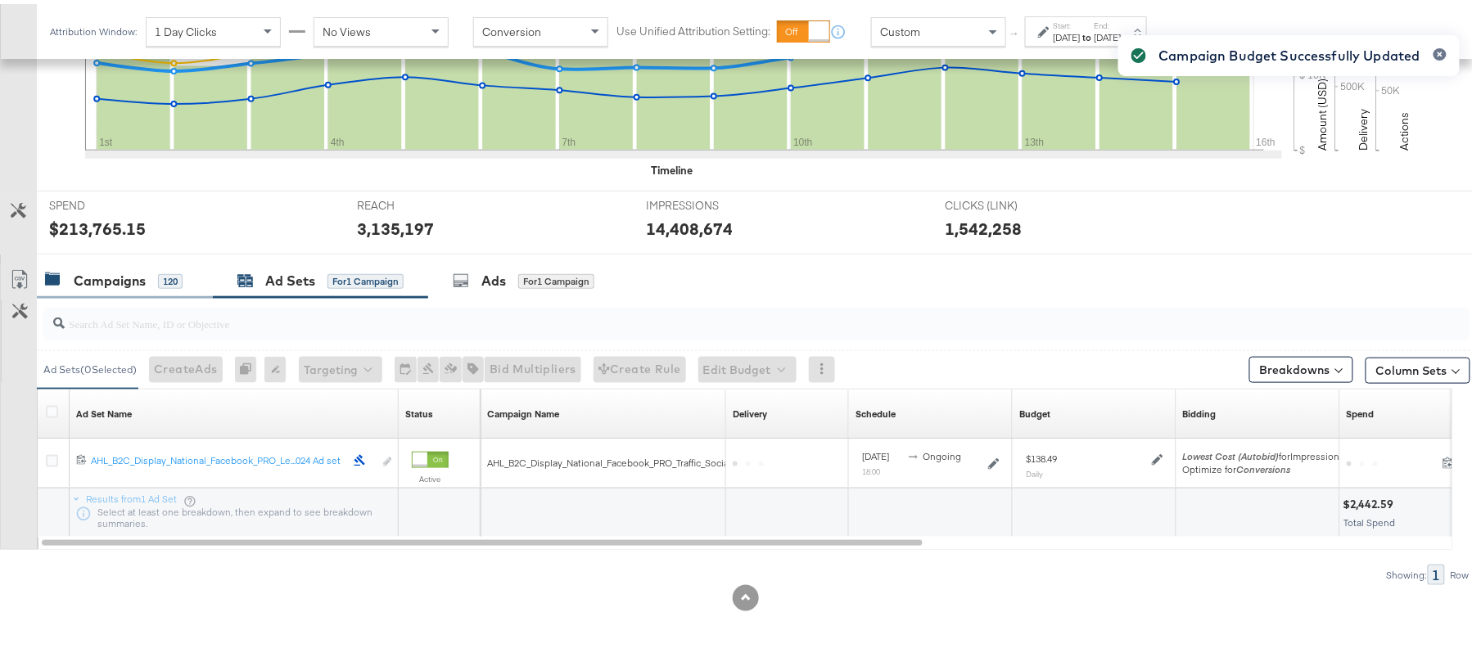
click at [149, 277] on div "Campaigns 120" at bounding box center [114, 277] width 138 height 19
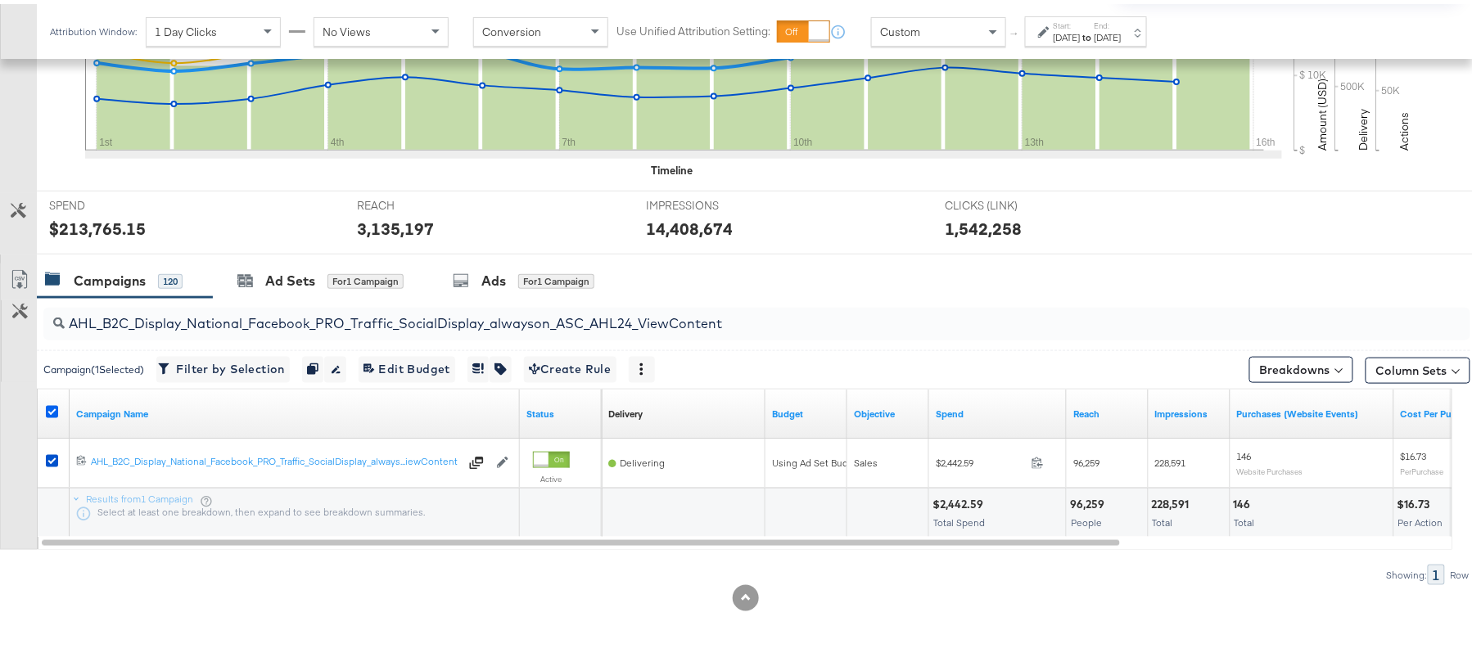
click at [52, 403] on icon at bounding box center [52, 408] width 12 height 12
click at [0, 0] on input "checkbox" at bounding box center [0, 0] width 0 height 0
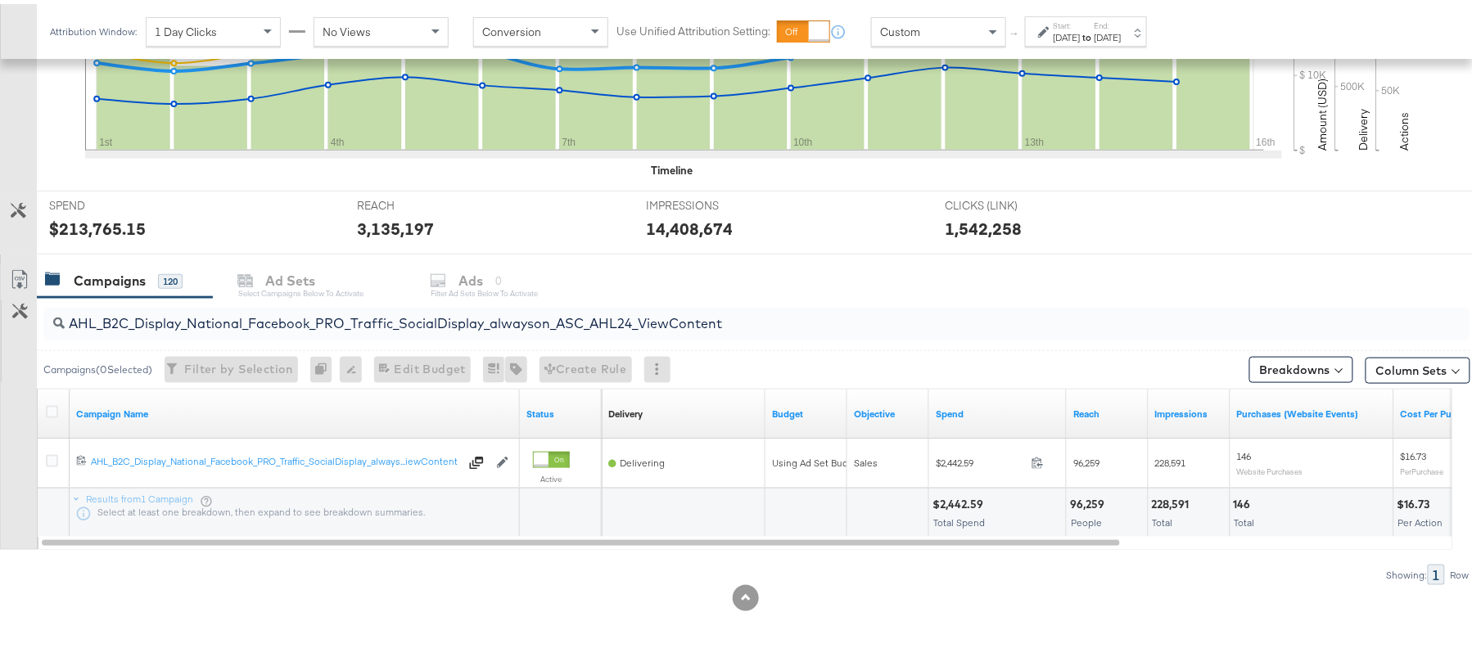
click at [1215, 277] on div "Campaigns 120 Ad Sets Select Campaigns below to activate Ads 0 Filter Ad Sets b…" at bounding box center [764, 277] width 1454 height 35
